Goal: Contribute content: Add original content to the website for others to see

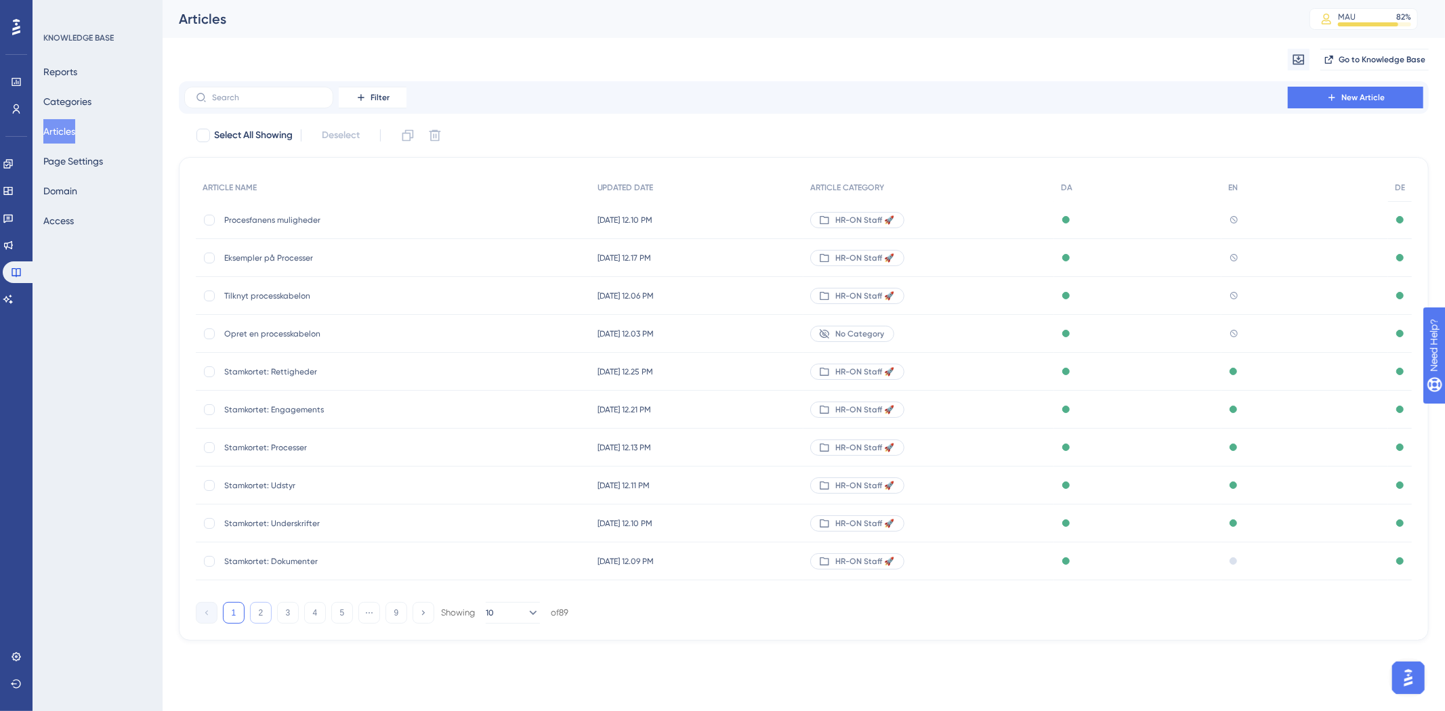
click at [266, 613] on button "2" at bounding box center [261, 613] width 22 height 22
click at [291, 617] on button "3" at bounding box center [288, 613] width 22 height 22
click at [239, 608] on button "1" at bounding box center [234, 613] width 22 height 22
drag, startPoint x: 268, startPoint y: 614, endPoint x: 275, endPoint y: 613, distance: 6.8
click at [270, 614] on button "2" at bounding box center [261, 613] width 22 height 22
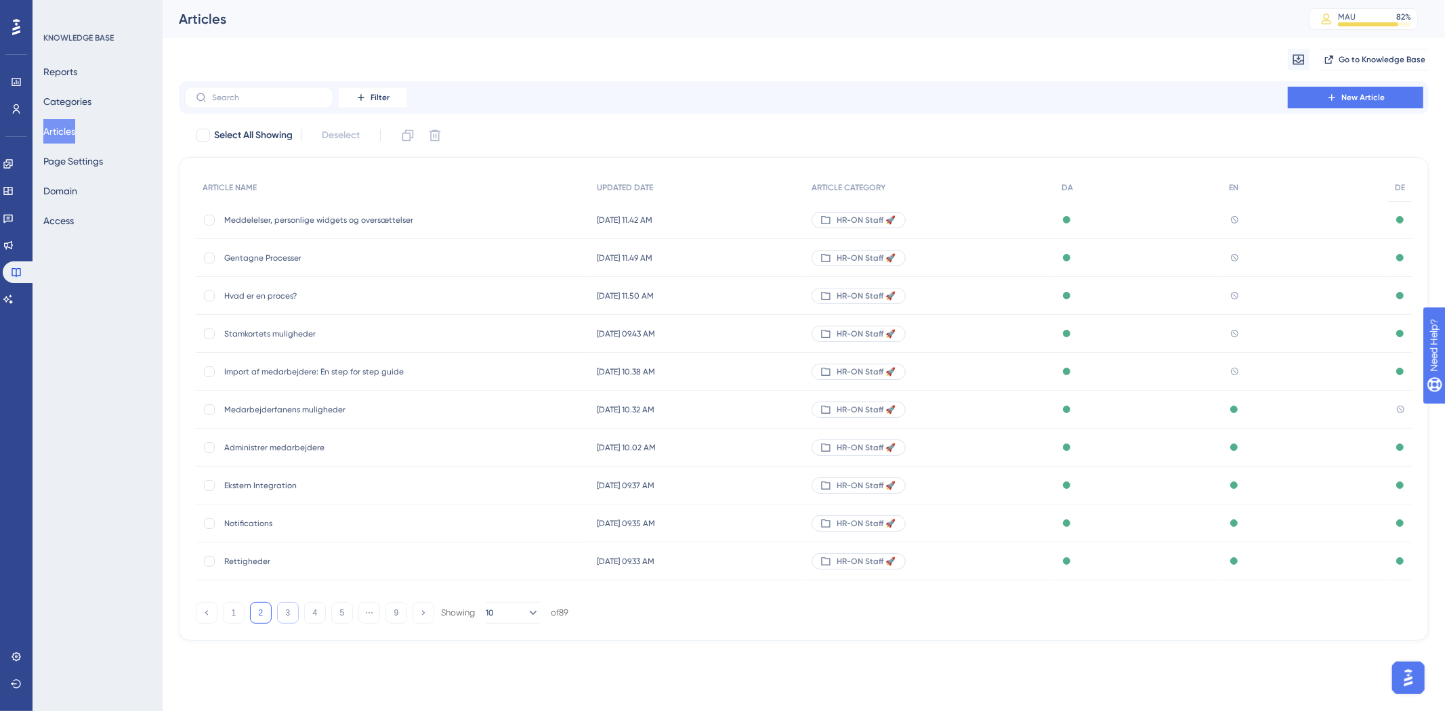
click at [295, 615] on button "3" at bounding box center [288, 613] width 22 height 22
click at [316, 615] on button "4" at bounding box center [315, 613] width 22 height 22
click at [339, 612] on button "5" at bounding box center [342, 613] width 22 height 22
click at [238, 611] on button "1" at bounding box center [234, 613] width 22 height 22
click at [221, 91] on label at bounding box center [258, 98] width 149 height 22
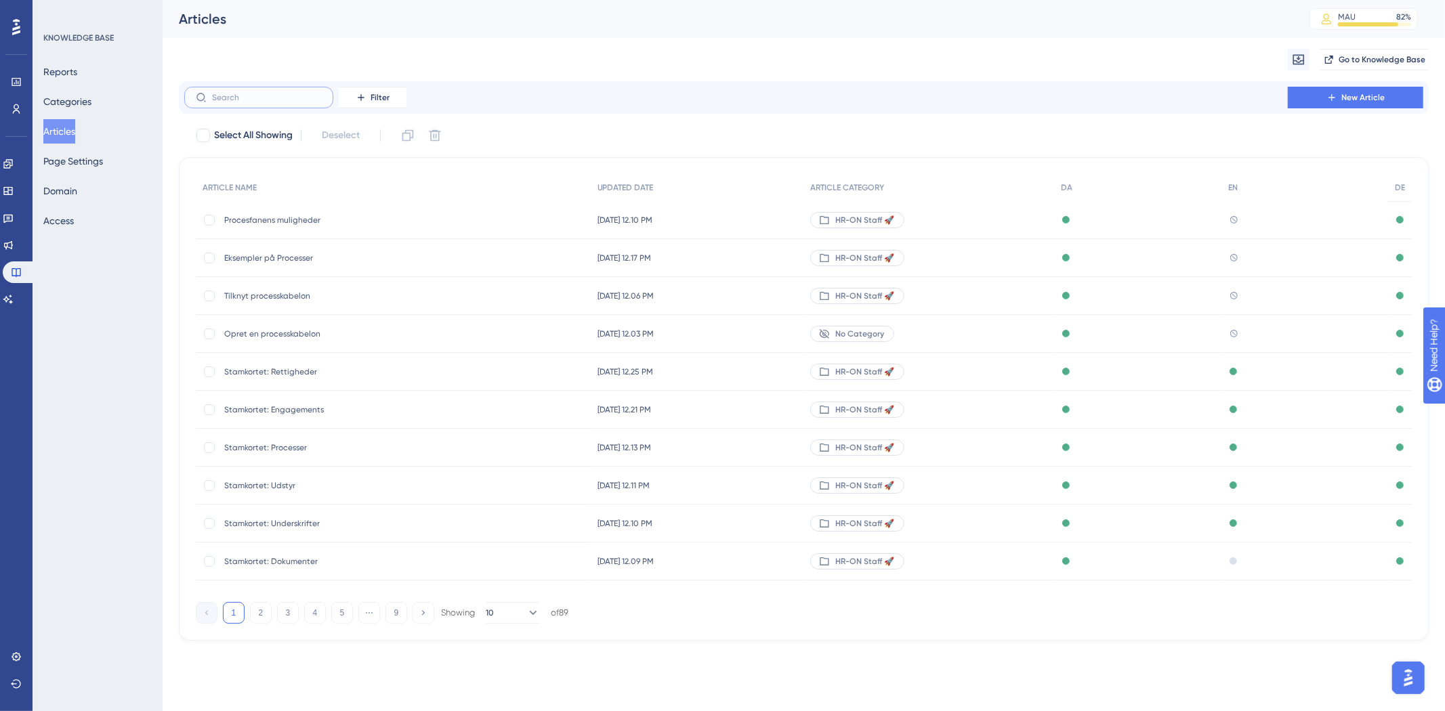
click at [221, 93] on input "text" at bounding box center [267, 97] width 110 height 9
type input "eb"
checkbox input "true"
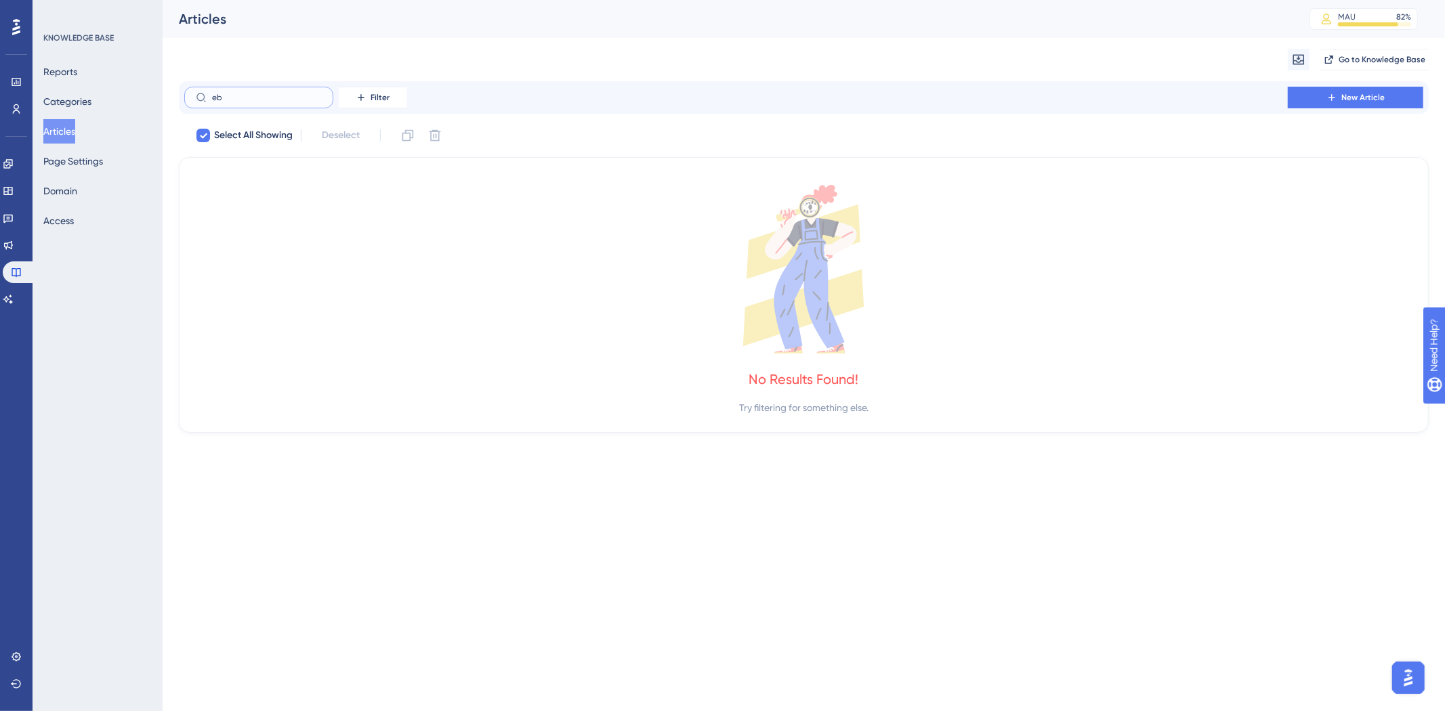
type input "e"
checkbox input "false"
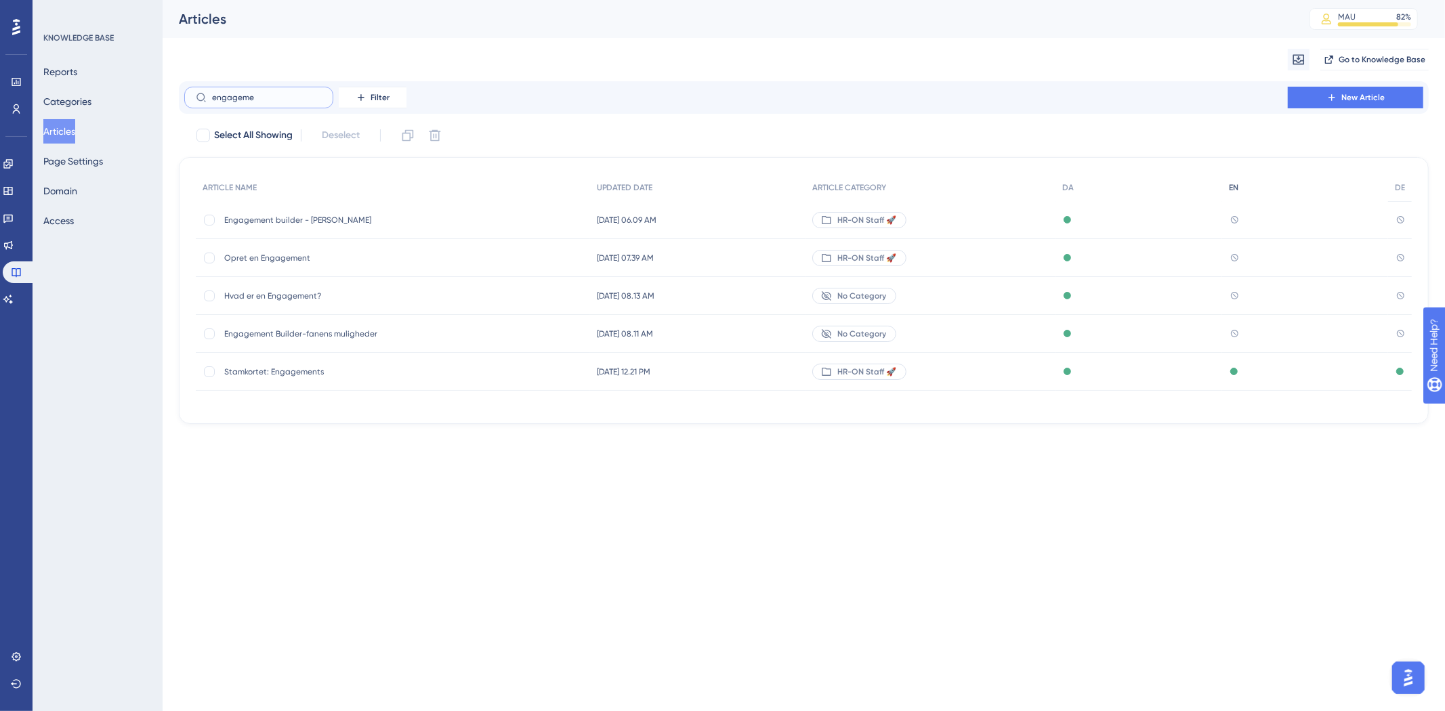
type input "engageme"
click at [1335, 104] on button "New Article" at bounding box center [1356, 98] width 136 height 22
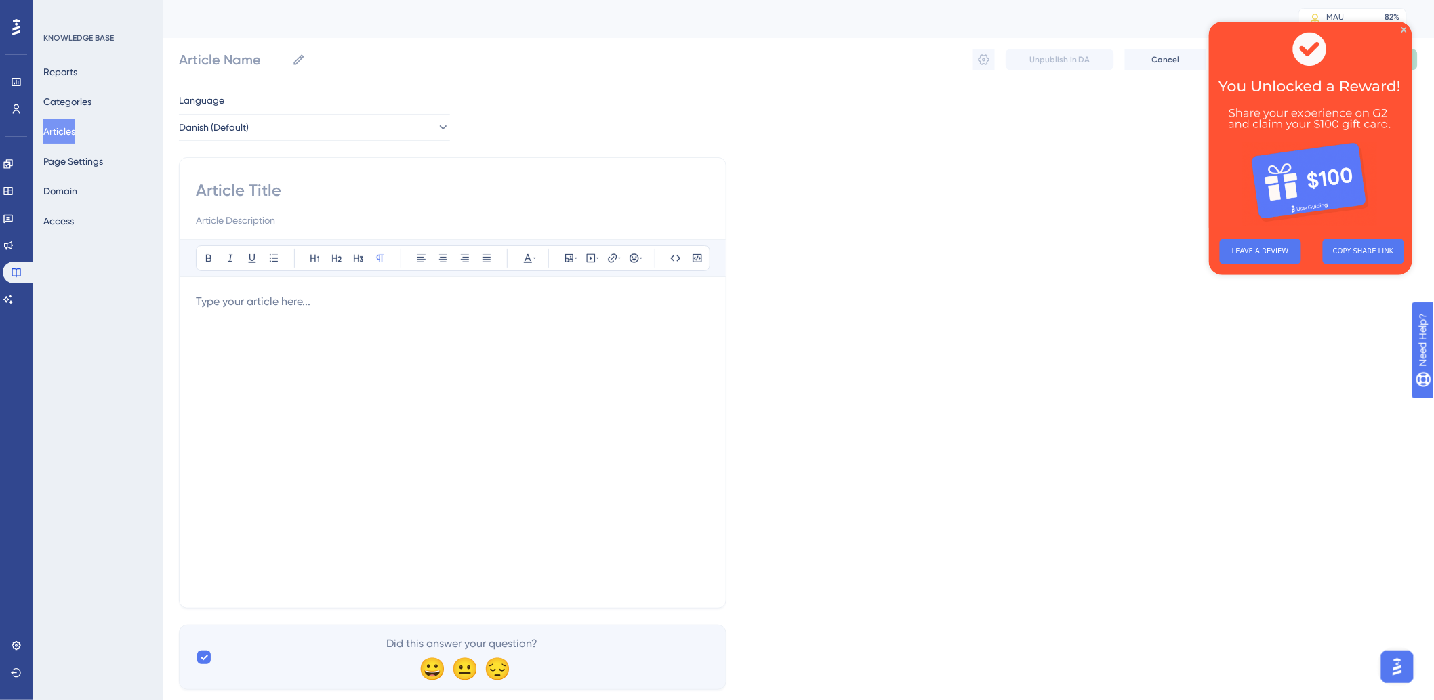
click at [381, 181] on input at bounding box center [453, 191] width 514 height 22
click at [312, 393] on div at bounding box center [453, 442] width 514 height 298
click at [363, 190] on input at bounding box center [453, 191] width 514 height 22
click at [1241, 247] on button "LEAVE A REVIEW" at bounding box center [1259, 251] width 81 height 26
click at [1376, 253] on button "COPY SHARE LINK" at bounding box center [1362, 251] width 81 height 26
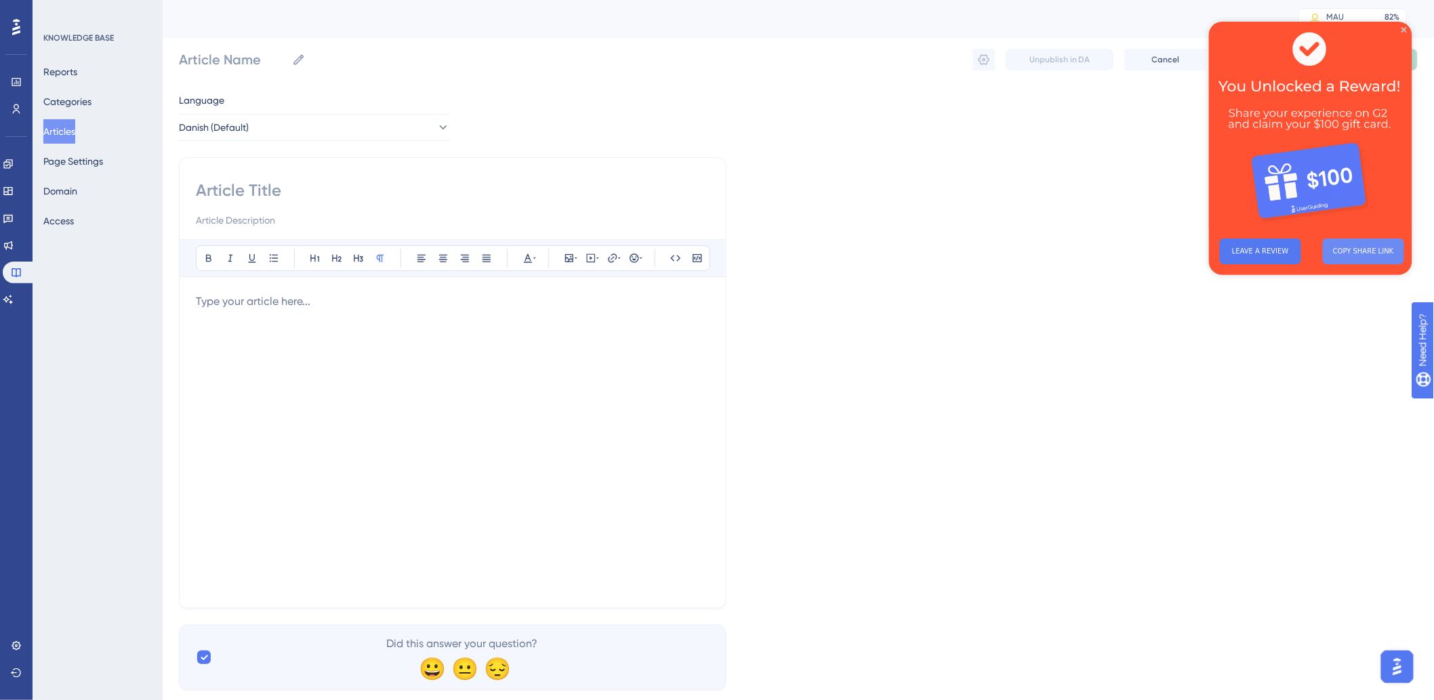
click at [1363, 255] on button "COPY SHARE LINK" at bounding box center [1362, 251] width 81 height 26
click at [305, 187] on input at bounding box center [453, 191] width 514 height 22
click at [407, 186] on input at bounding box center [453, 191] width 514 height 22
paste input "Tilknyt en Engagement til medarbejderne"
type input "Tilknyt en Engagement til medarbejderne"
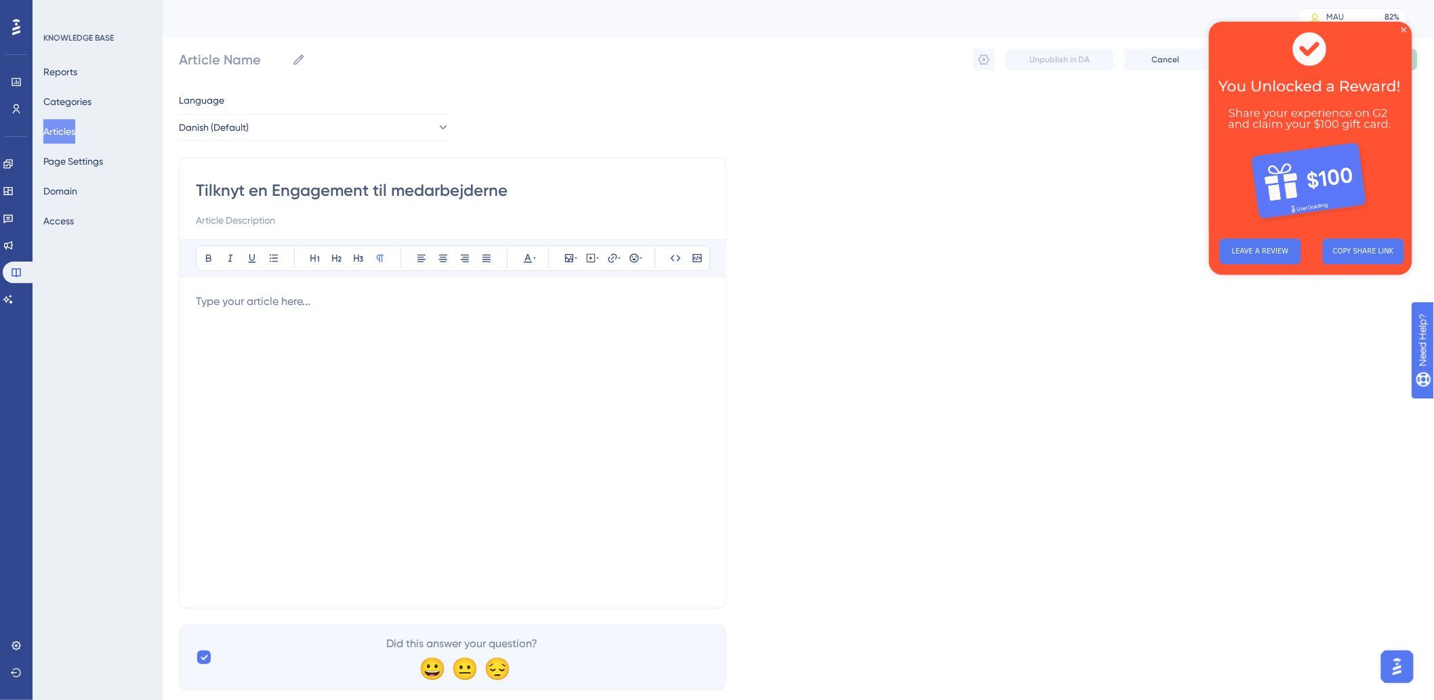
type input "Tilknyt en Engagement til medarbejderne"
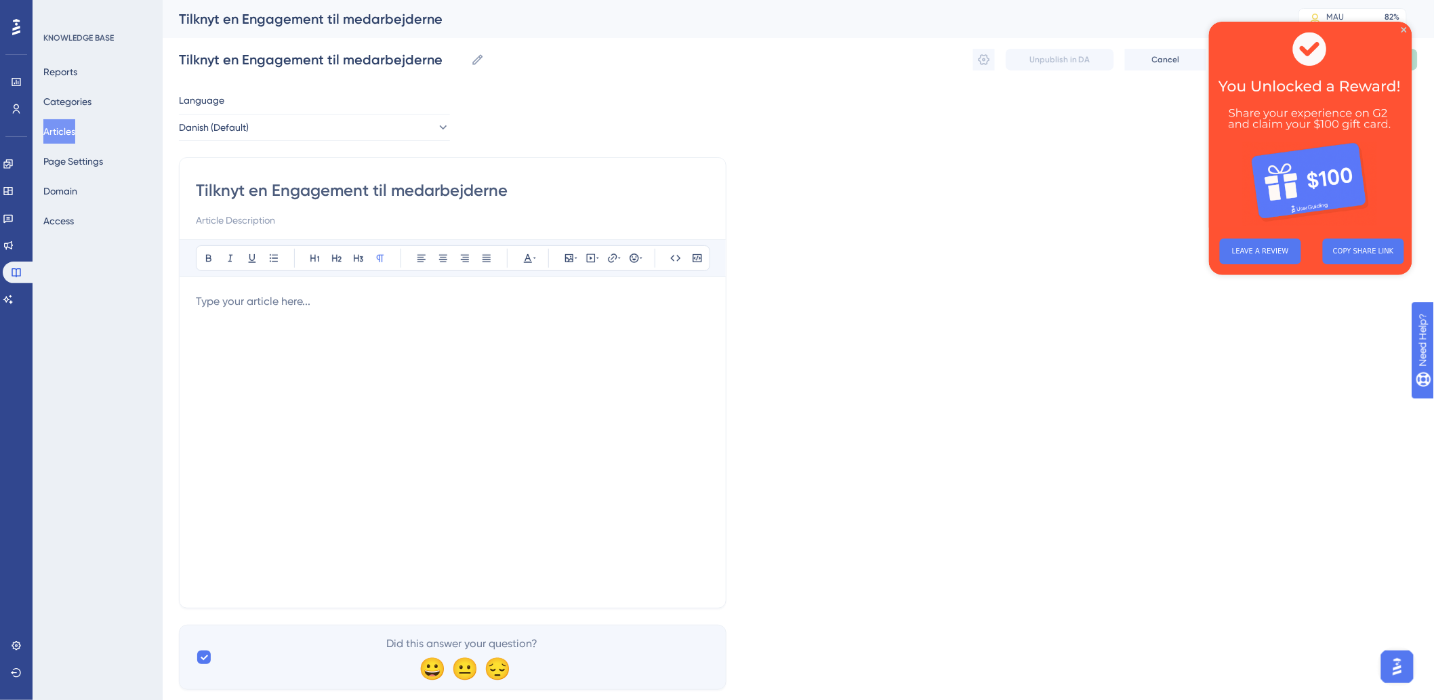
type input "Tilknyt en Engagement til medarbejderne"
click at [430, 334] on div at bounding box center [453, 442] width 514 height 298
click at [1408, 30] on img at bounding box center [1309, 124] width 203 height 206
click at [1403, 27] on icon "Close Preview" at bounding box center [1403, 28] width 5 height 5
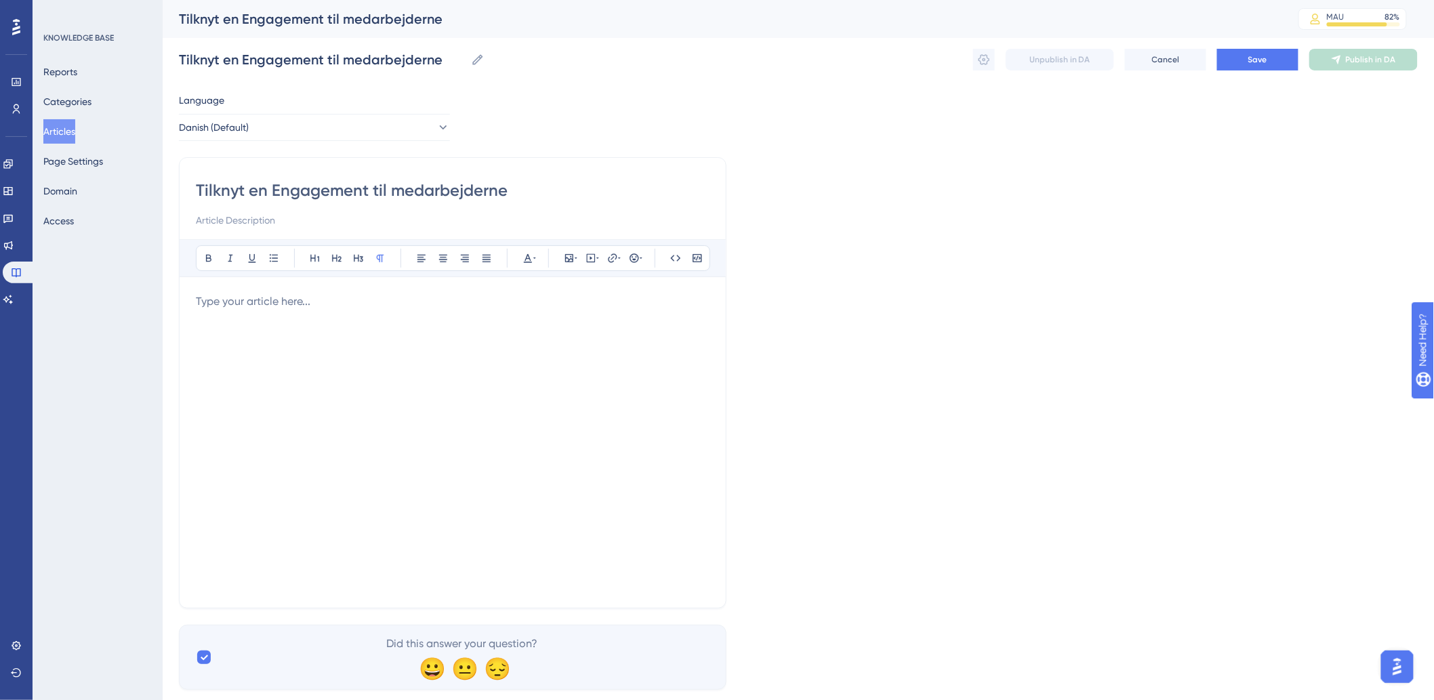
click at [524, 394] on div at bounding box center [453, 442] width 514 height 298
click at [1247, 44] on div "Tilknyt en Engagement til medarbejderne Tilknyt en Engagement til medarbejderne…" at bounding box center [798, 59] width 1239 height 43
click at [1245, 60] on button "Save" at bounding box center [1257, 60] width 81 height 22
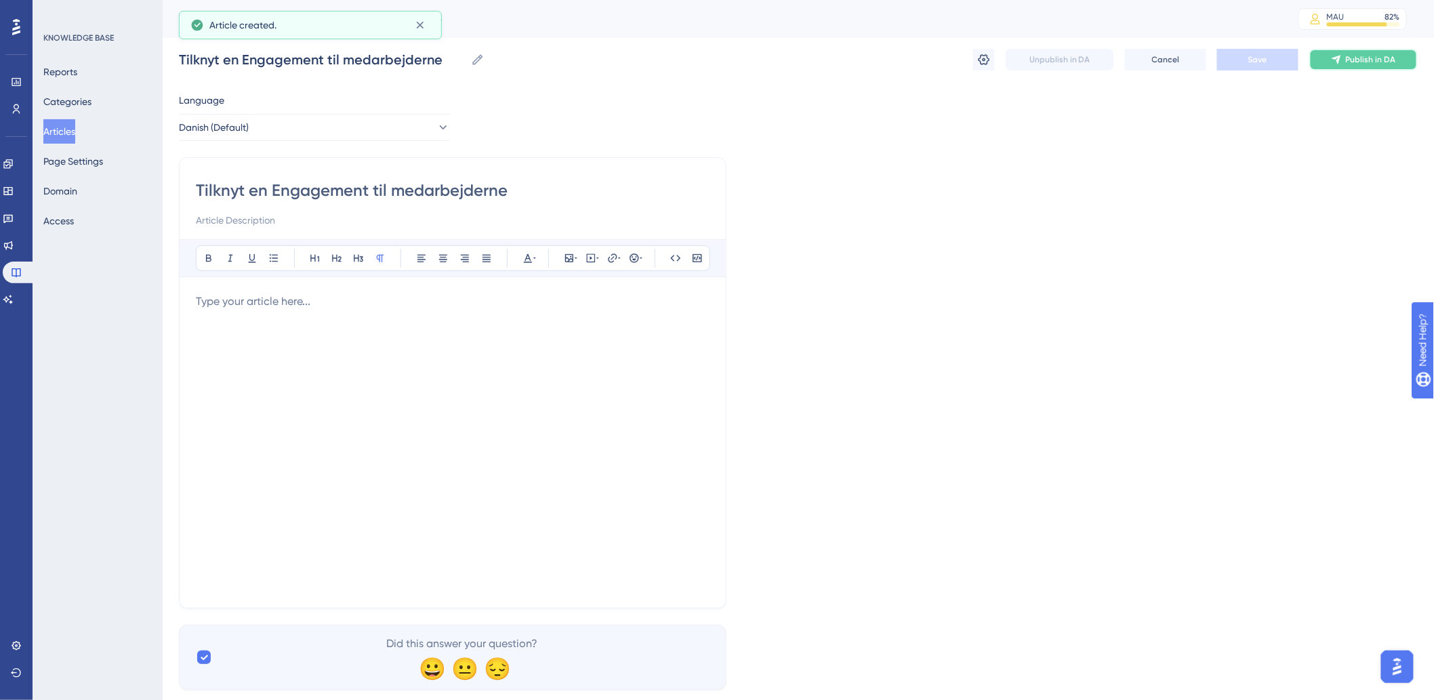
click at [1391, 55] on span "Publish in DA" at bounding box center [1371, 59] width 50 height 11
click at [73, 136] on button "Articles" at bounding box center [59, 131] width 32 height 24
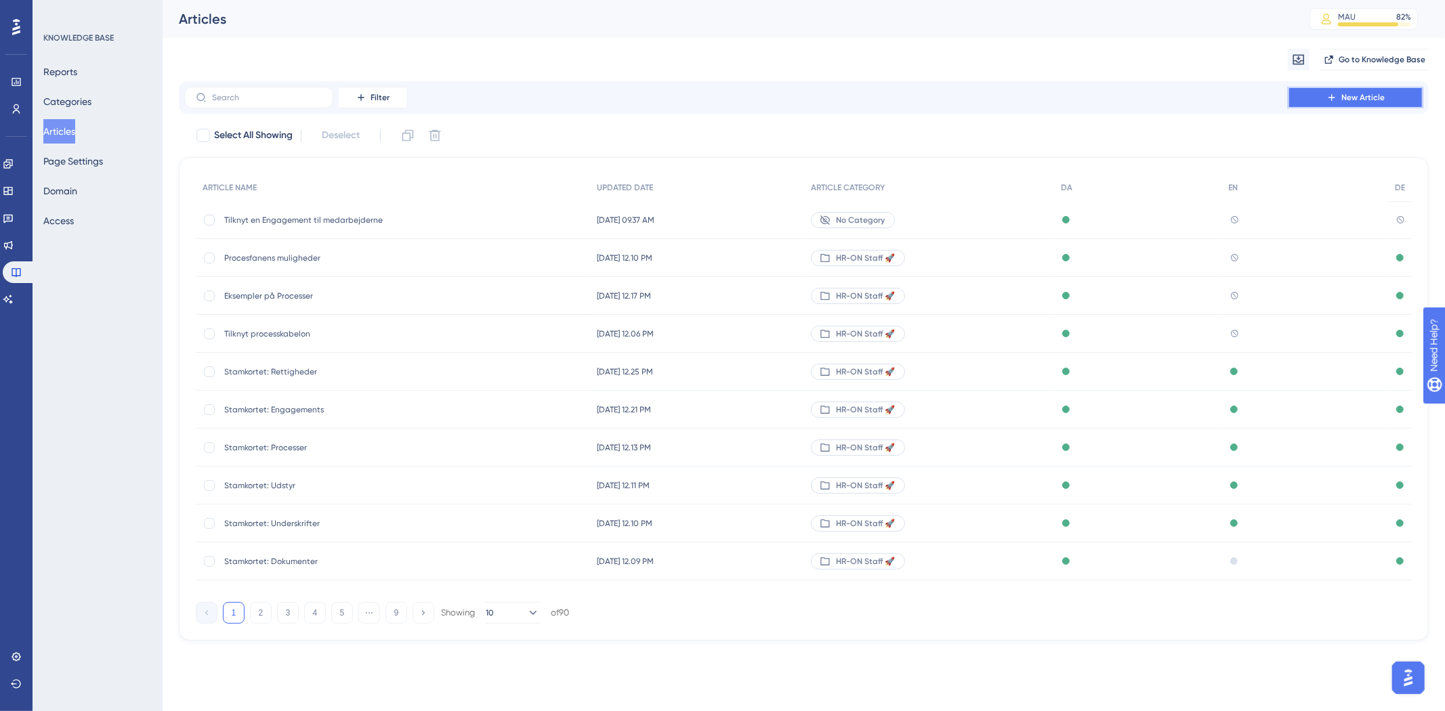
click at [1408, 98] on button "New Article" at bounding box center [1356, 98] width 136 height 22
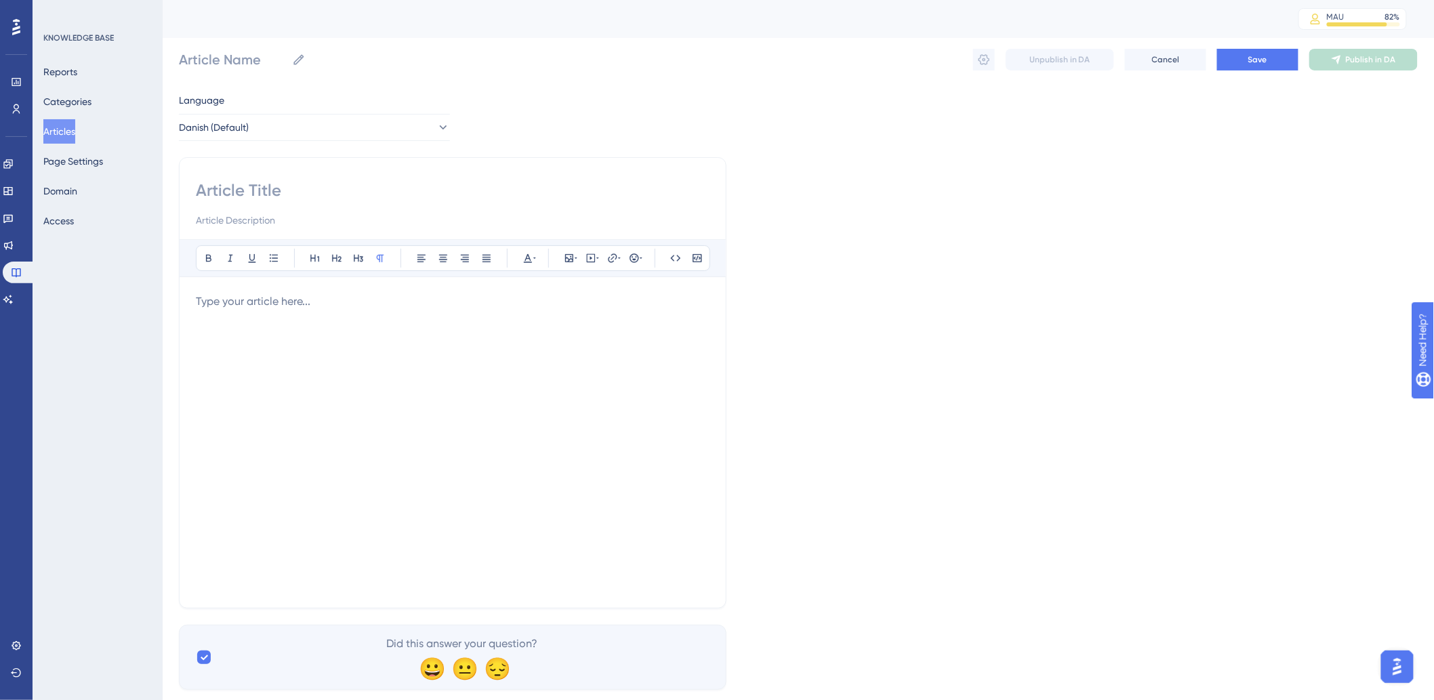
click at [329, 188] on input at bounding box center [453, 191] width 514 height 22
paste input "Eksempler på Engagement Builder"
type input "Eksempler på Engagement Builder"
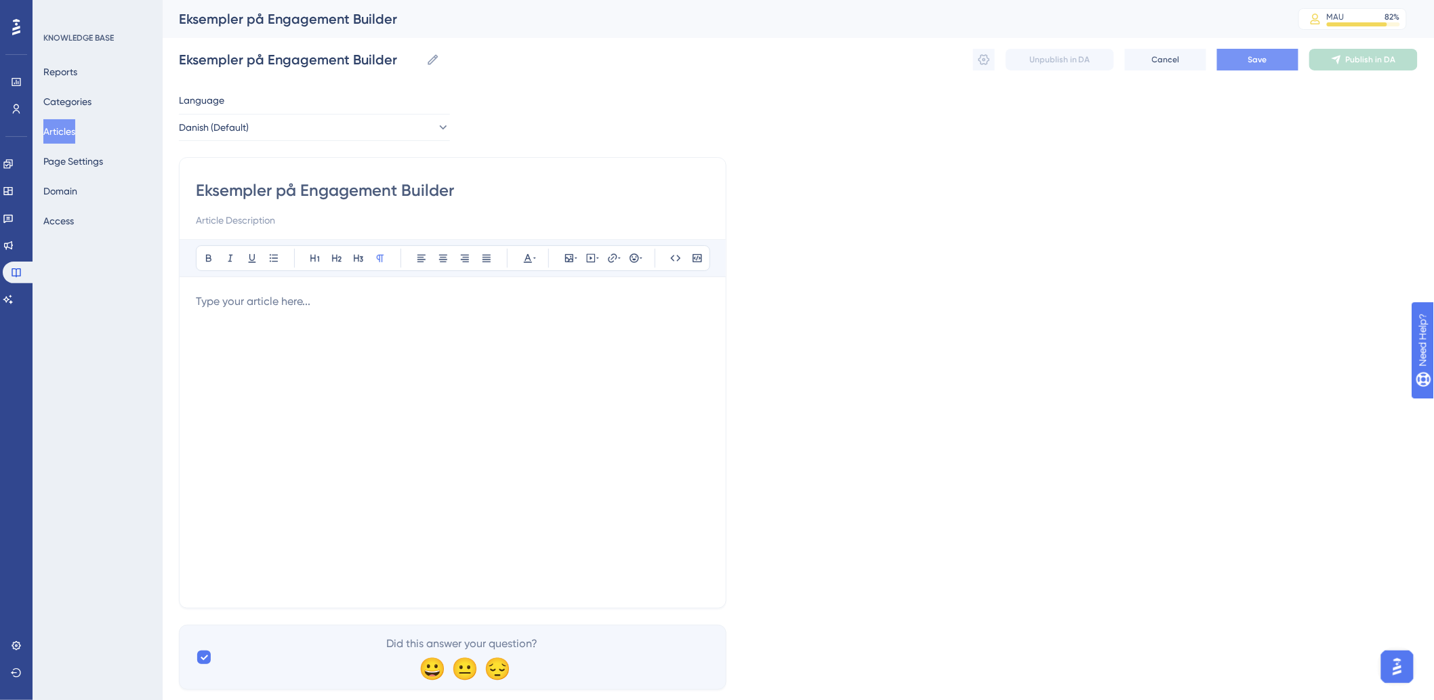
type input "Eksempler på Engagement Builder"
click at [1284, 64] on button "Save" at bounding box center [1257, 60] width 81 height 22
click at [362, 315] on div at bounding box center [453, 442] width 514 height 298
click at [1366, 61] on span "Publish in DA" at bounding box center [1371, 59] width 50 height 11
click at [62, 131] on button "Articles" at bounding box center [59, 131] width 32 height 24
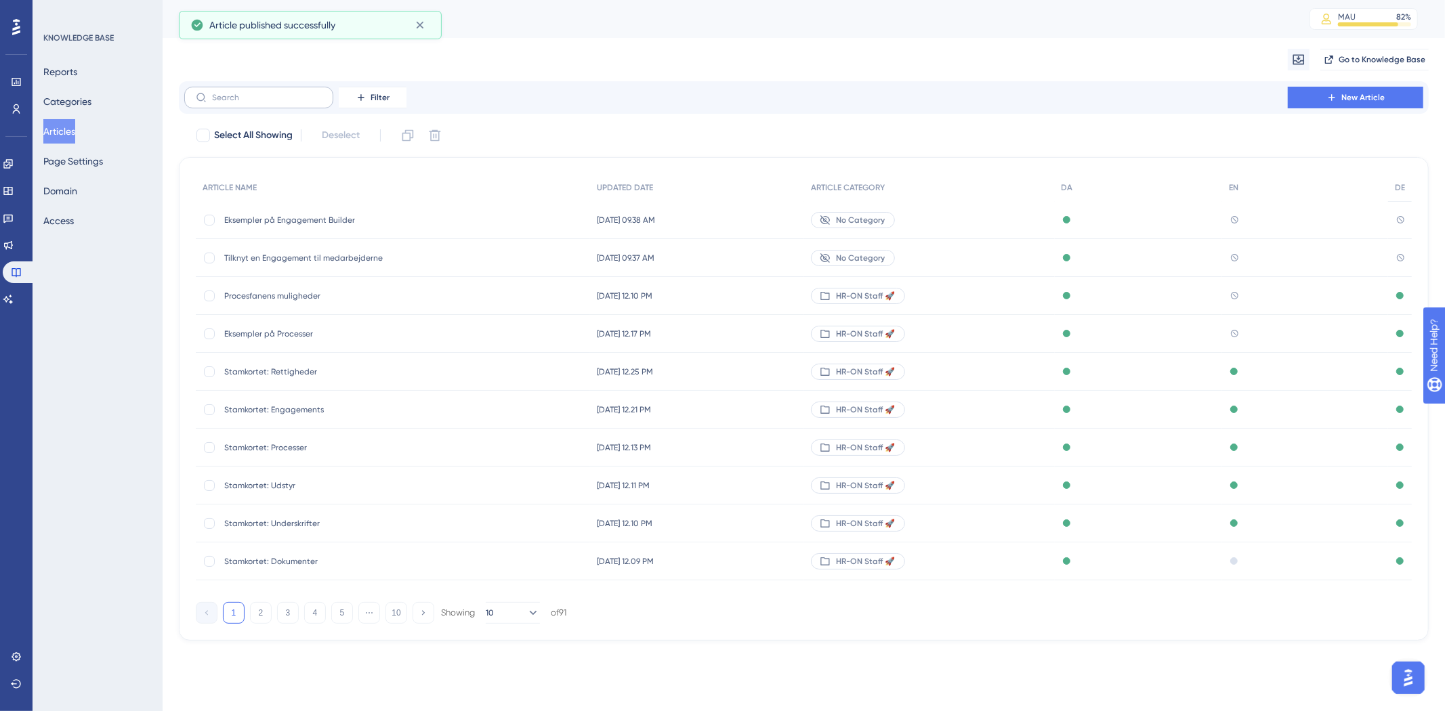
click at [309, 102] on label at bounding box center [258, 98] width 149 height 22
click at [309, 102] on input "text" at bounding box center [267, 97] width 110 height 9
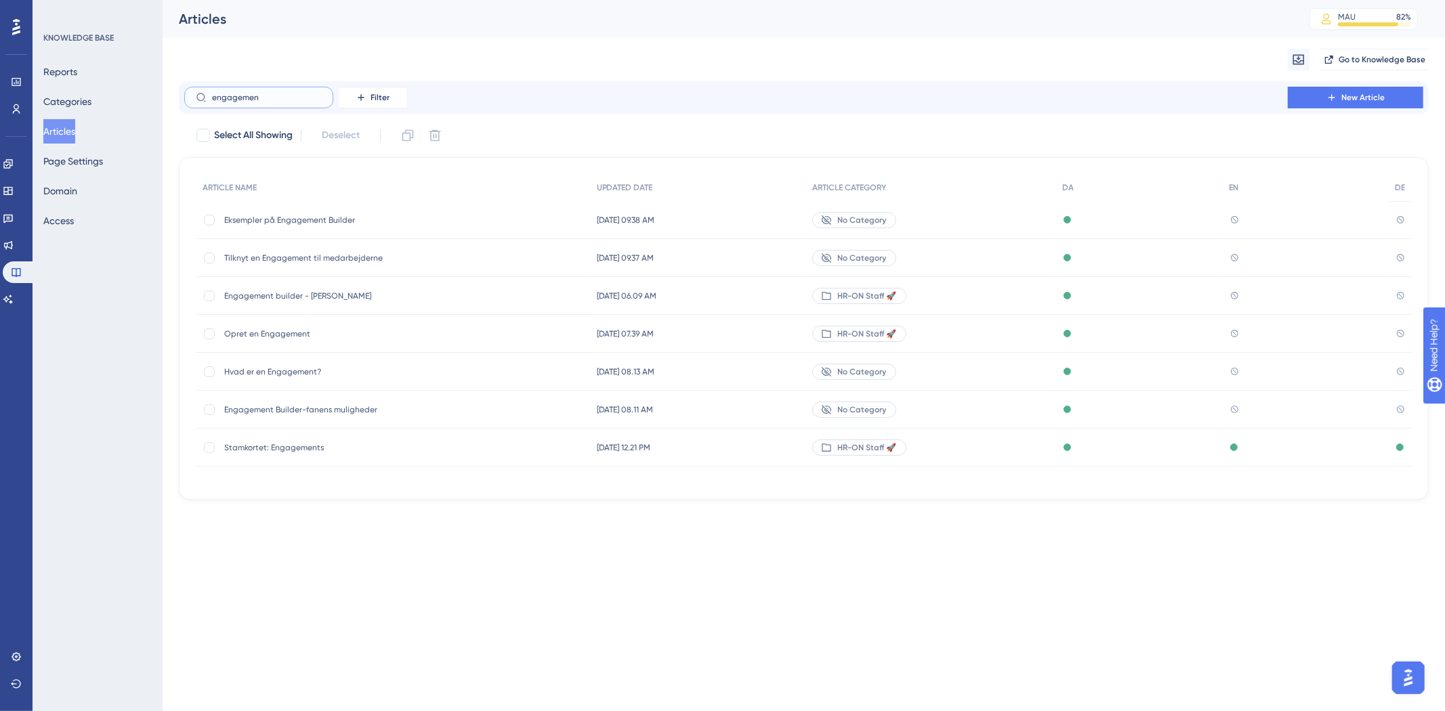
type input "engagement"
click at [388, 405] on span "Engagement Builder-fanens muligheder" at bounding box center [332, 410] width 217 height 11
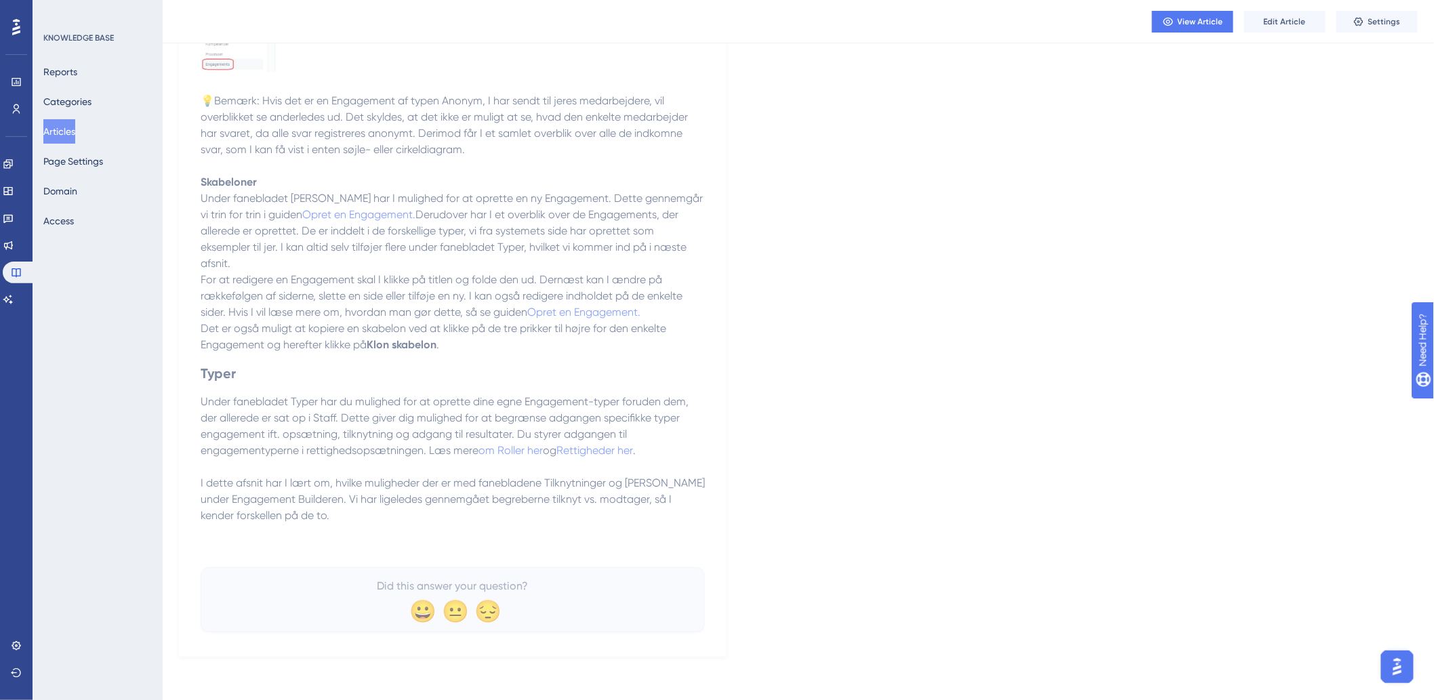
scroll to position [2119, 0]
click at [1297, 15] on button "Edit Article" at bounding box center [1284, 22] width 81 height 22
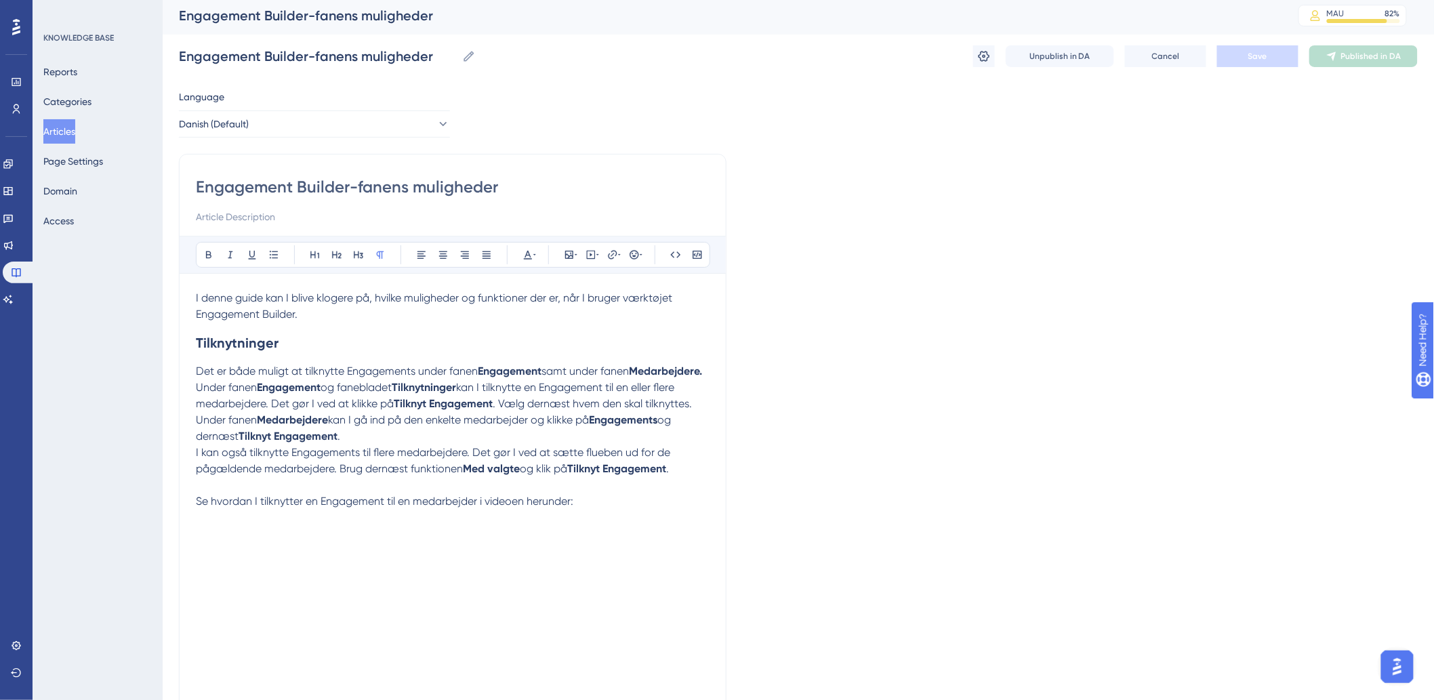
scroll to position [0, 0]
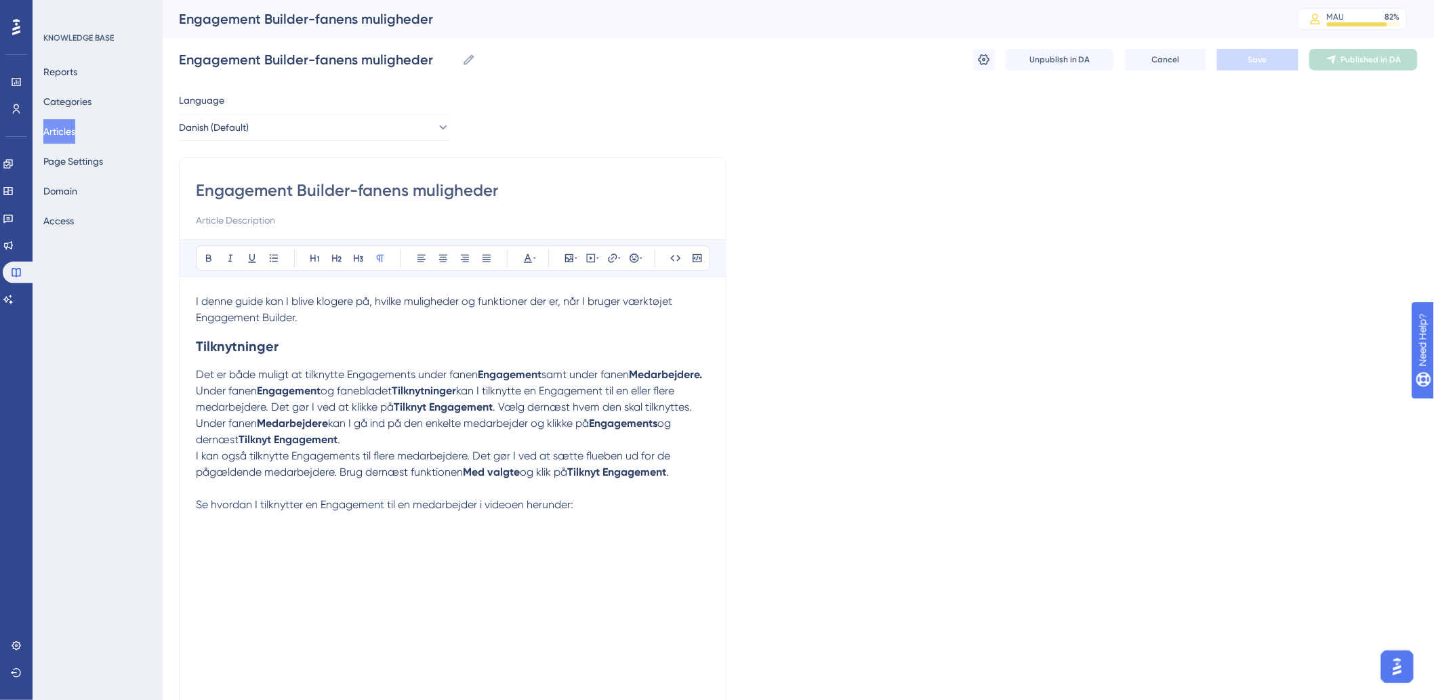
click at [197, 300] on span "I denne guide kan I blive klogere på, hvilke muligheder og funktioner der er, n…" at bounding box center [435, 309] width 479 height 29
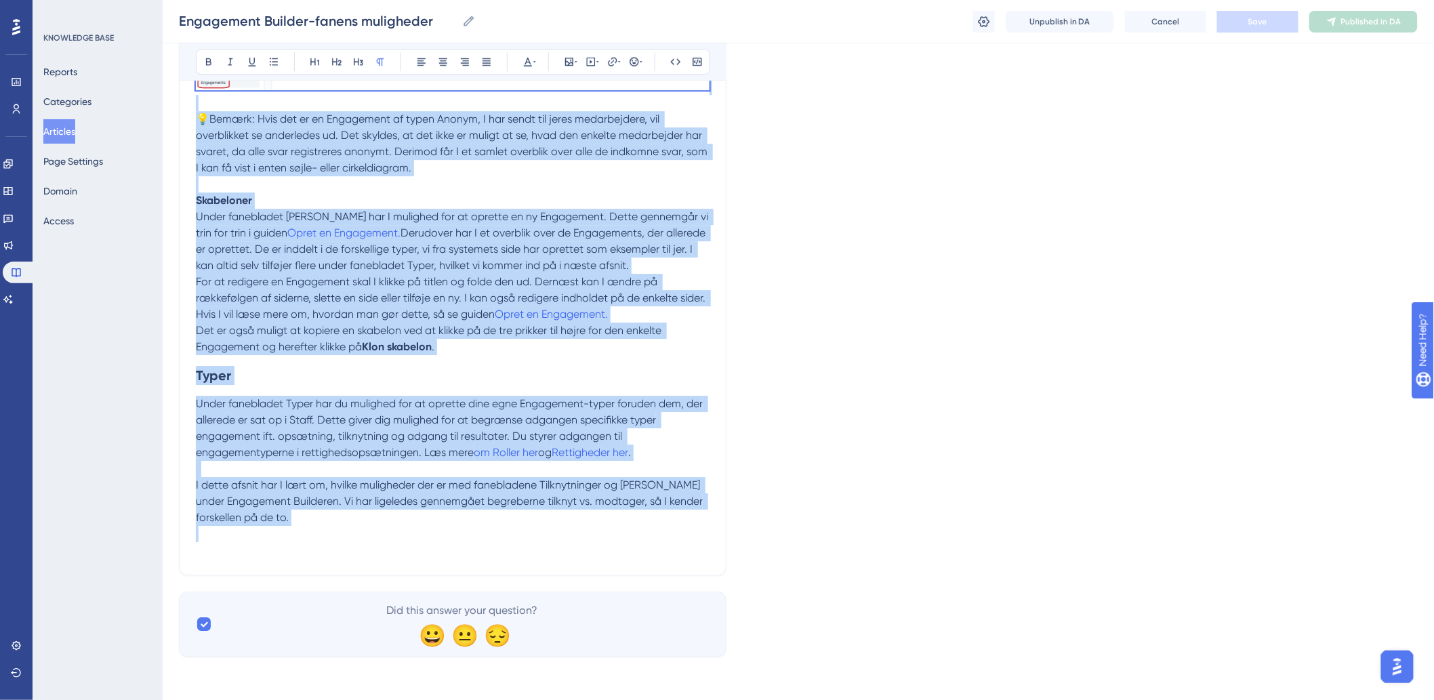
drag, startPoint x: 197, startPoint y: 300, endPoint x: 655, endPoint y: 634, distance: 566.5
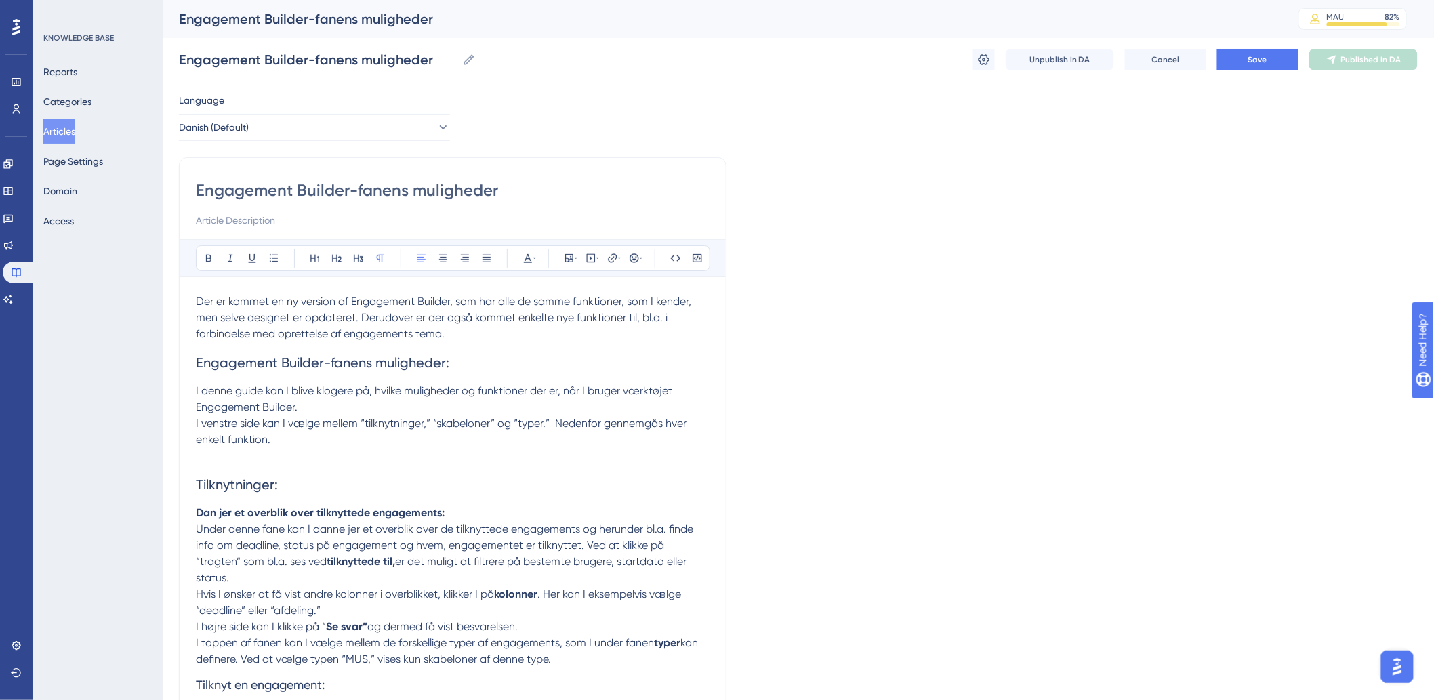
click at [290, 446] on p "I venstre side kan I vælge mellem “tilknytninger,” “skabeloner” og “typer.” Ned…" at bounding box center [453, 431] width 514 height 33
click at [206, 463] on p at bounding box center [453, 456] width 514 height 16
click at [224, 463] on p at bounding box center [453, 456] width 514 height 16
click at [329, 462] on p at bounding box center [453, 456] width 514 height 16
drag, startPoint x: 259, startPoint y: 455, endPoint x: 227, endPoint y: 468, distance: 34.4
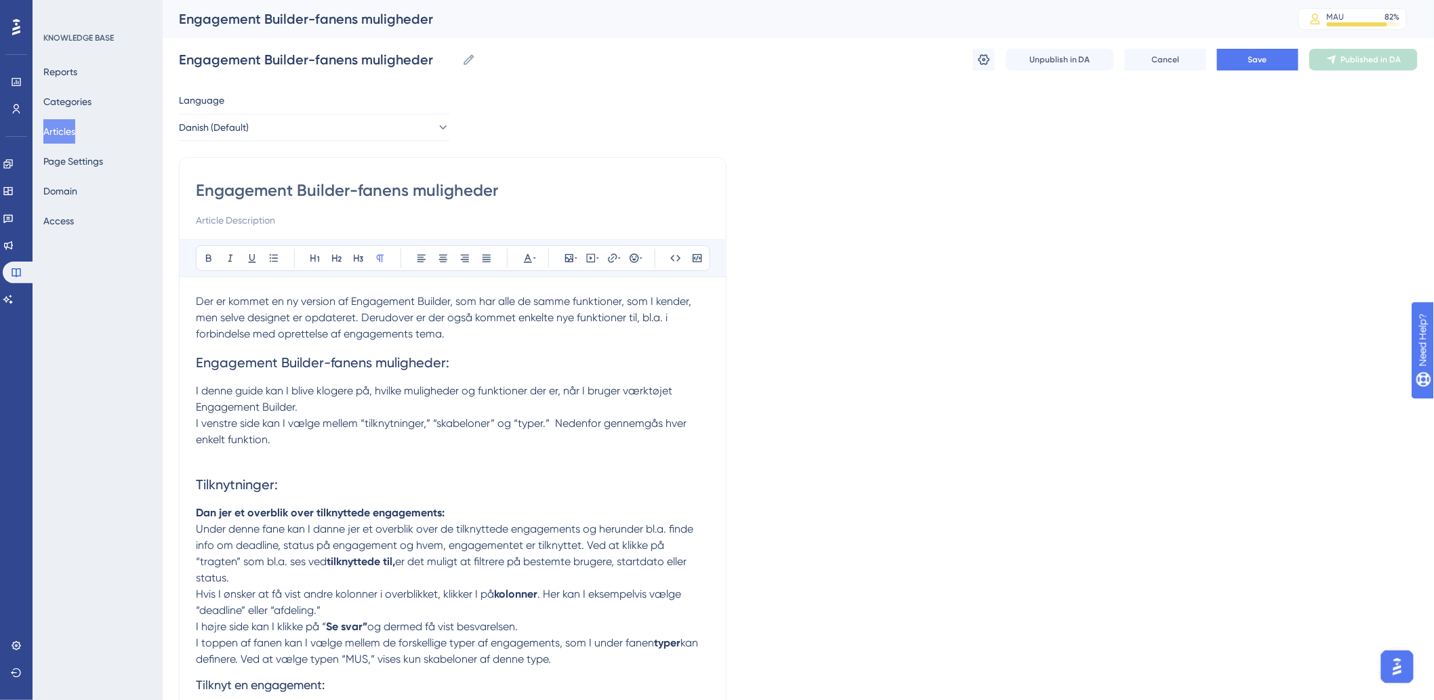
click at [227, 468] on h2 "Tilknytninger:" at bounding box center [453, 484] width 514 height 41
click at [219, 463] on p at bounding box center [453, 456] width 514 height 16
click at [1237, 51] on button "Save" at bounding box center [1257, 60] width 81 height 22
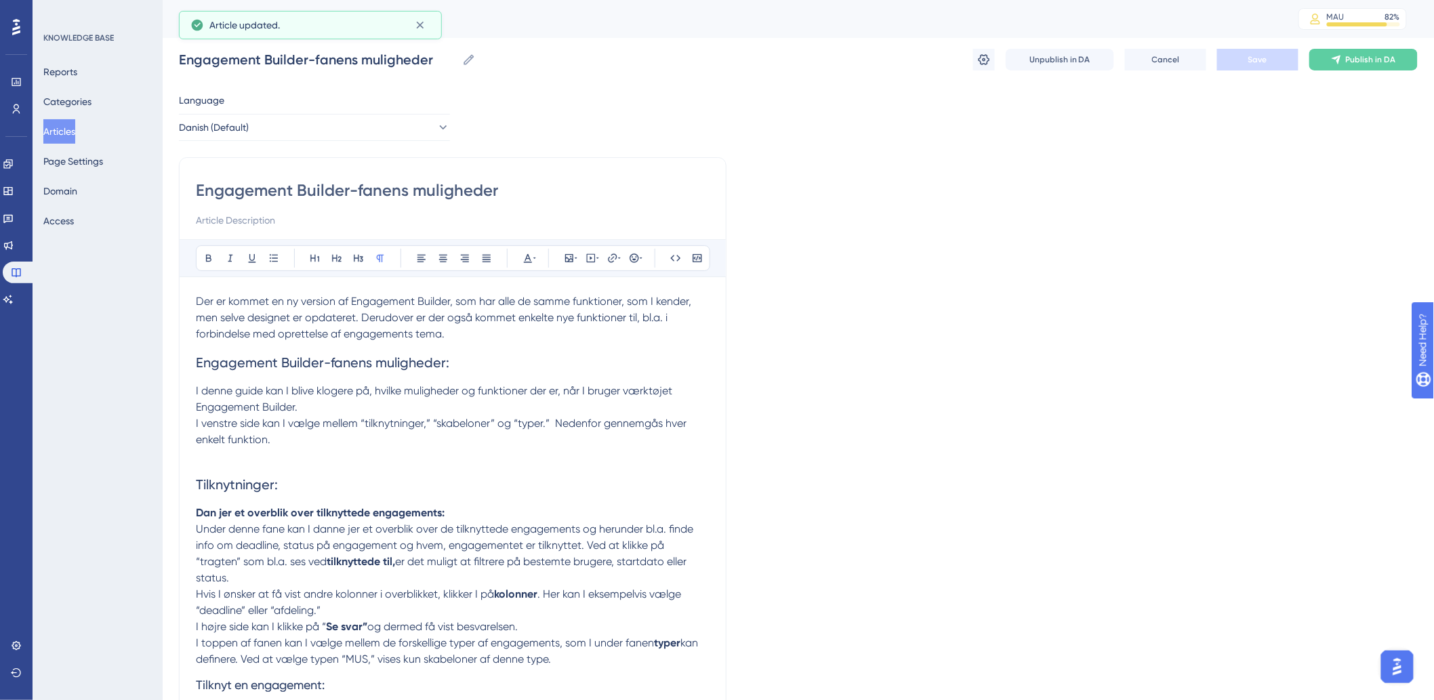
click at [73, 138] on button "Articles" at bounding box center [59, 131] width 32 height 24
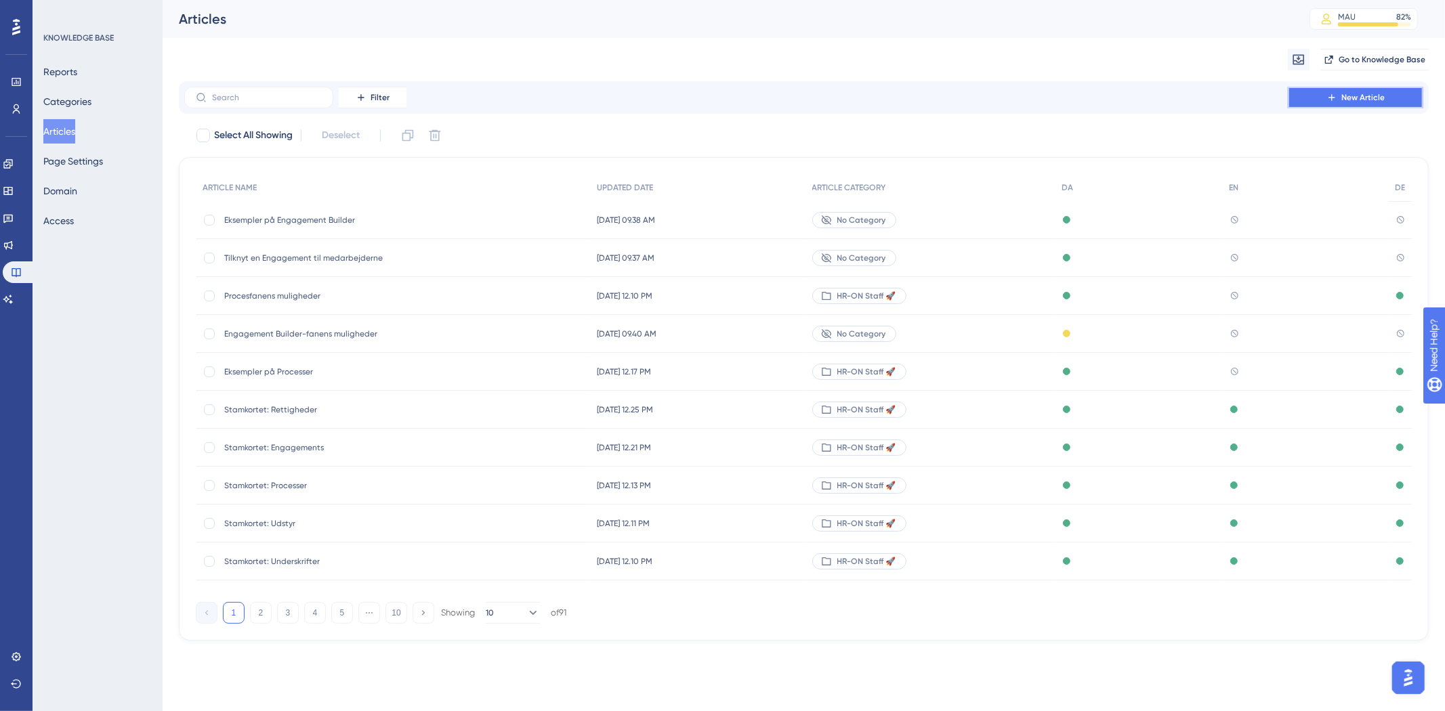
click at [1362, 95] on span "New Article" at bounding box center [1363, 97] width 43 height 11
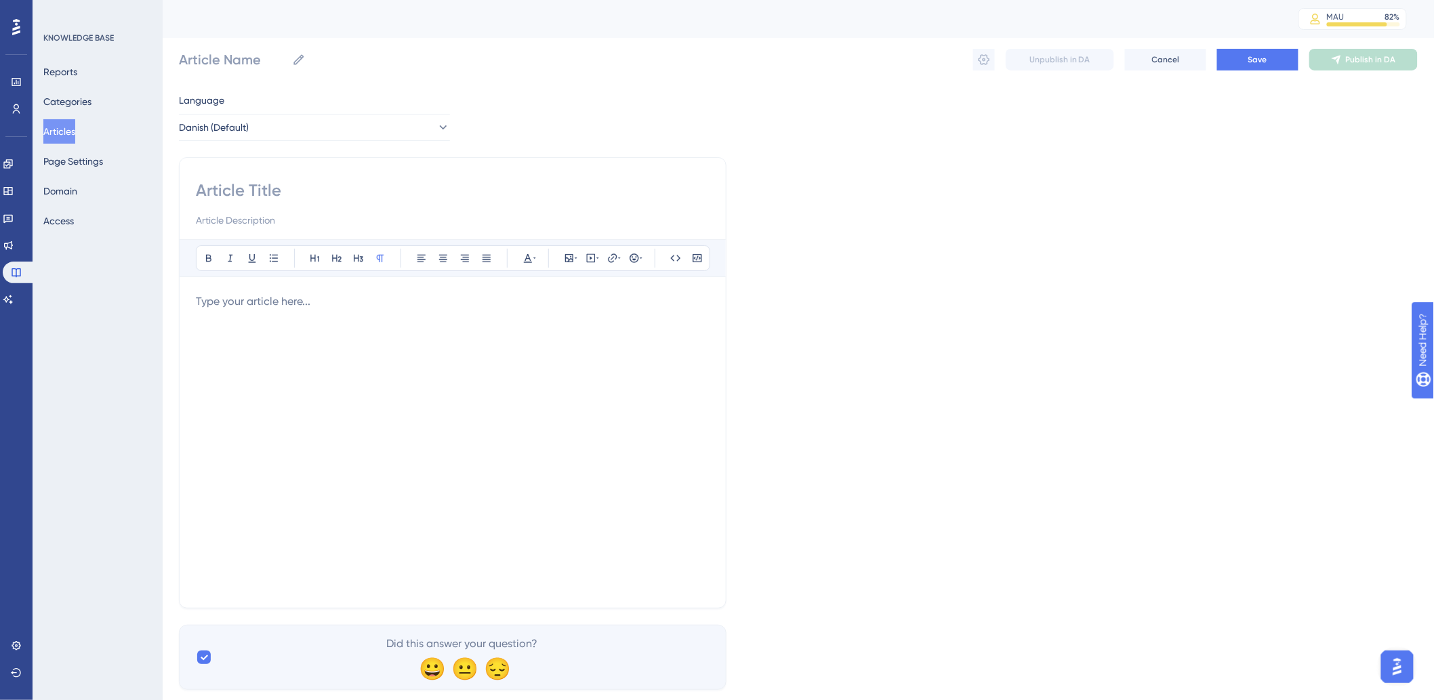
click at [350, 360] on div at bounding box center [453, 442] width 514 height 298
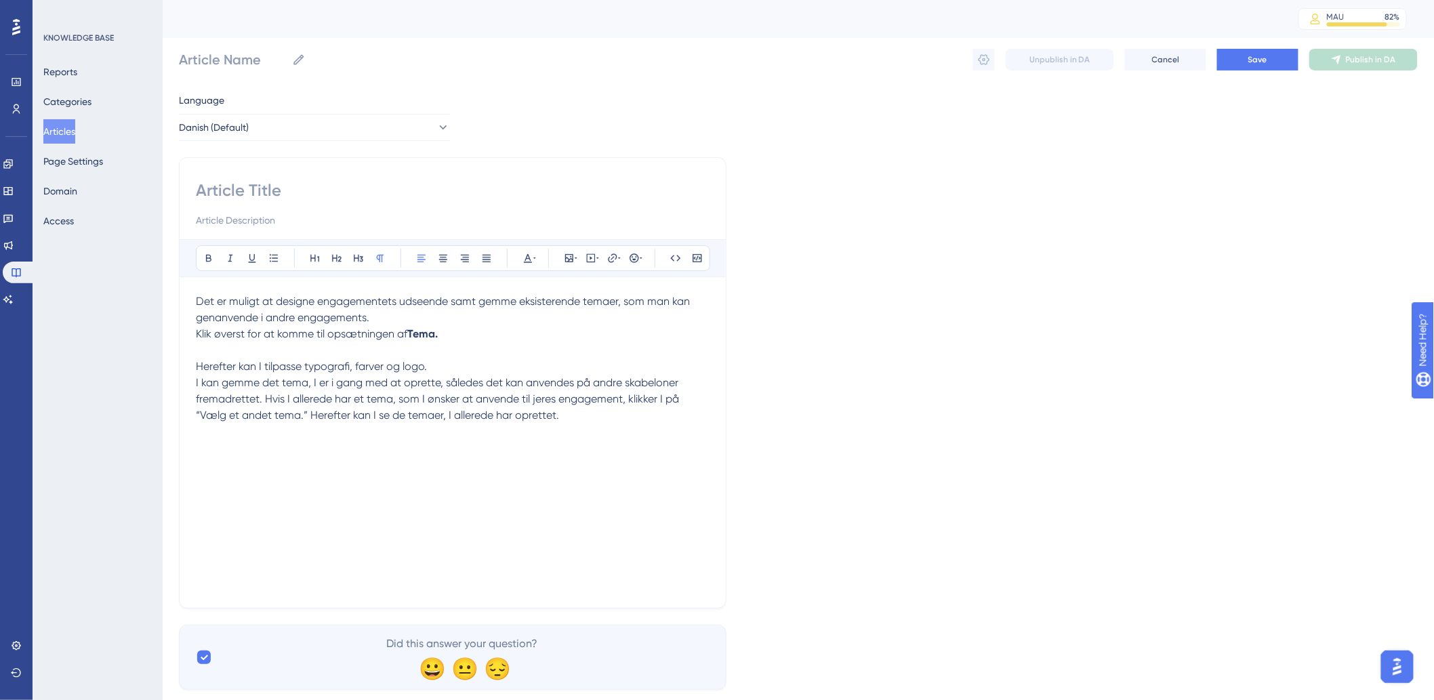
drag, startPoint x: 447, startPoint y: 340, endPoint x: 438, endPoint y: 346, distance: 10.9
click at [438, 346] on div "Det er muligt at designe engagementets udseende samt gemme eksisterende temaer,…" at bounding box center [453, 442] width 514 height 298
click at [564, 337] on p "Klik øverst for at komme til opsætningen af Tema." at bounding box center [453, 334] width 514 height 16
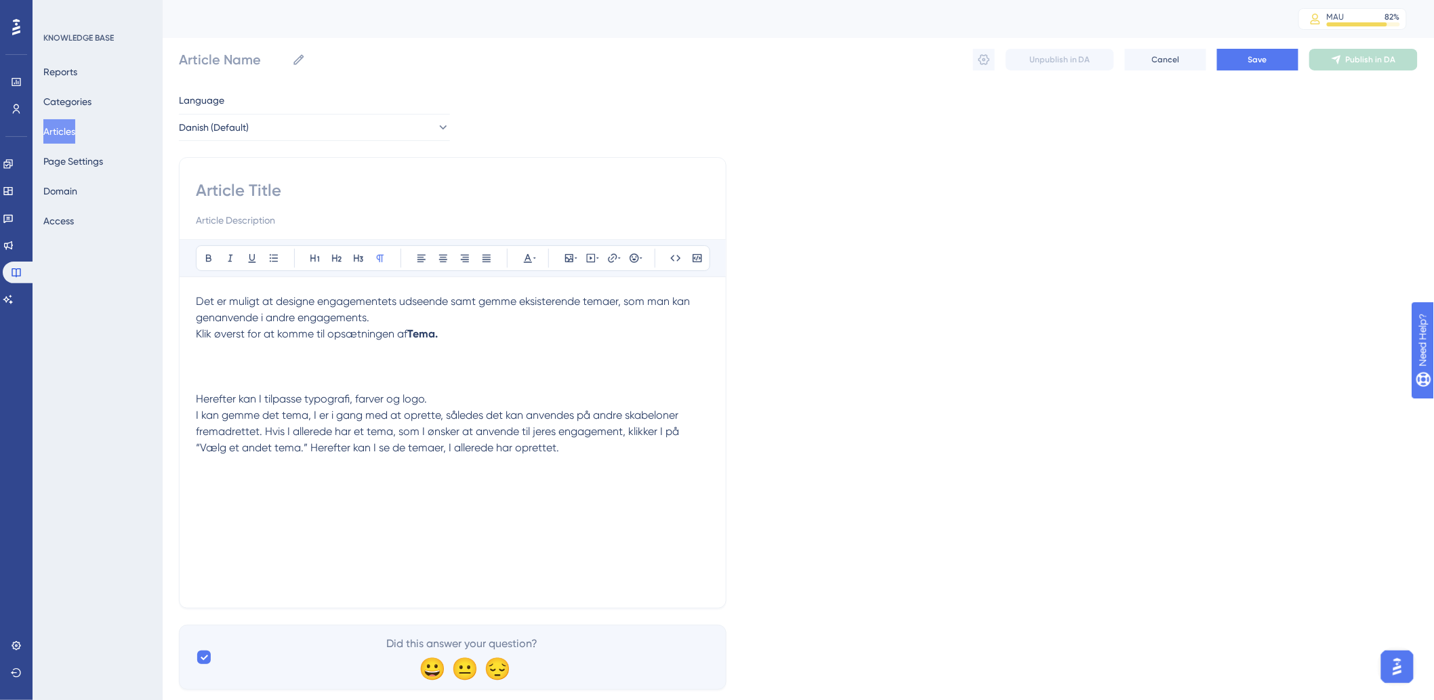
click at [384, 358] on p "Klik øverst for at komme til opsætningen af Tema." at bounding box center [453, 350] width 514 height 49
click at [597, 256] on icon at bounding box center [597, 258] width 3 height 11
click at [577, 259] on button at bounding box center [569, 258] width 19 height 19
click at [561, 323] on span "Upload Image" at bounding box center [576, 322] width 55 height 11
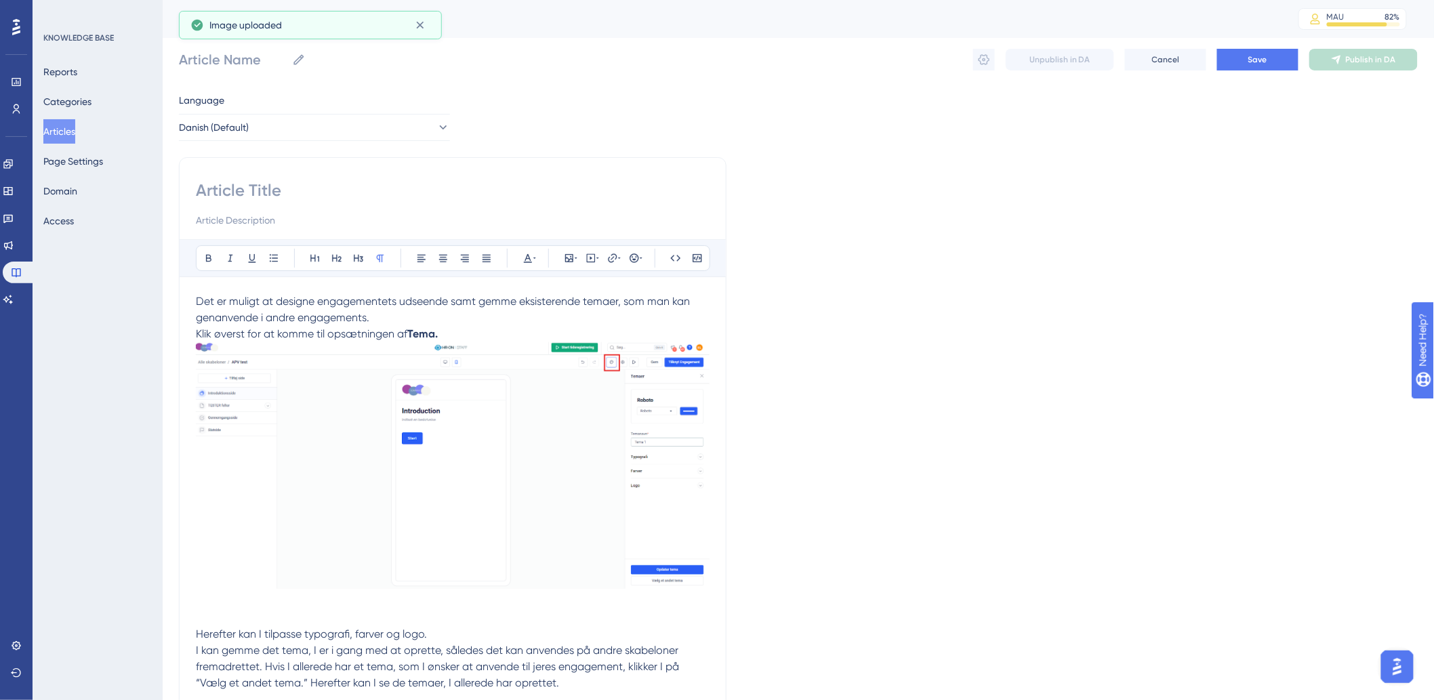
click at [457, 335] on p "Klik øverst for at komme til opsætningen af Tema." at bounding box center [453, 468] width 514 height 284
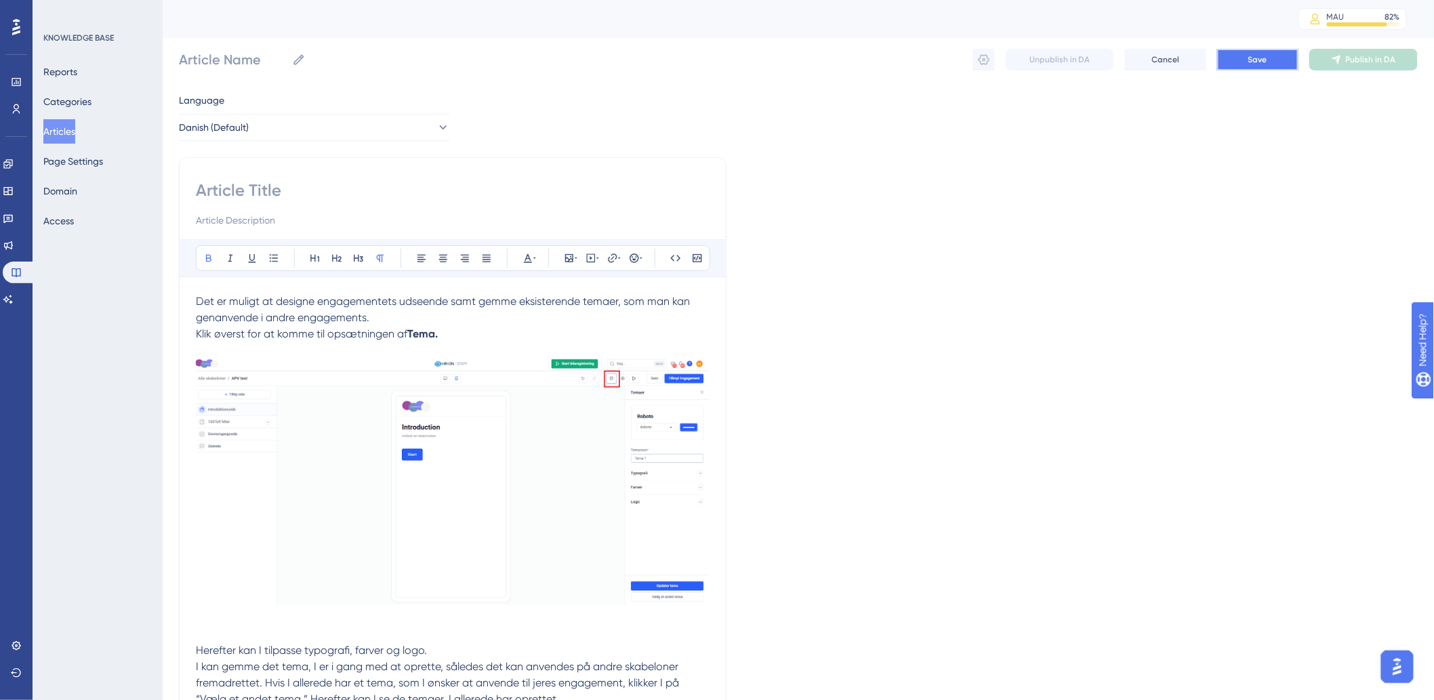
click at [1275, 49] on button "Save" at bounding box center [1257, 60] width 81 height 22
click at [1243, 58] on button "Save" at bounding box center [1257, 60] width 81 height 22
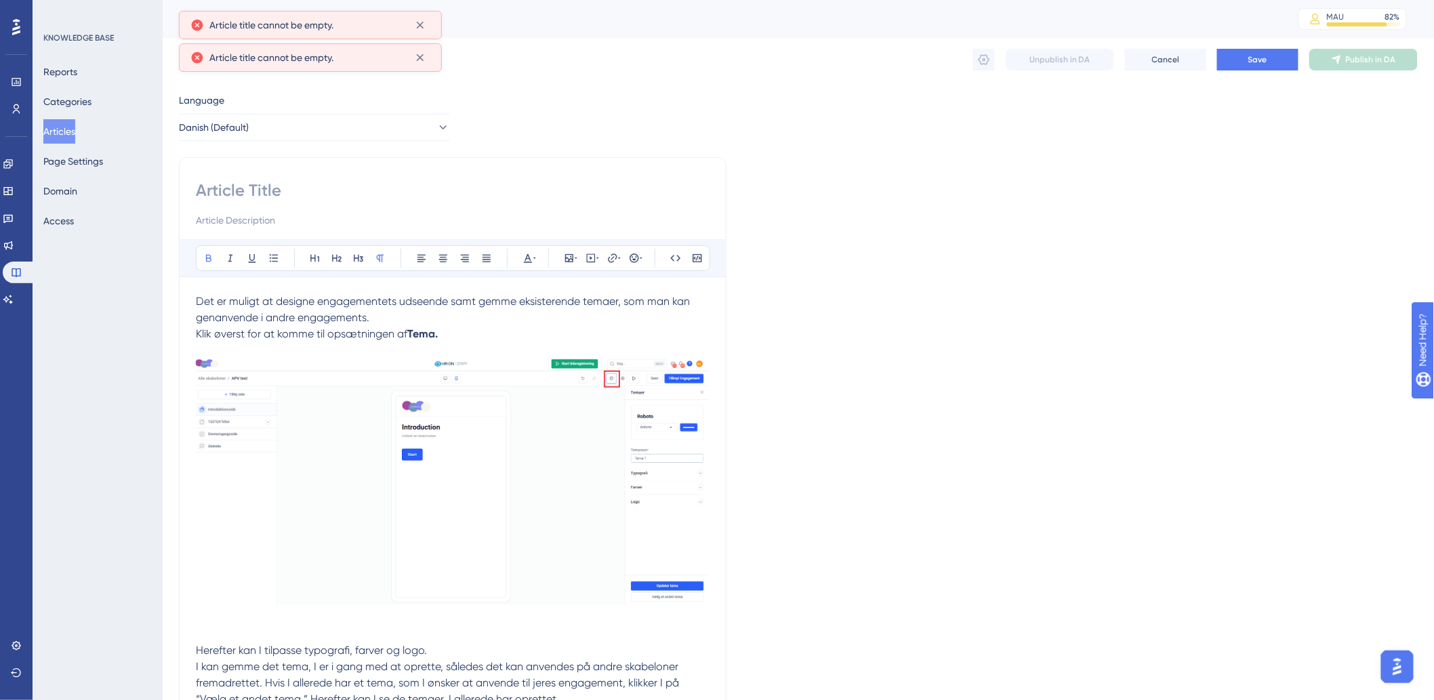
click at [354, 184] on input at bounding box center [453, 191] width 514 height 22
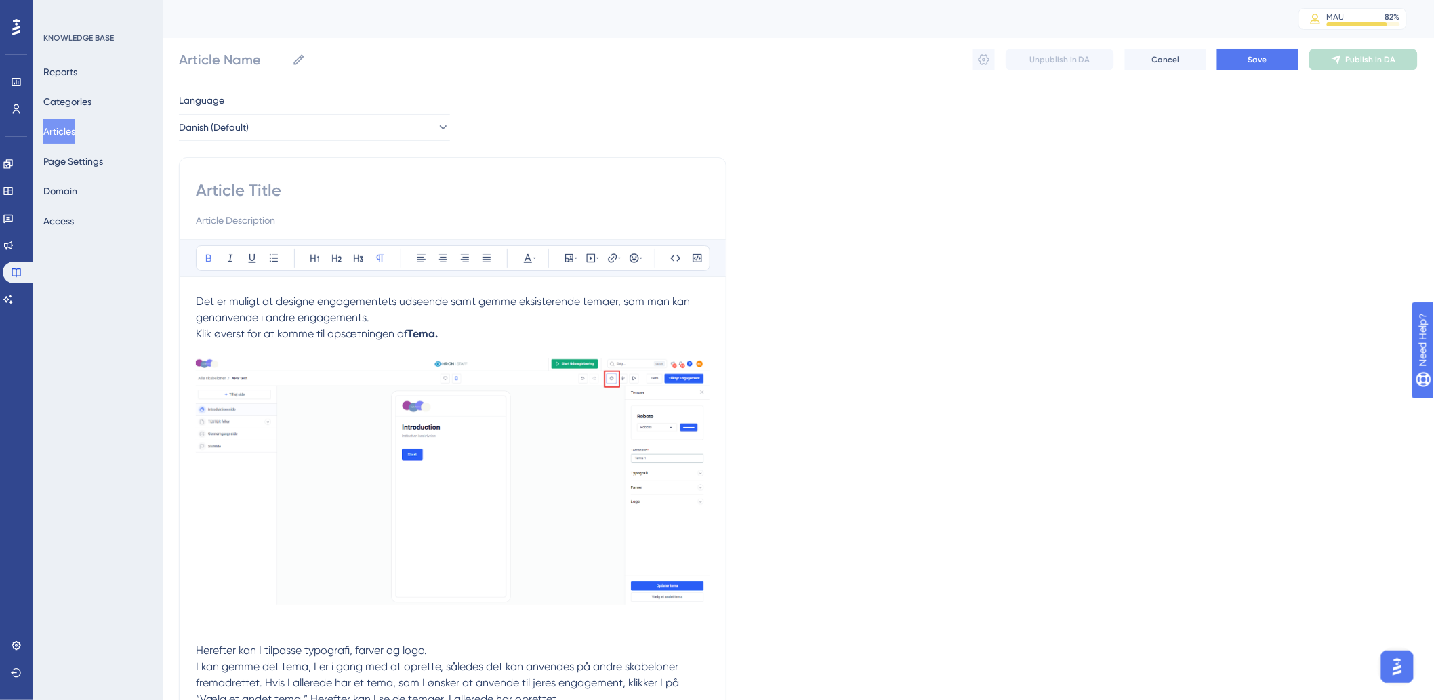
click at [333, 188] on input at bounding box center [453, 191] width 514 height 22
paste input "Tema"
type input "Tema"
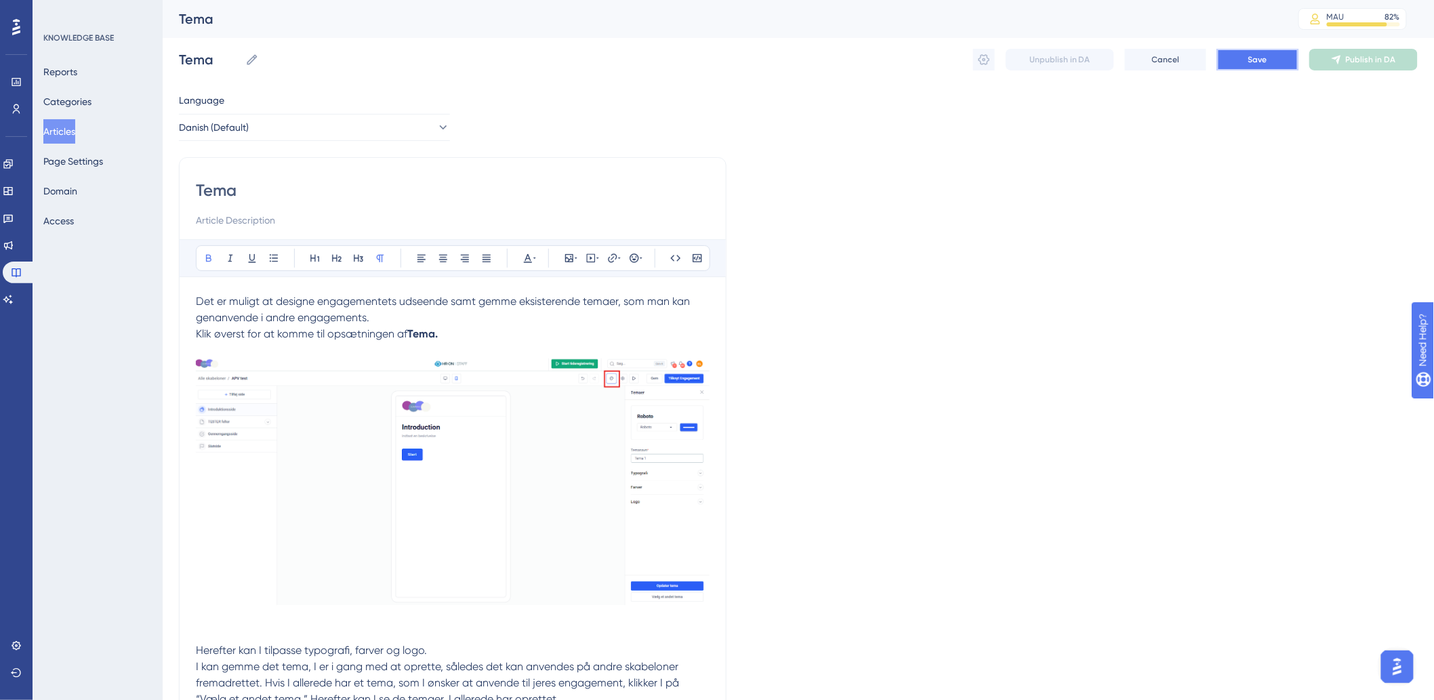
click at [1270, 51] on button "Save" at bounding box center [1257, 60] width 81 height 22
click at [1405, 61] on button "Publish in DA" at bounding box center [1363, 60] width 108 height 22
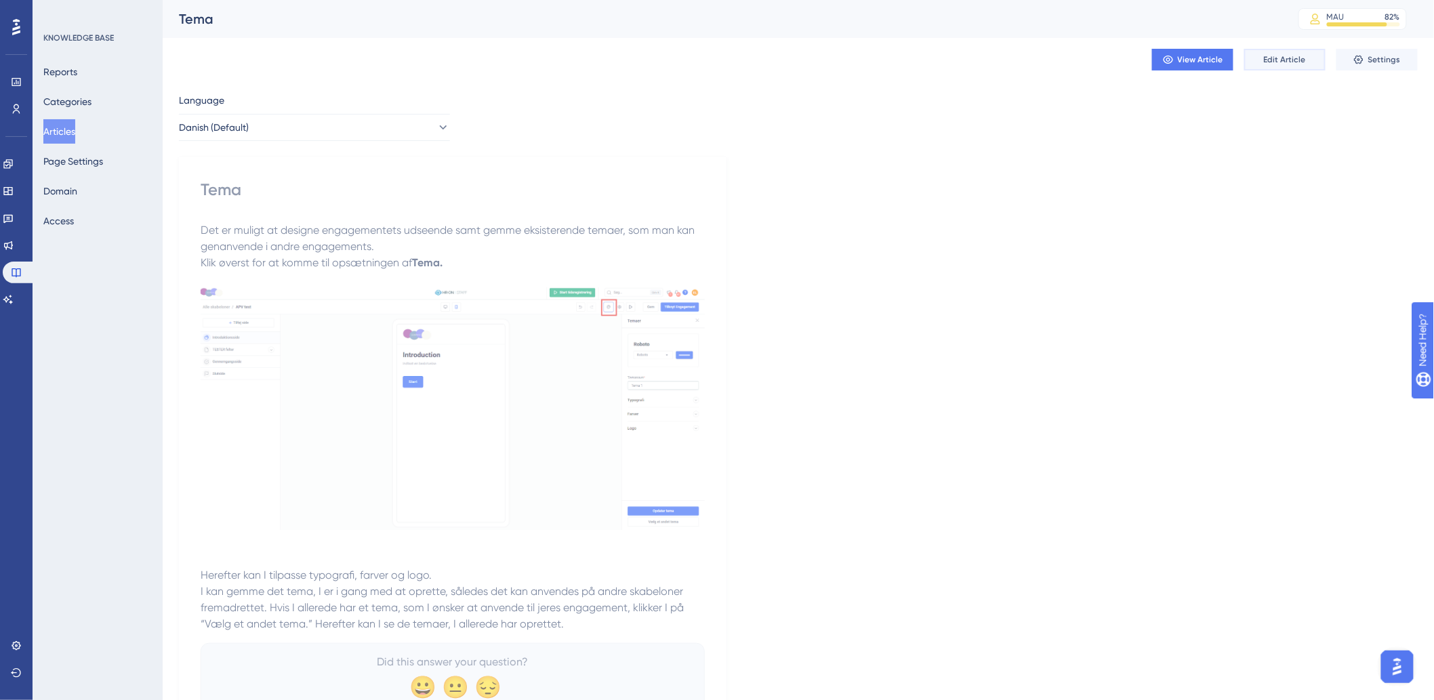
click at [1260, 60] on button "Edit Article" at bounding box center [1284, 60] width 81 height 22
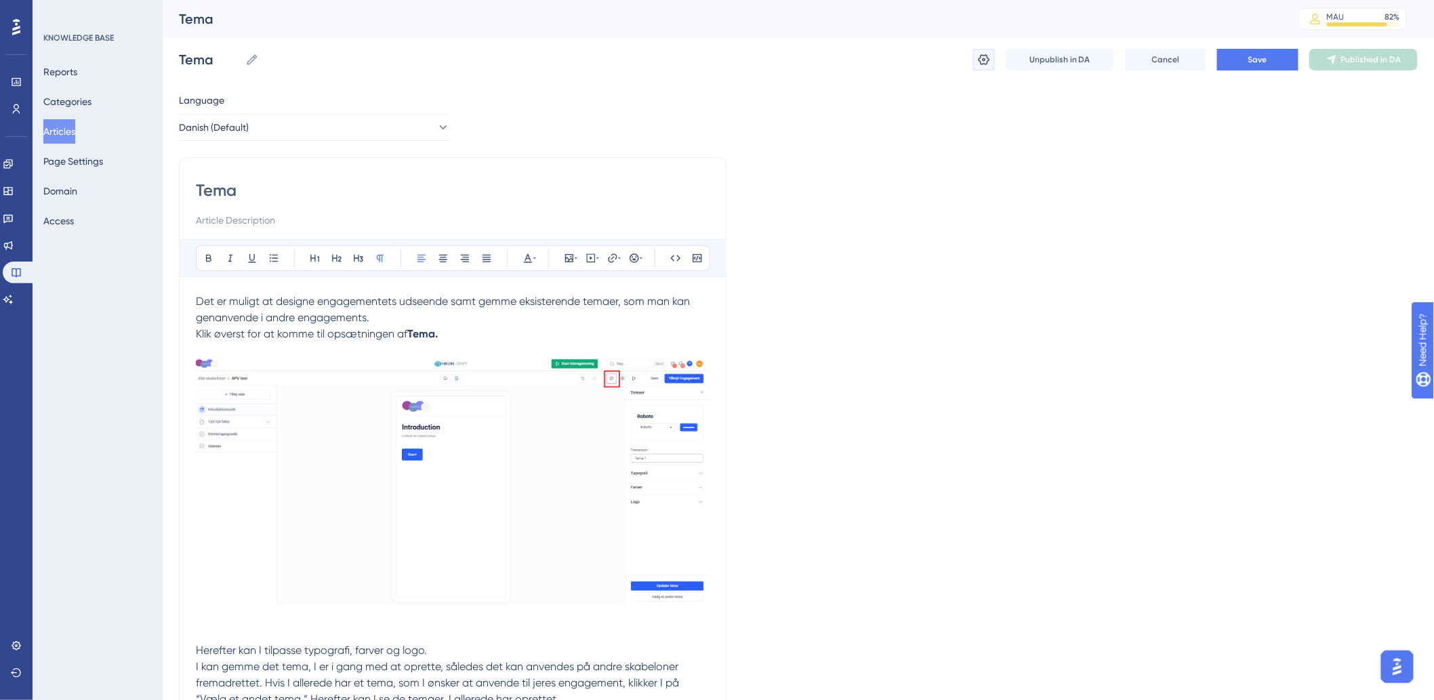
click at [988, 63] on icon at bounding box center [984, 60] width 14 height 14
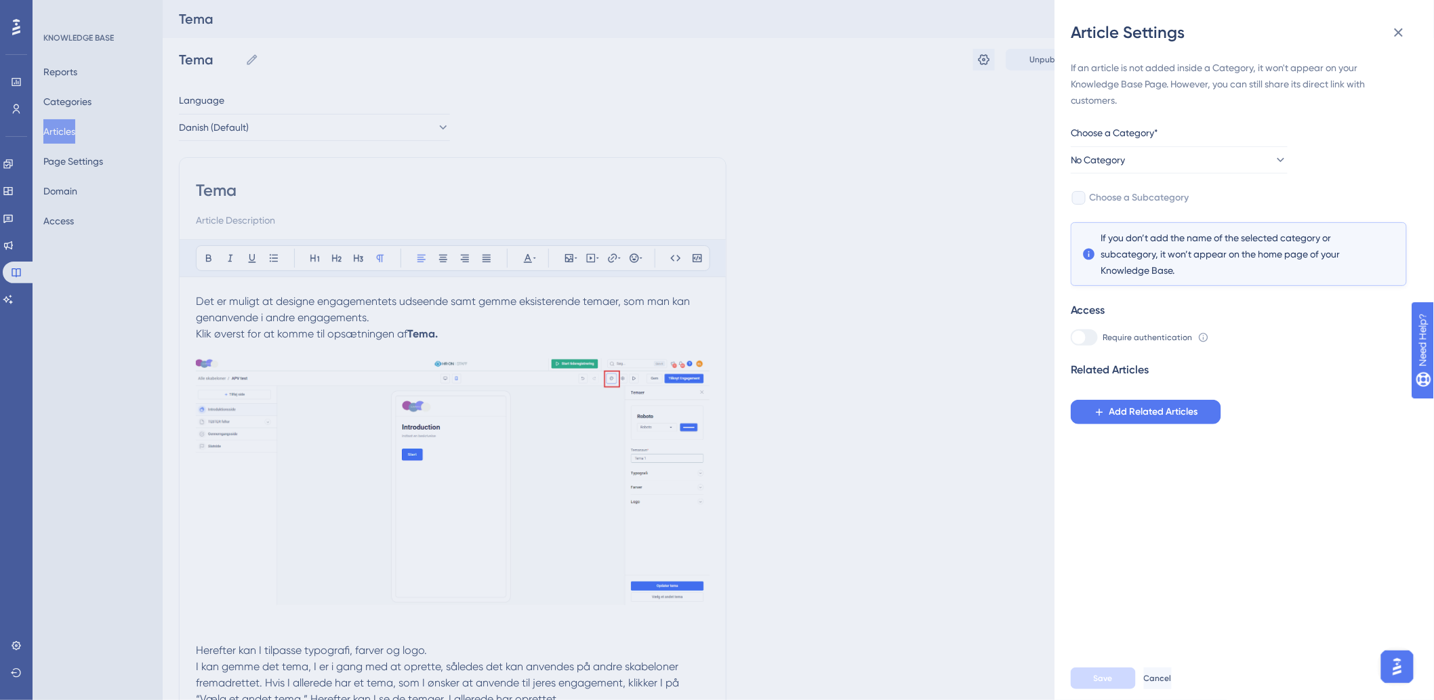
click at [1164, 138] on div "Choose a Category*" at bounding box center [1179, 136] width 217 height 22
click at [1164, 150] on button "No Category" at bounding box center [1179, 159] width 217 height 27
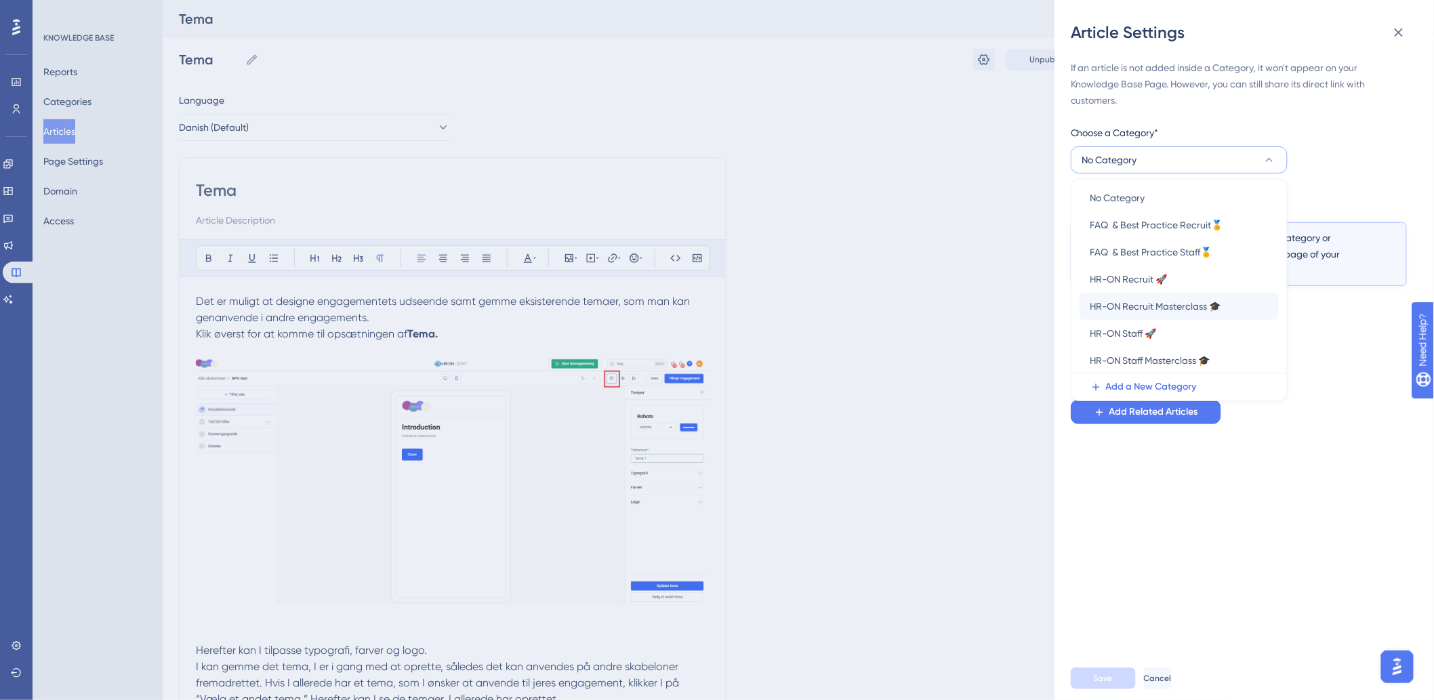
scroll to position [4, 0]
click at [1153, 335] on span "HR-ON Staff 🚀" at bounding box center [1123, 333] width 66 height 16
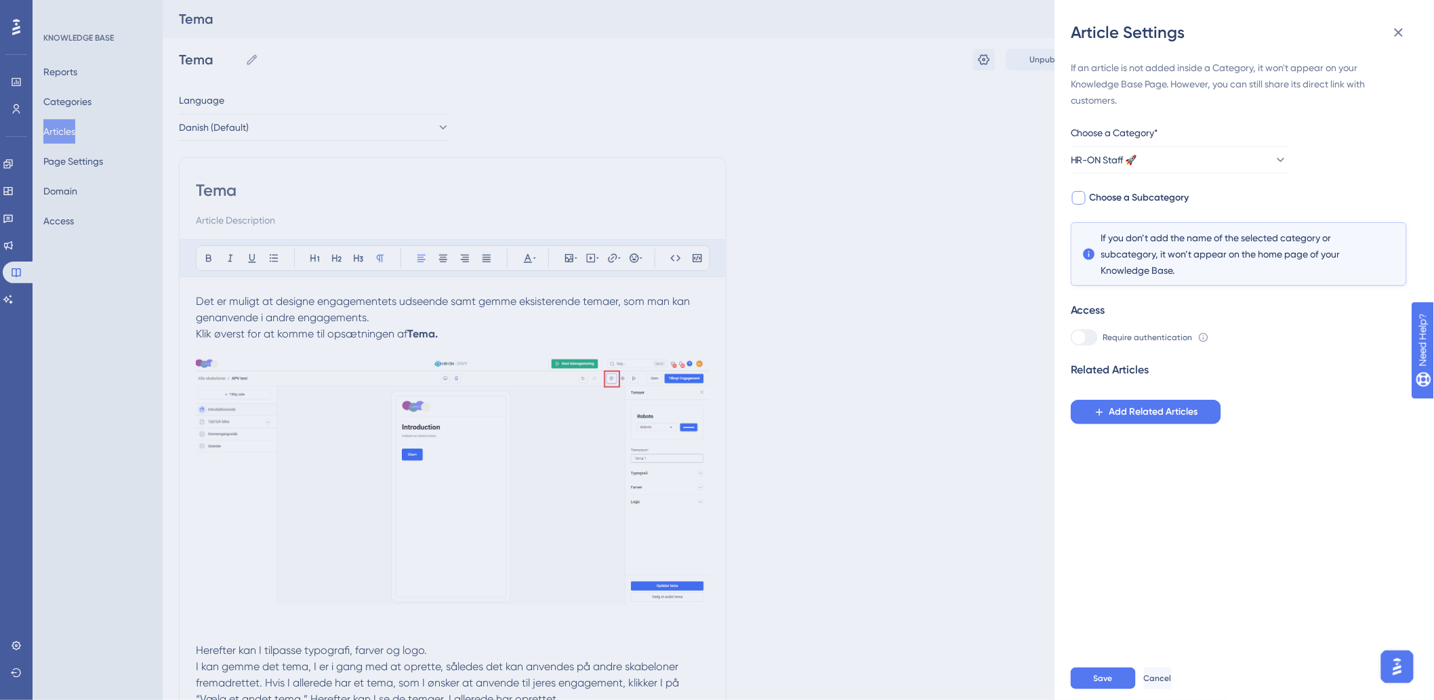
click at [1094, 194] on span "Choose a Subcategory" at bounding box center [1140, 198] width 100 height 16
checkbox input "true"
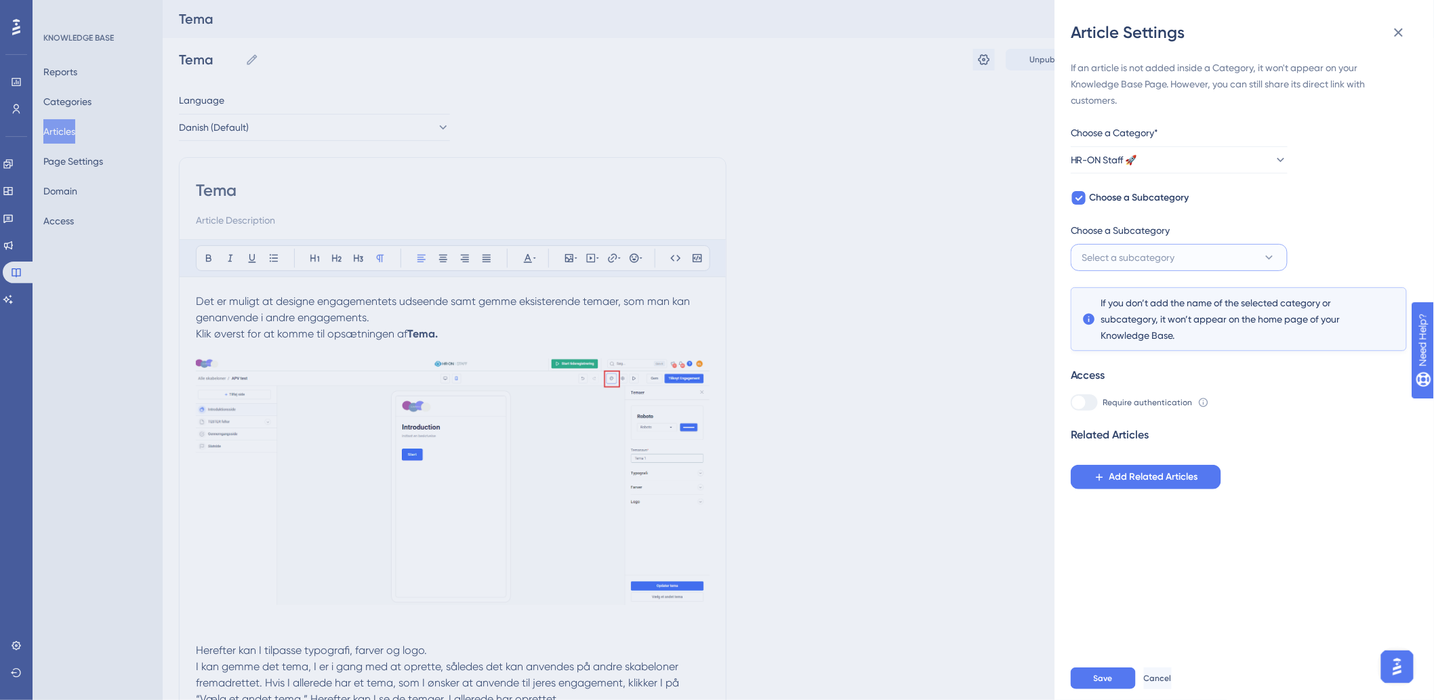
click at [1123, 256] on span "Select a subcategory" at bounding box center [1128, 257] width 93 height 16
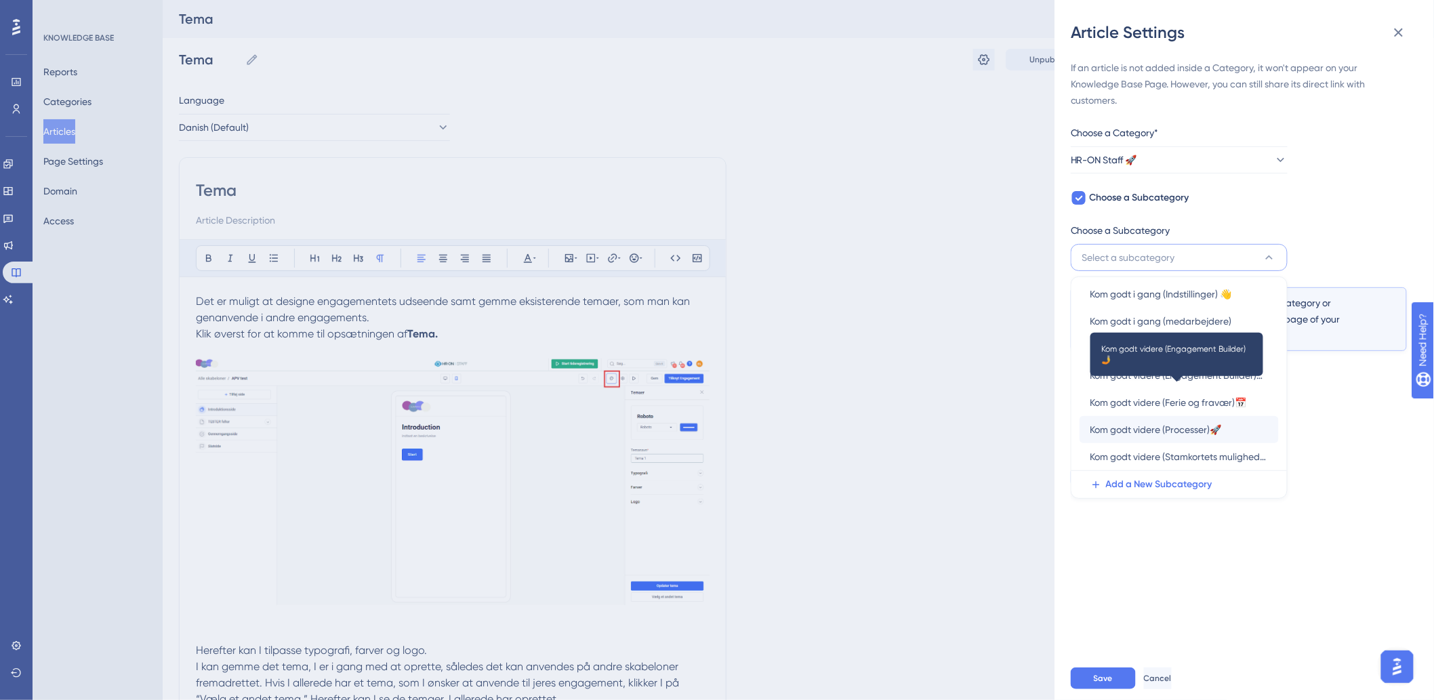
scroll to position [59, 0]
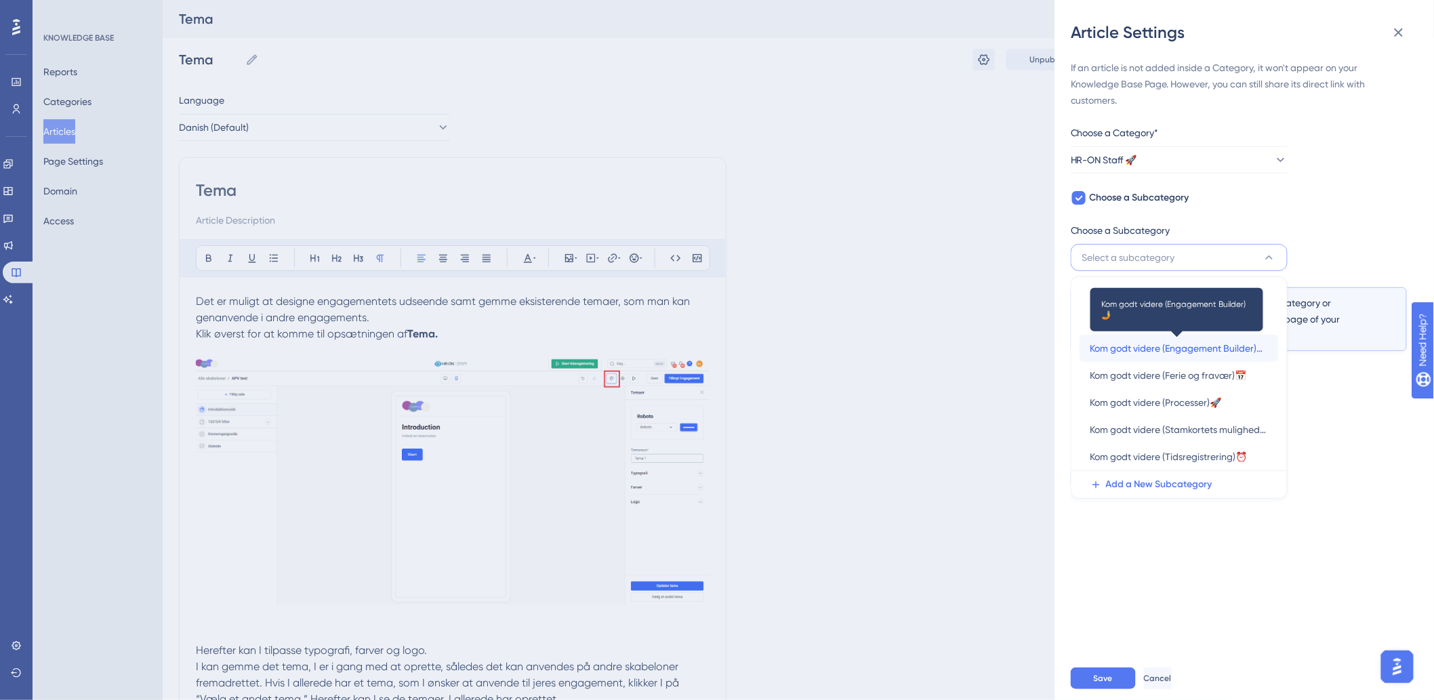
click at [1159, 344] on span "Kom godt videre (Engagement Builder)🤳" at bounding box center [1179, 348] width 178 height 16
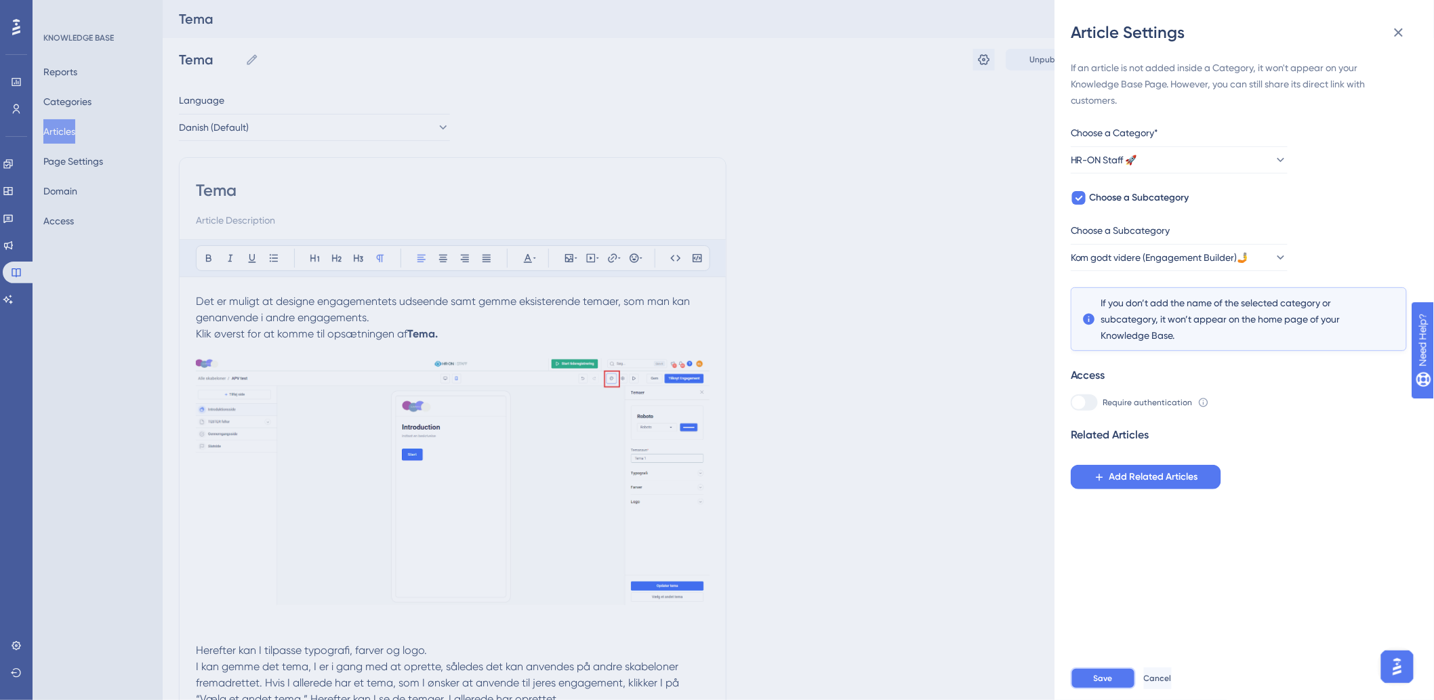
click at [1106, 681] on button "Save" at bounding box center [1103, 678] width 65 height 22
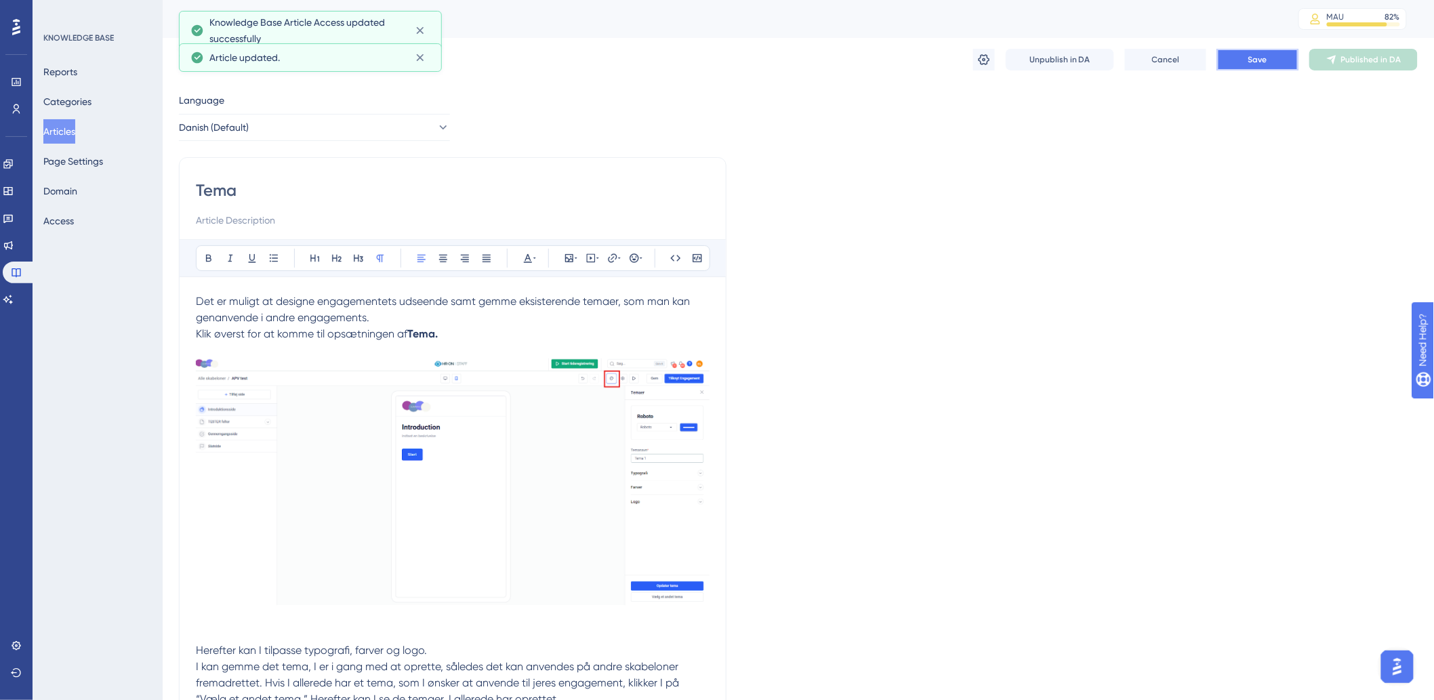
click at [1256, 51] on button "Save" at bounding box center [1257, 60] width 81 height 22
click at [1363, 64] on span "Publish in DA" at bounding box center [1371, 59] width 50 height 11
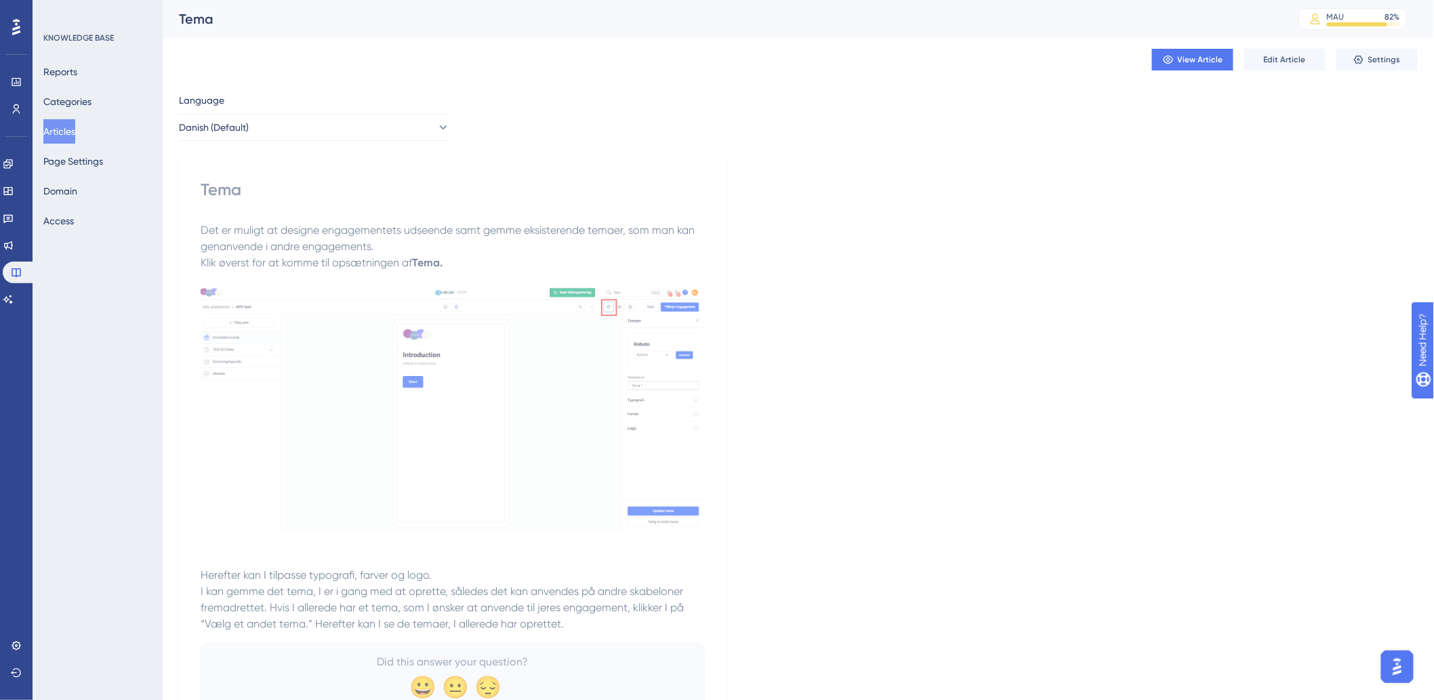
drag, startPoint x: 81, startPoint y: 129, endPoint x: 105, endPoint y: 138, distance: 25.5
click at [75, 129] on button "Articles" at bounding box center [59, 131] width 32 height 24
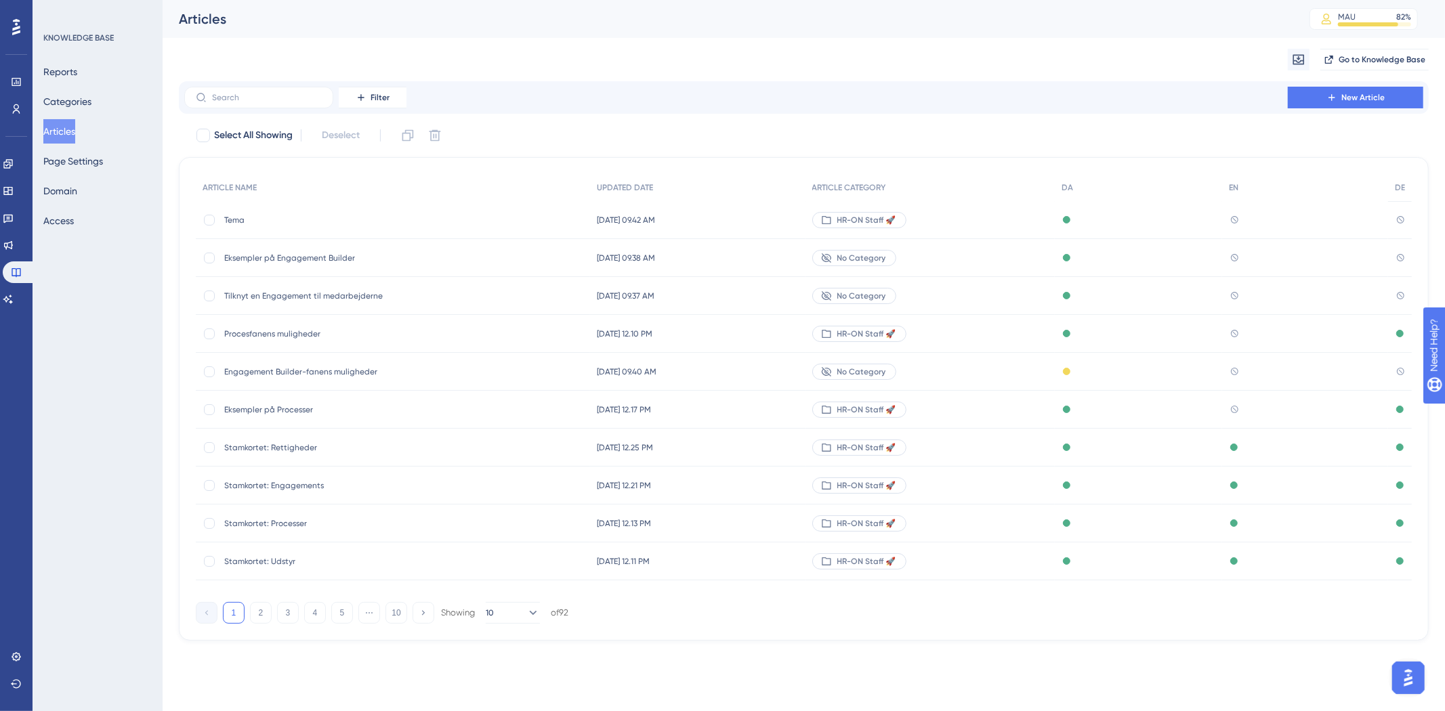
click at [288, 85] on div "Filter New Article" at bounding box center [804, 97] width 1250 height 33
click at [278, 98] on input "text" at bounding box center [267, 97] width 110 height 9
type input "e"
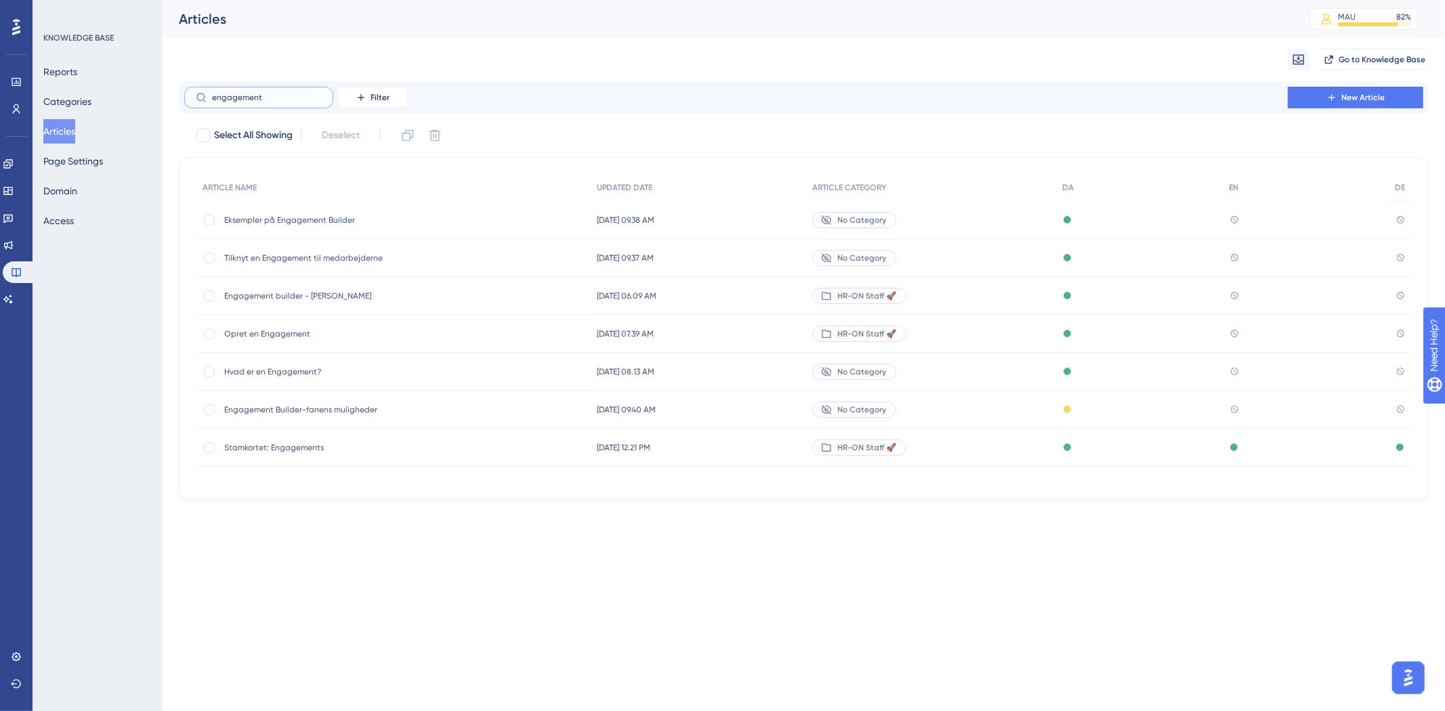
type input "engagement"
click at [259, 342] on div "Opret en Engagement Opret en Engagement" at bounding box center [332, 334] width 217 height 38
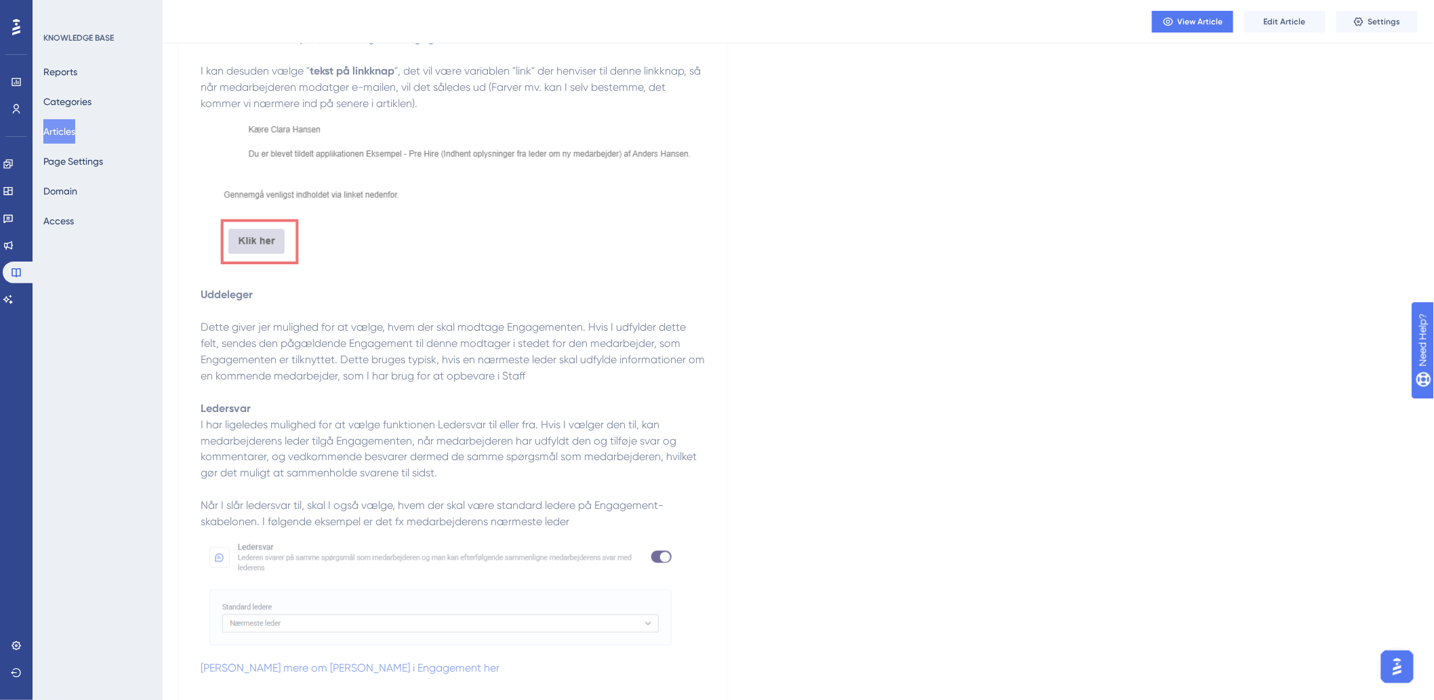
scroll to position [3682, 0]
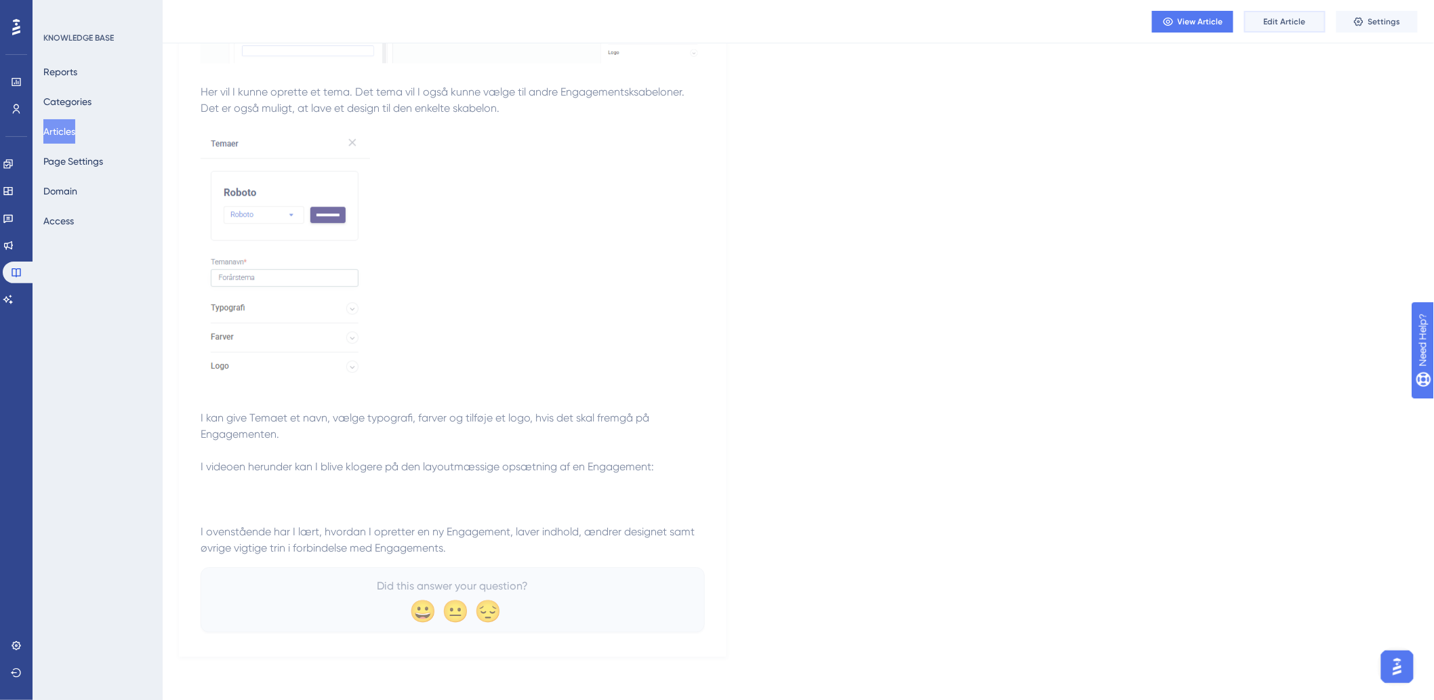
click at [1279, 20] on span "Edit Article" at bounding box center [1285, 21] width 42 height 11
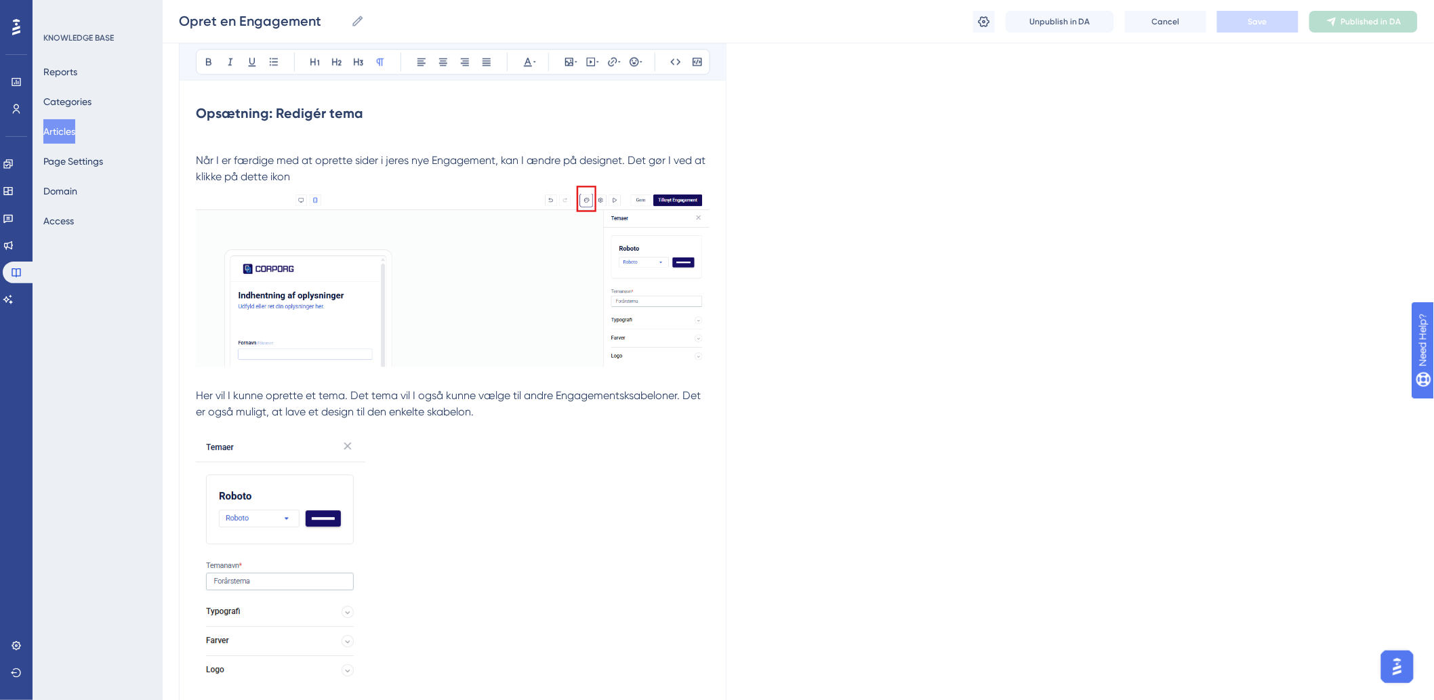
scroll to position [3780, 0]
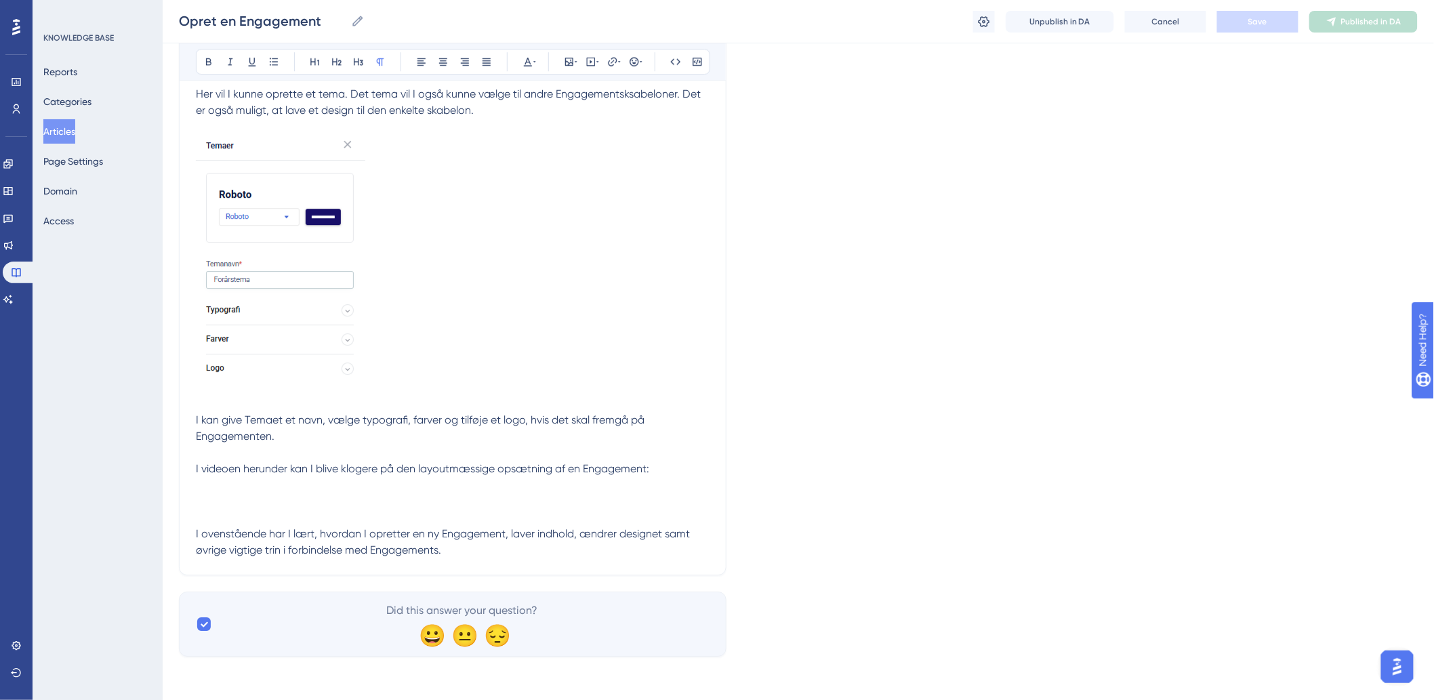
click at [541, 551] on p "I ovenstående har I lært, hvordan I opretter en ny Engagement, laver indhold, æ…" at bounding box center [453, 542] width 514 height 33
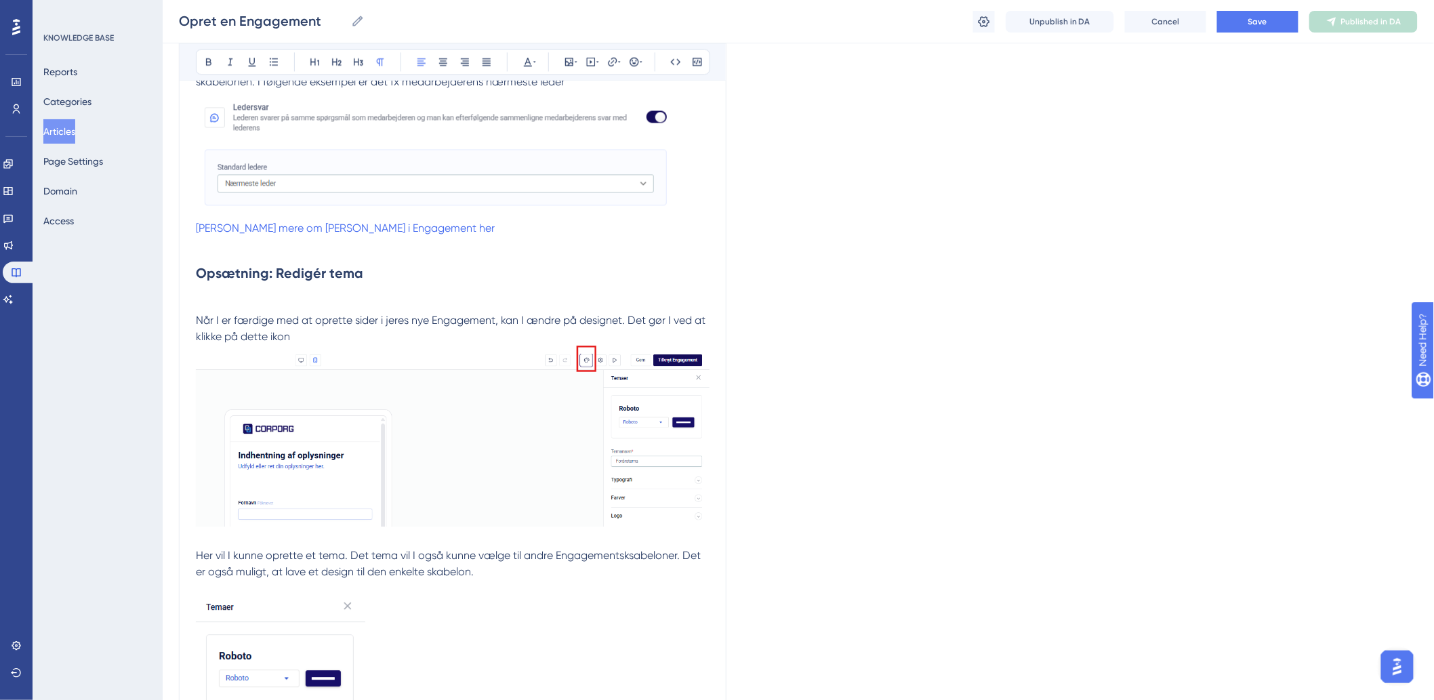
scroll to position [3205, 0]
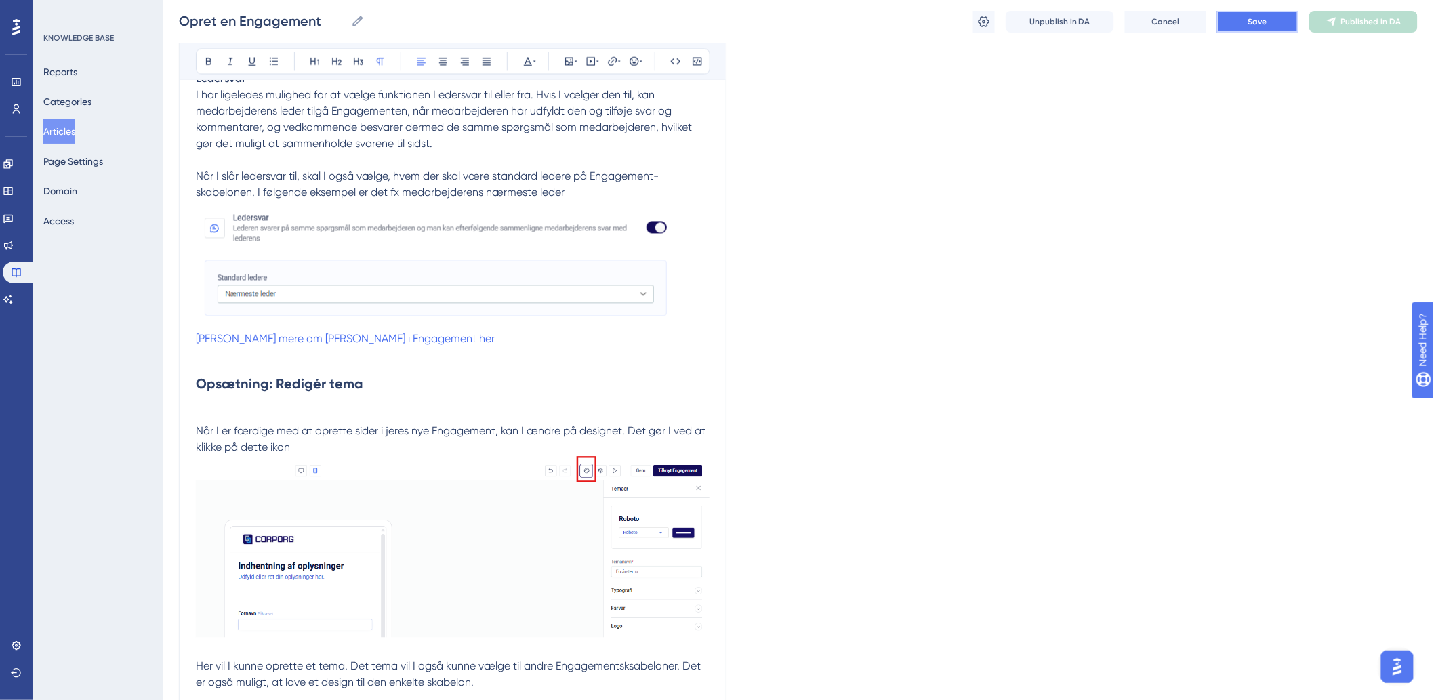
click at [1268, 27] on button "Save" at bounding box center [1257, 22] width 81 height 22
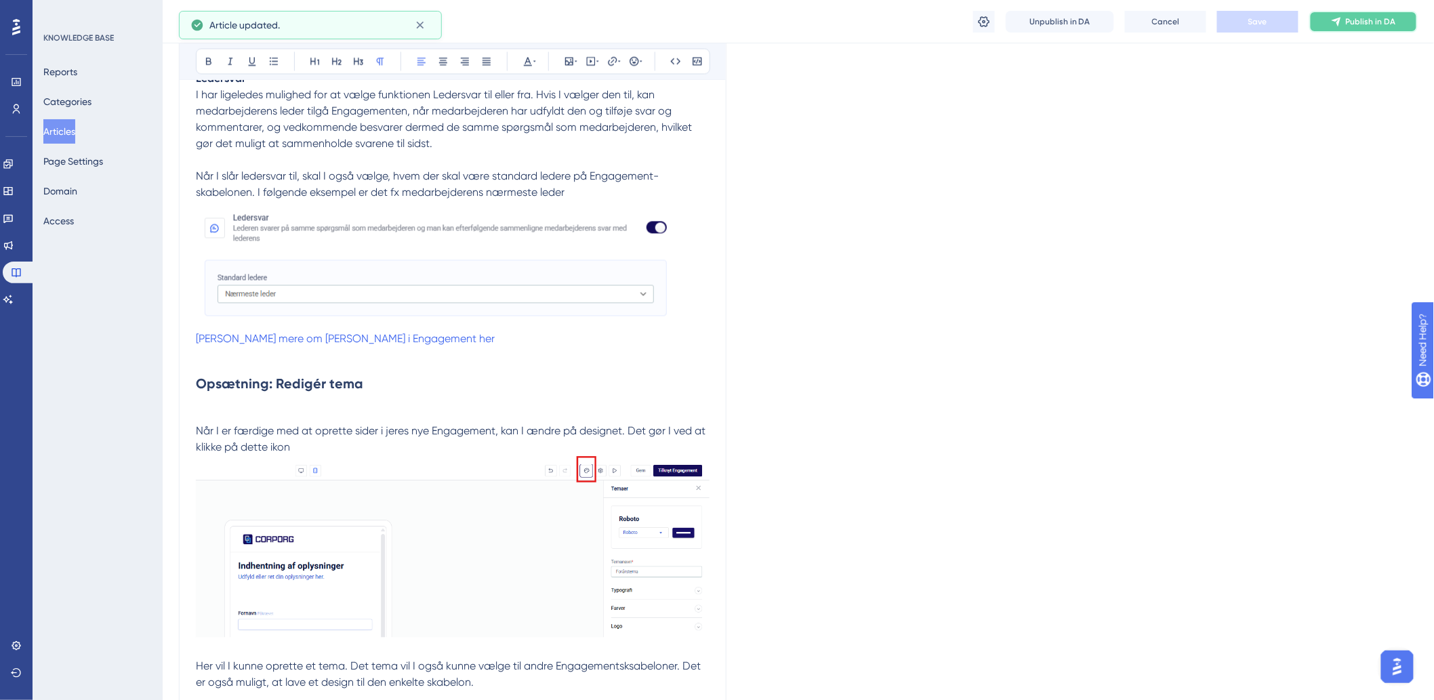
click at [1374, 22] on span "Publish in DA" at bounding box center [1371, 21] width 50 height 11
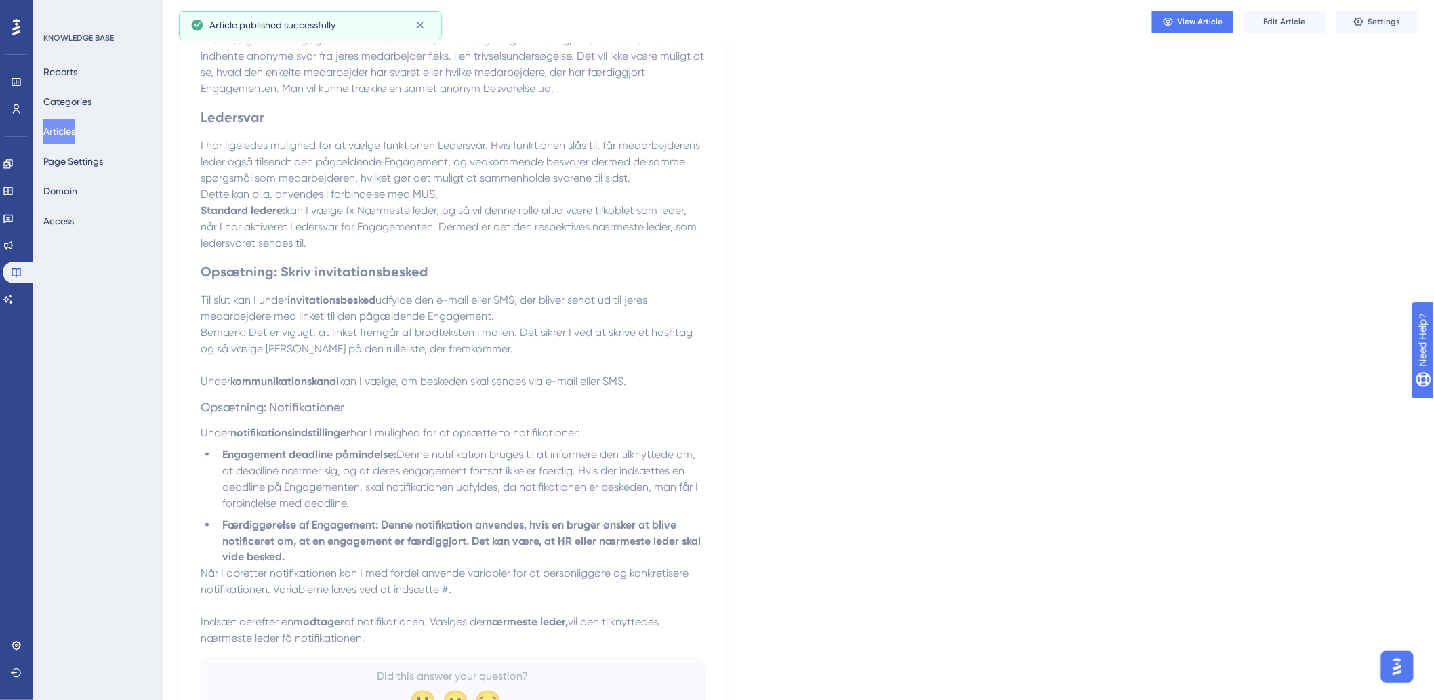
scroll to position [4769, 0]
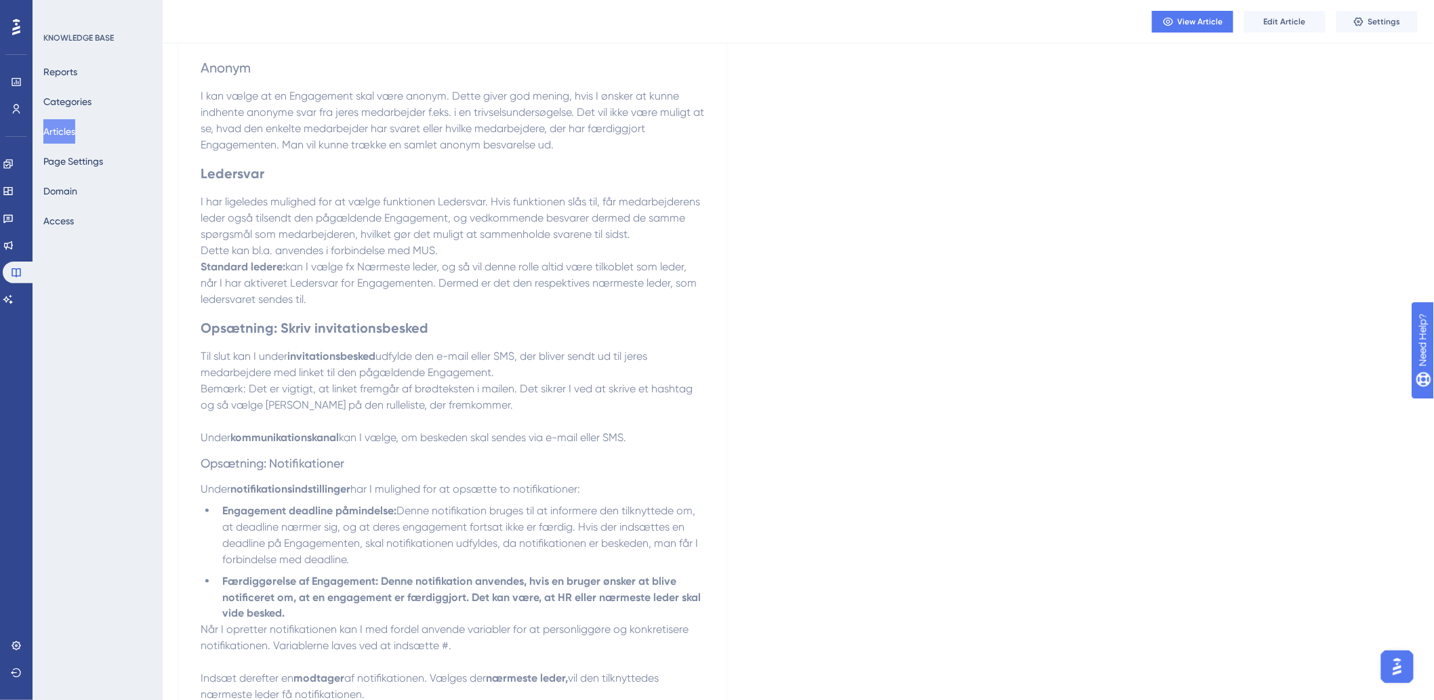
click at [68, 132] on button "Articles" at bounding box center [59, 131] width 32 height 24
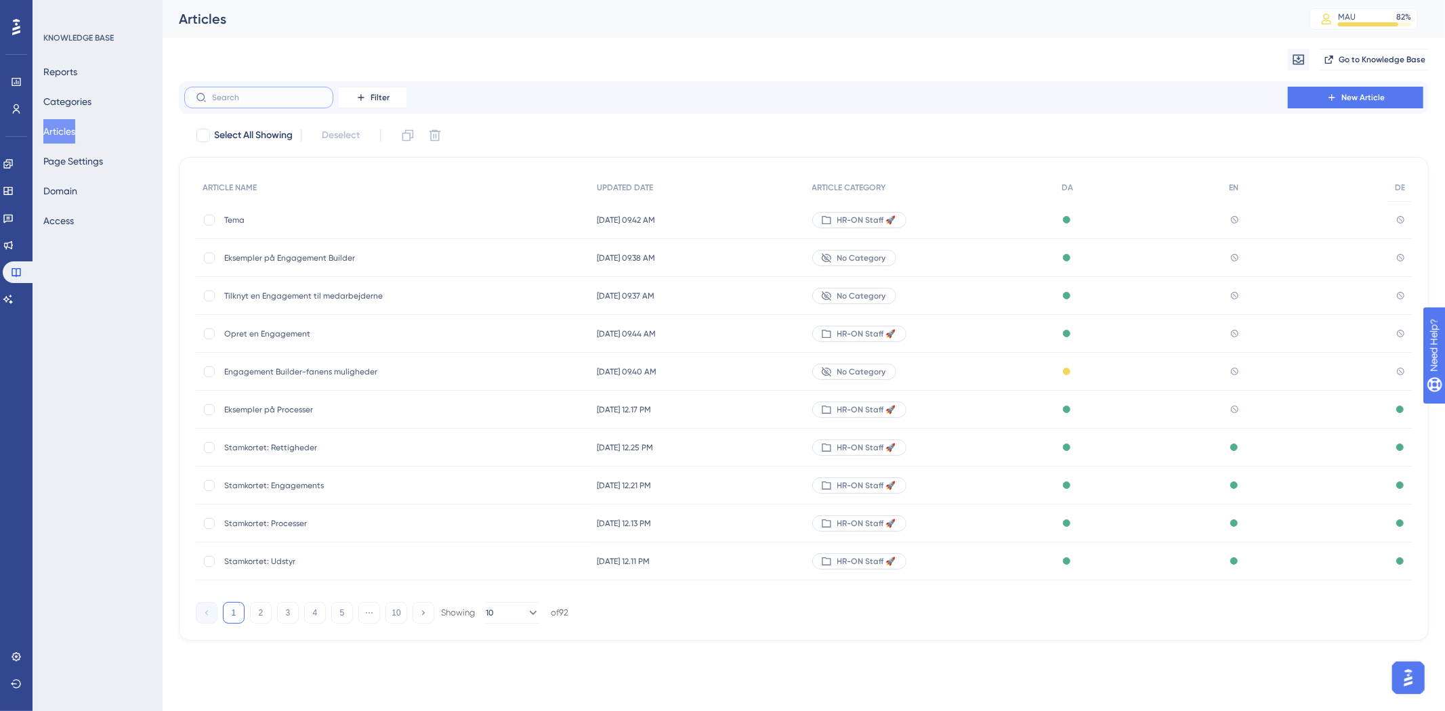
click at [253, 100] on input "text" at bounding box center [267, 97] width 110 height 9
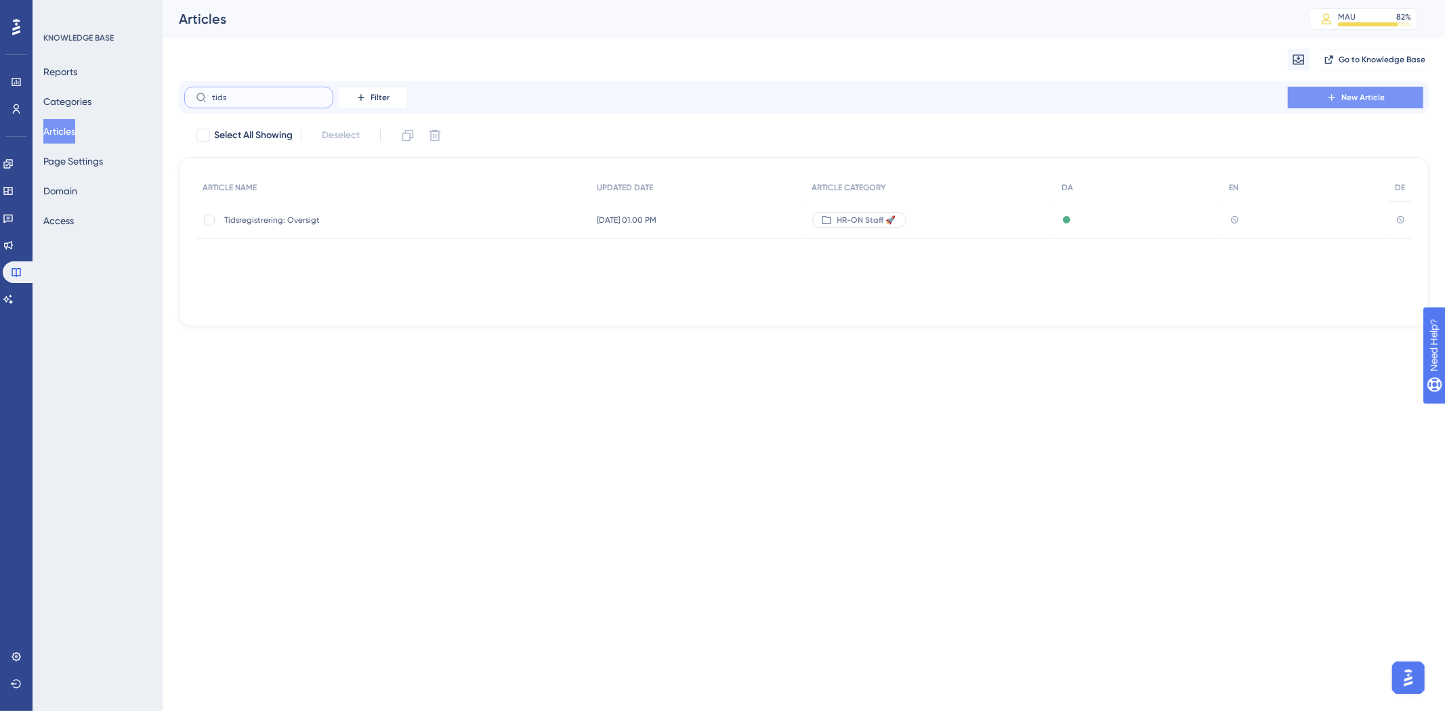
type input "tids"
click at [1344, 96] on span "New Article" at bounding box center [1363, 97] width 43 height 11
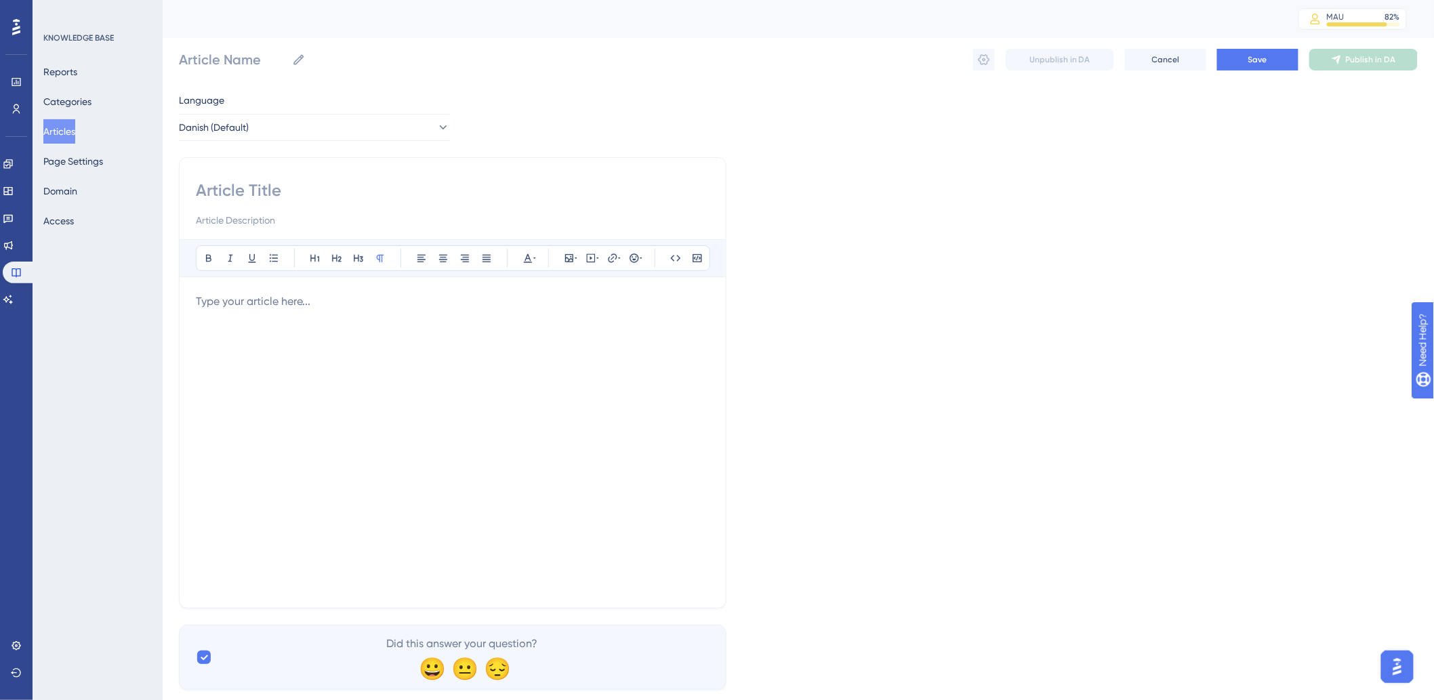
click at [400, 188] on input at bounding box center [453, 191] width 514 height 22
click at [49, 138] on button "Articles" at bounding box center [59, 131] width 32 height 24
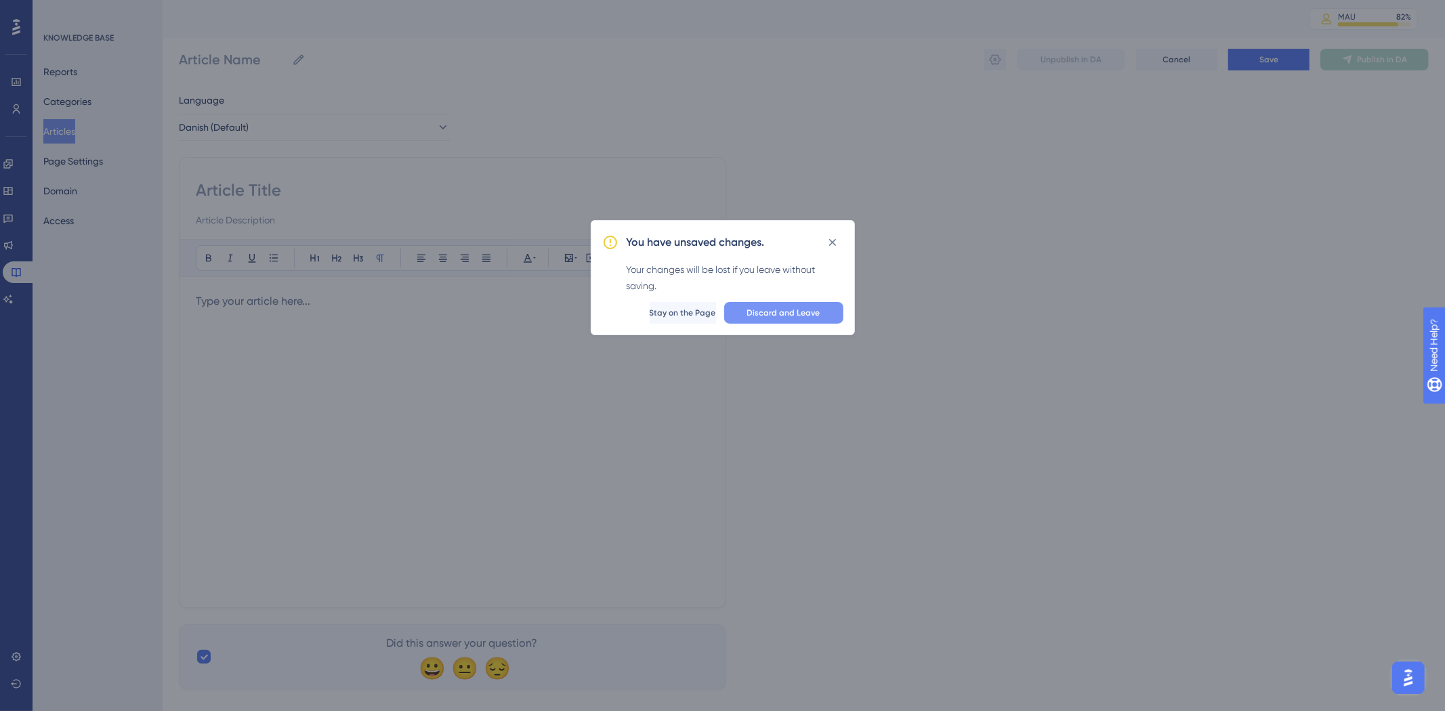
click at [808, 321] on button "Discard and Leave" at bounding box center [783, 313] width 119 height 22
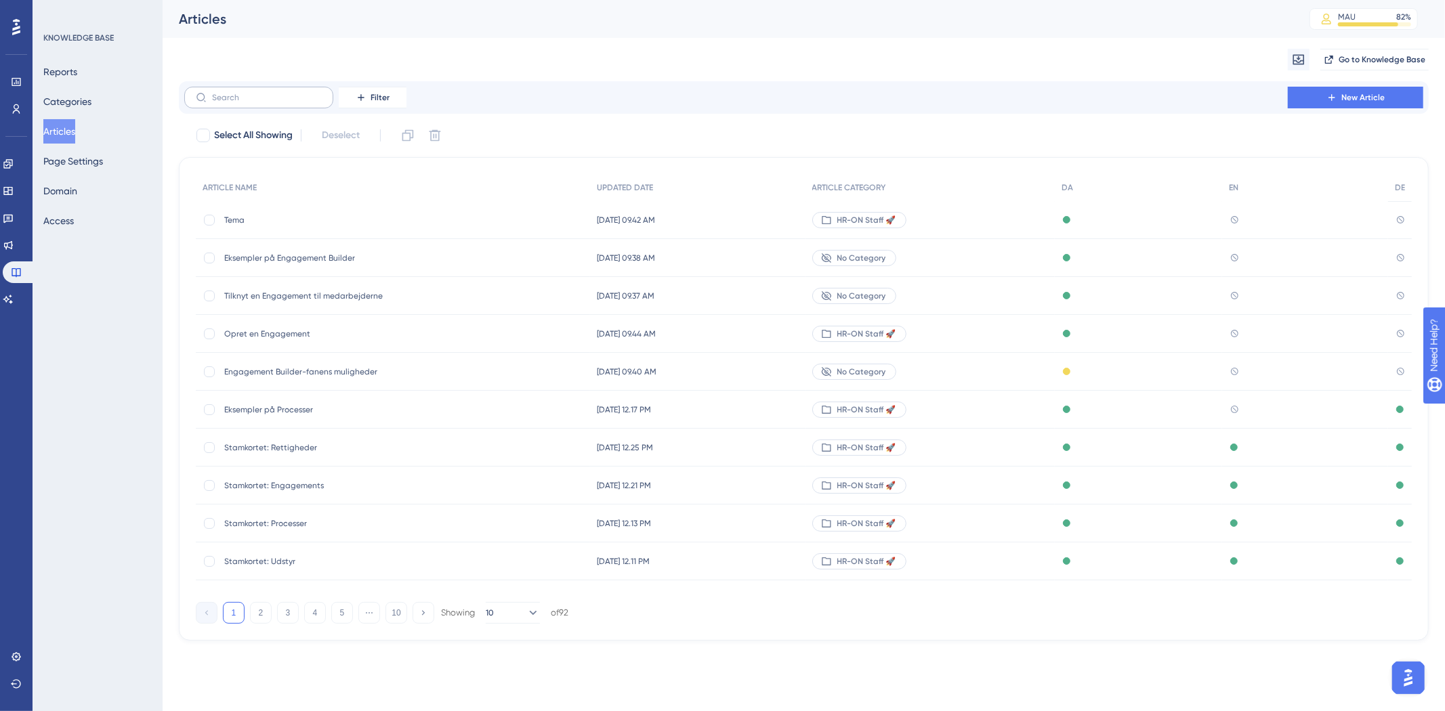
click at [295, 104] on label at bounding box center [258, 98] width 149 height 22
click at [295, 102] on input "text" at bounding box center [267, 97] width 110 height 9
type input "tod"
checkbox input "true"
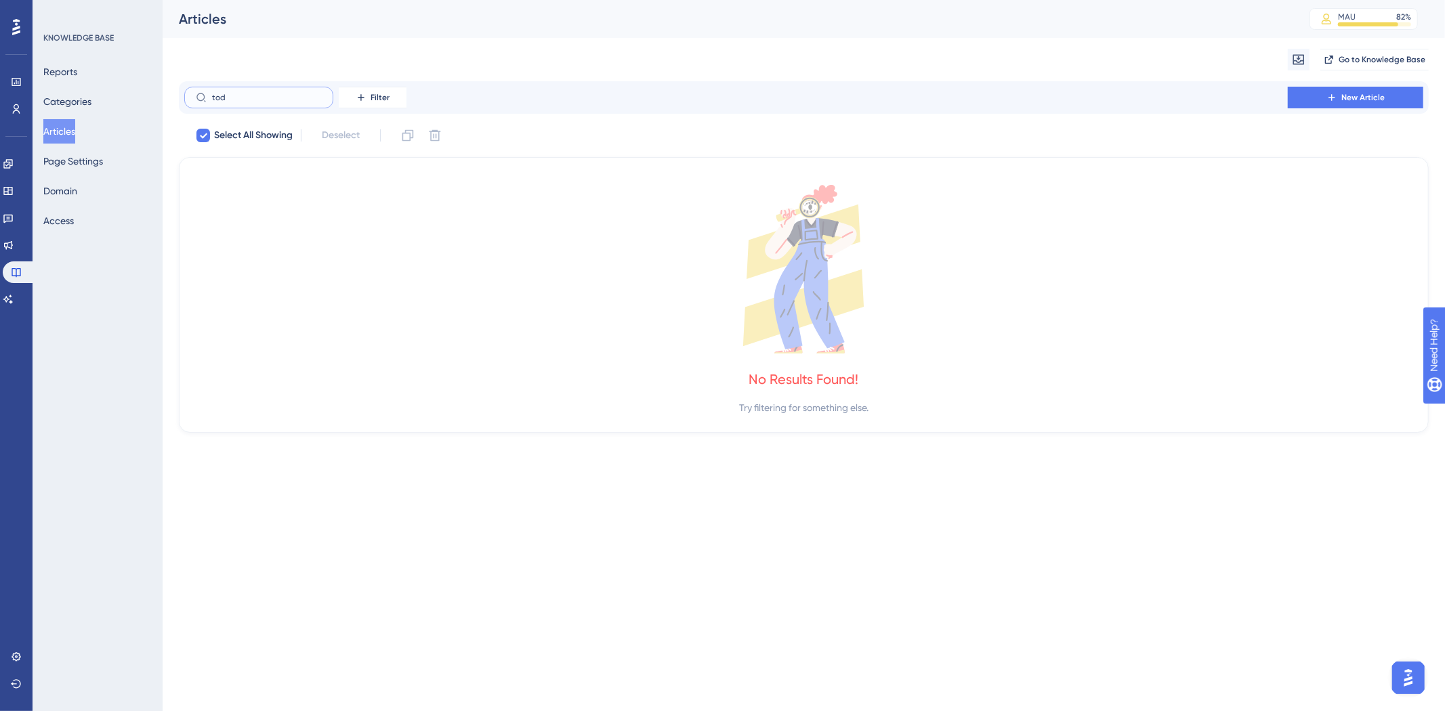
type input "to"
checkbox input "false"
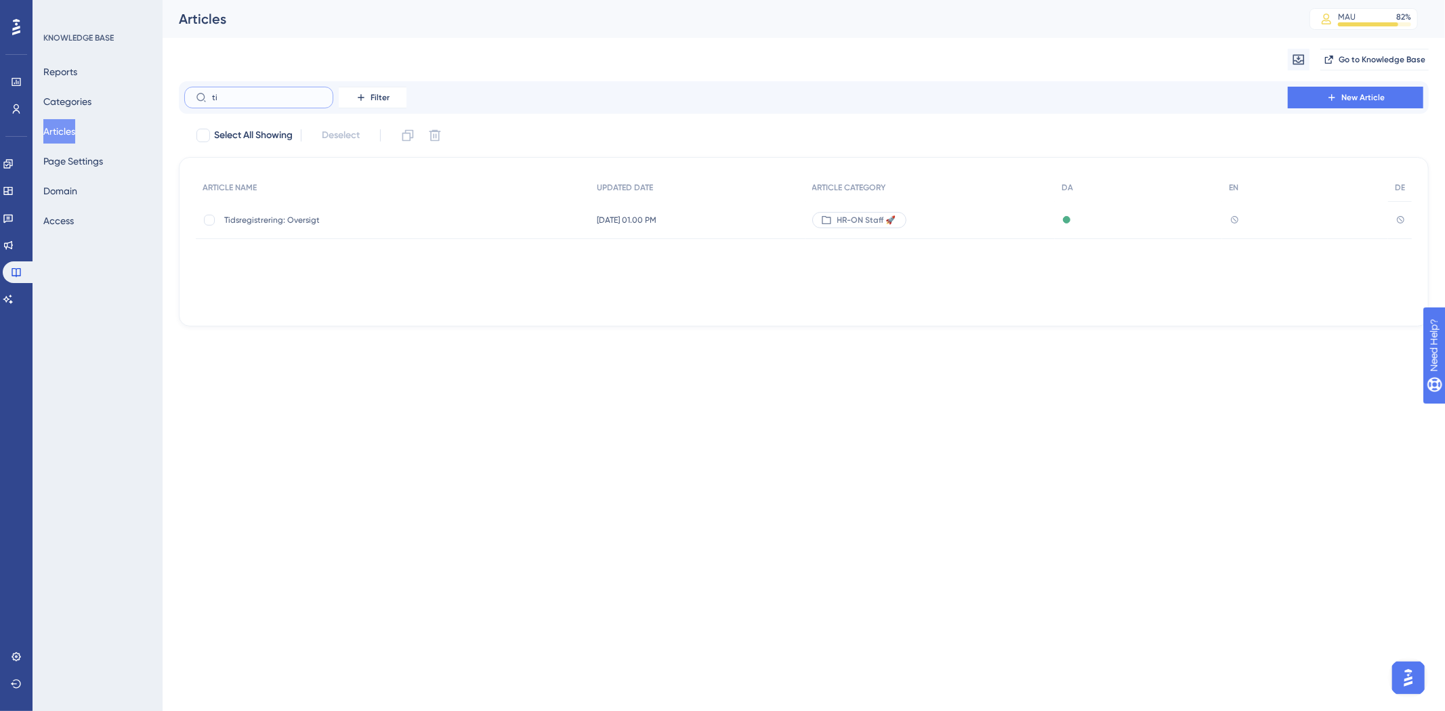
type input "t"
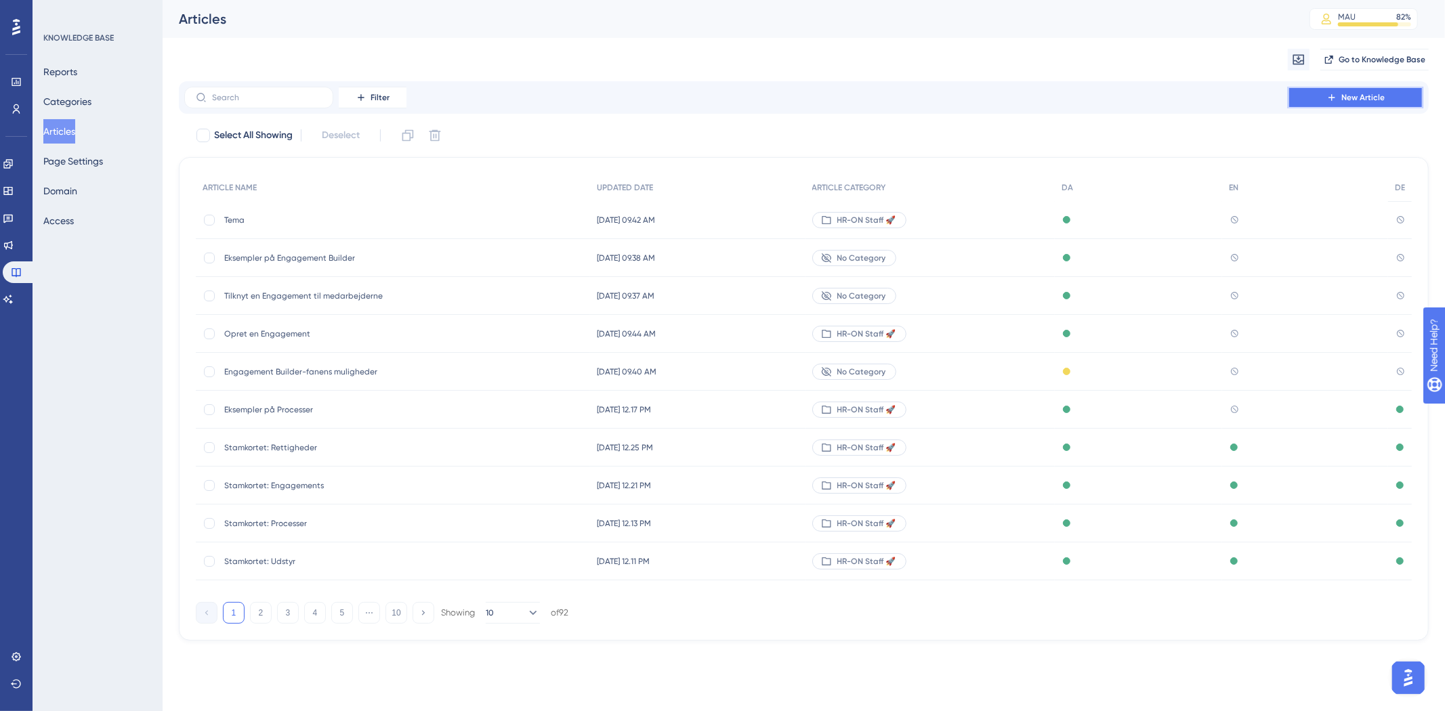
click at [1323, 89] on button "New Article" at bounding box center [1356, 98] width 136 height 22
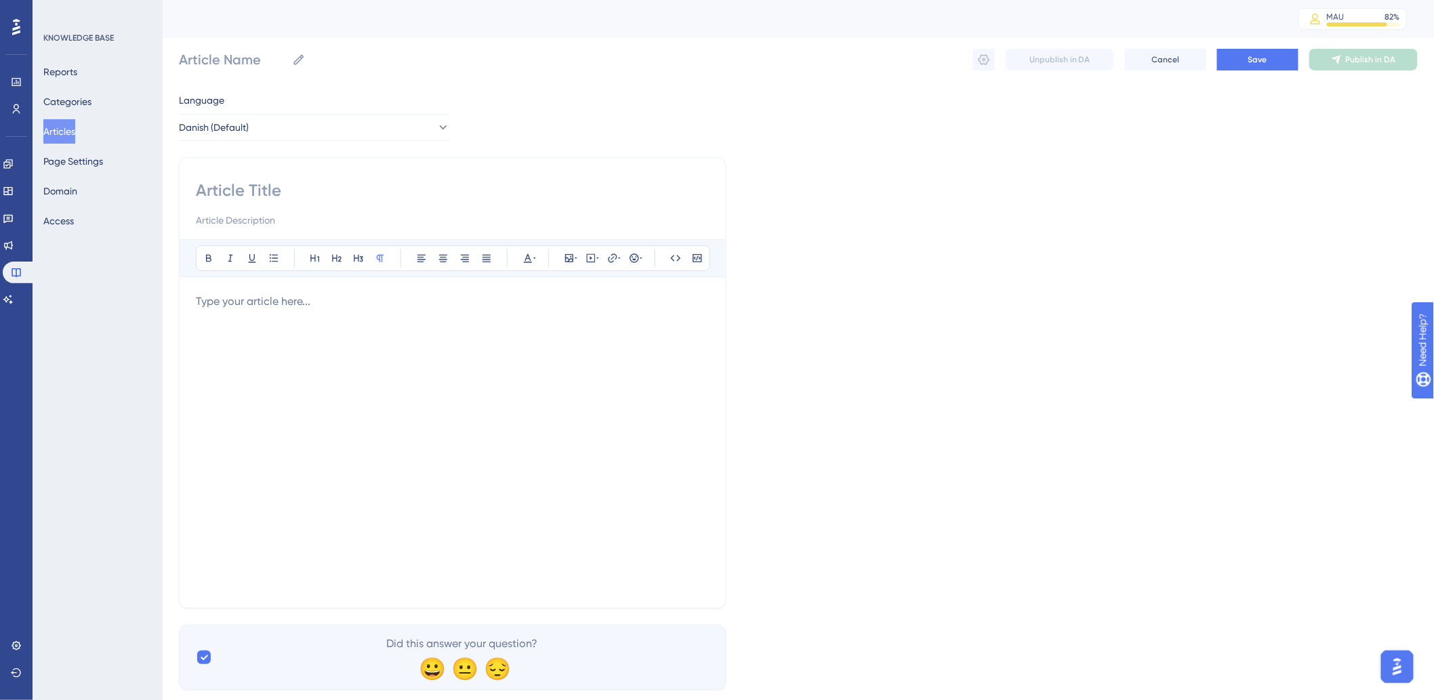
click at [290, 183] on input at bounding box center [453, 191] width 514 height 22
click at [377, 180] on input at bounding box center [453, 191] width 514 height 22
paste input "Tidsregistrering: Sådan opsætter I værktøjet"
type input "Tidsregistrering: Sådan opsætter I værktøjet"
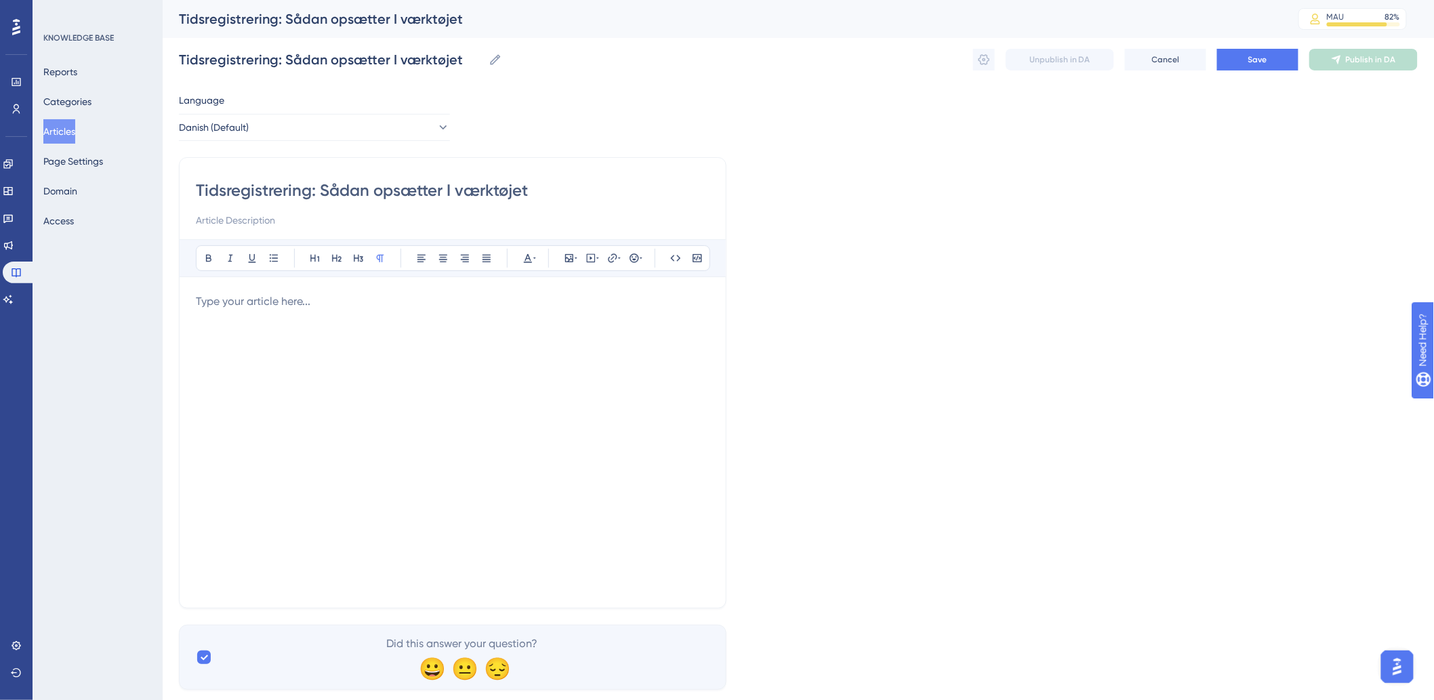
type input "Tidsregistrering: Sådan opsætter I værktøjet"
click at [302, 344] on div at bounding box center [453, 442] width 514 height 298
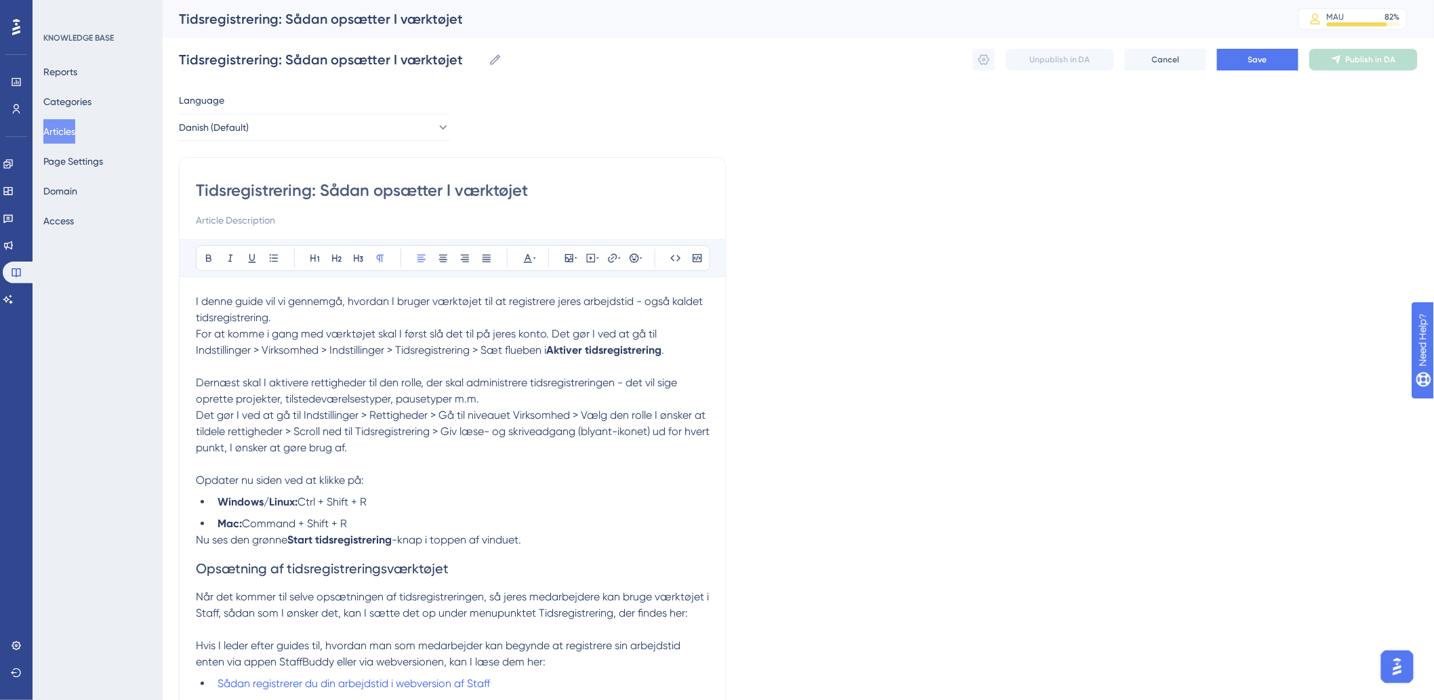
scroll to position [32, 0]
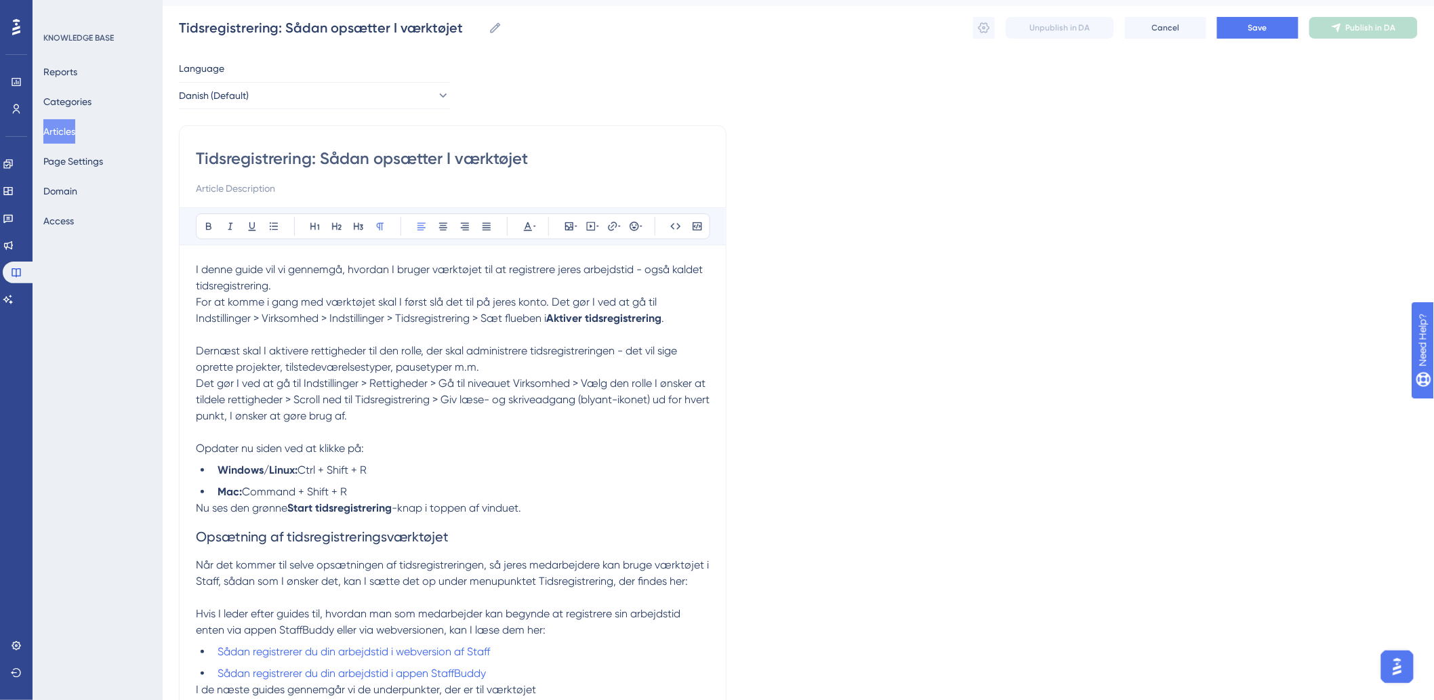
click at [299, 335] on p at bounding box center [453, 335] width 514 height 16
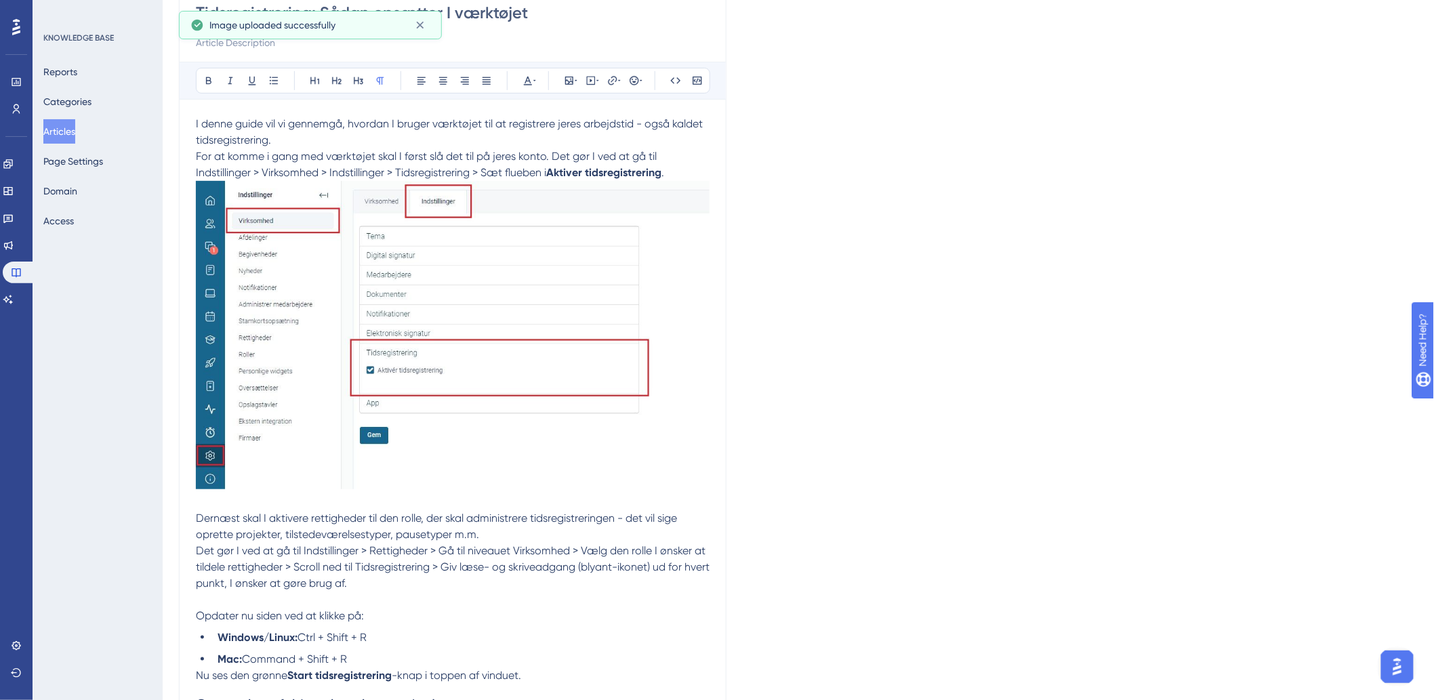
scroll to position [333, 0]
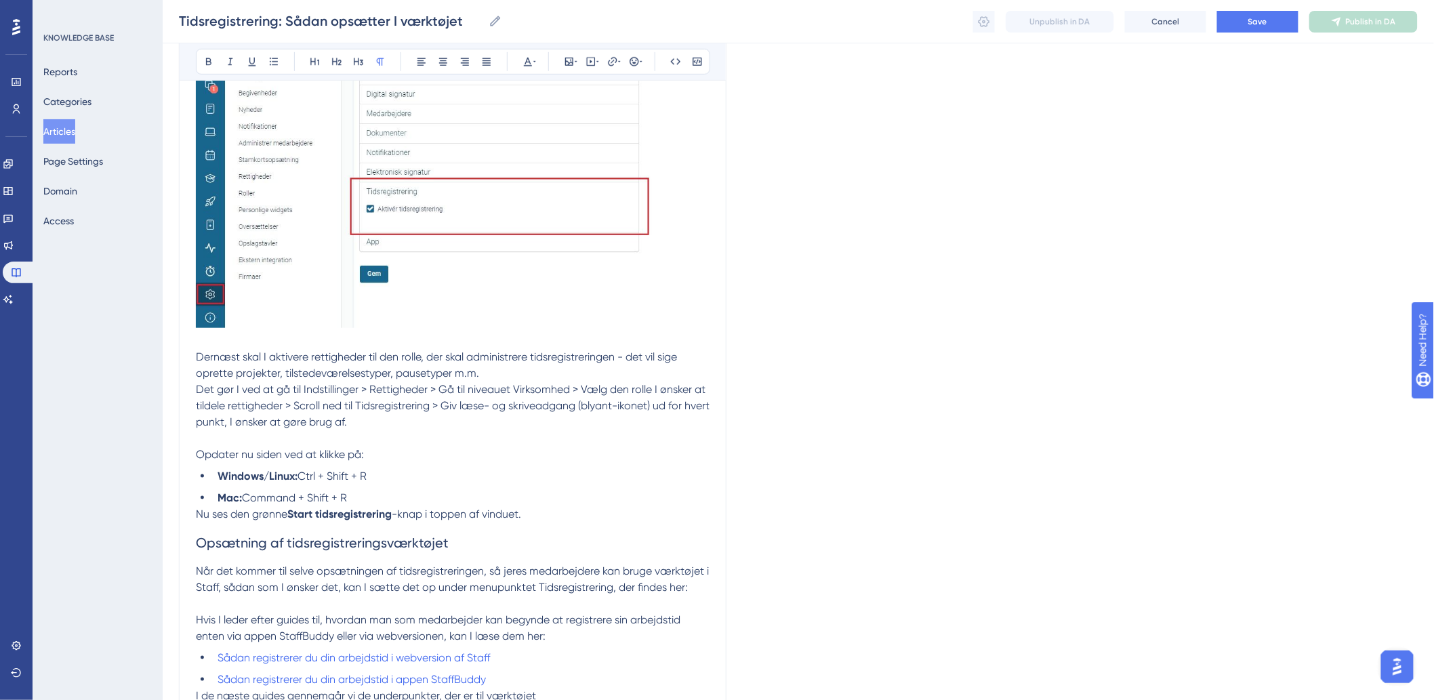
click at [377, 434] on p at bounding box center [453, 438] width 514 height 16
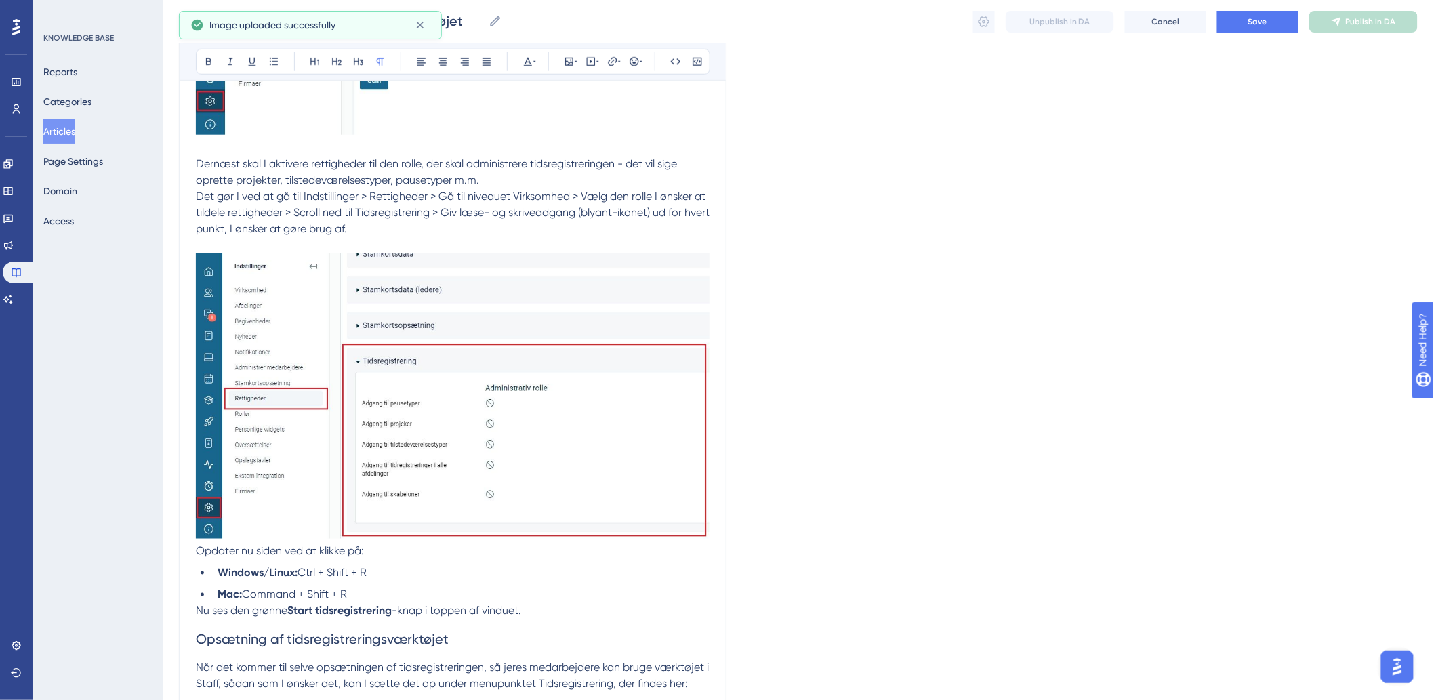
scroll to position [785, 0]
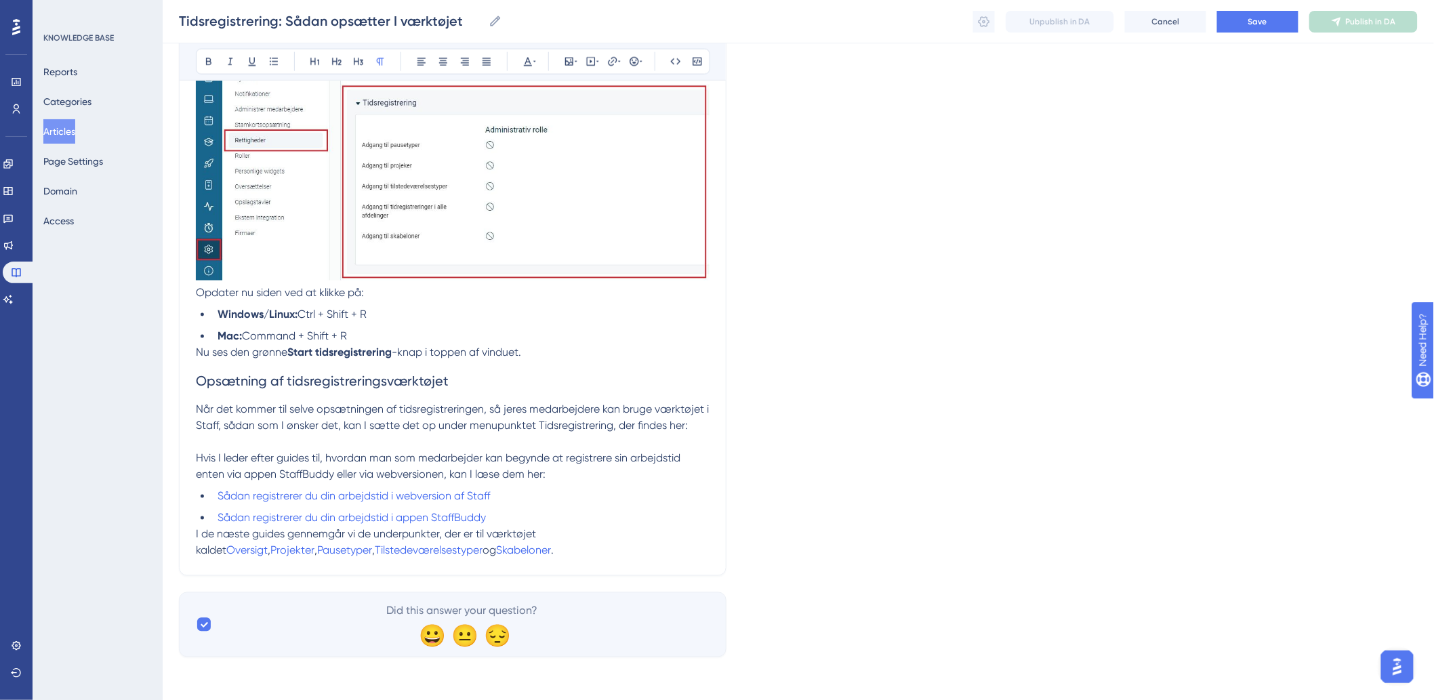
click at [705, 441] on p at bounding box center [453, 442] width 514 height 16
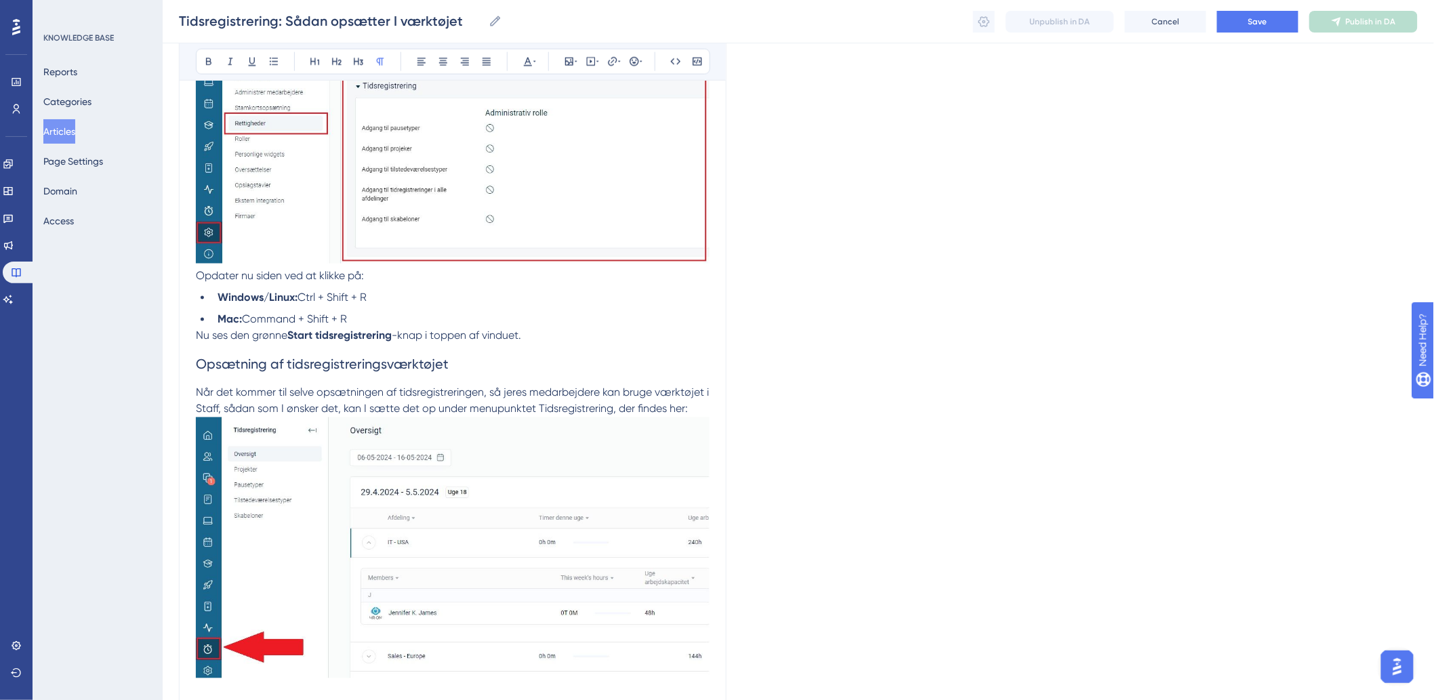
scroll to position [1051, 0]
